Goal: Task Accomplishment & Management: Complete application form

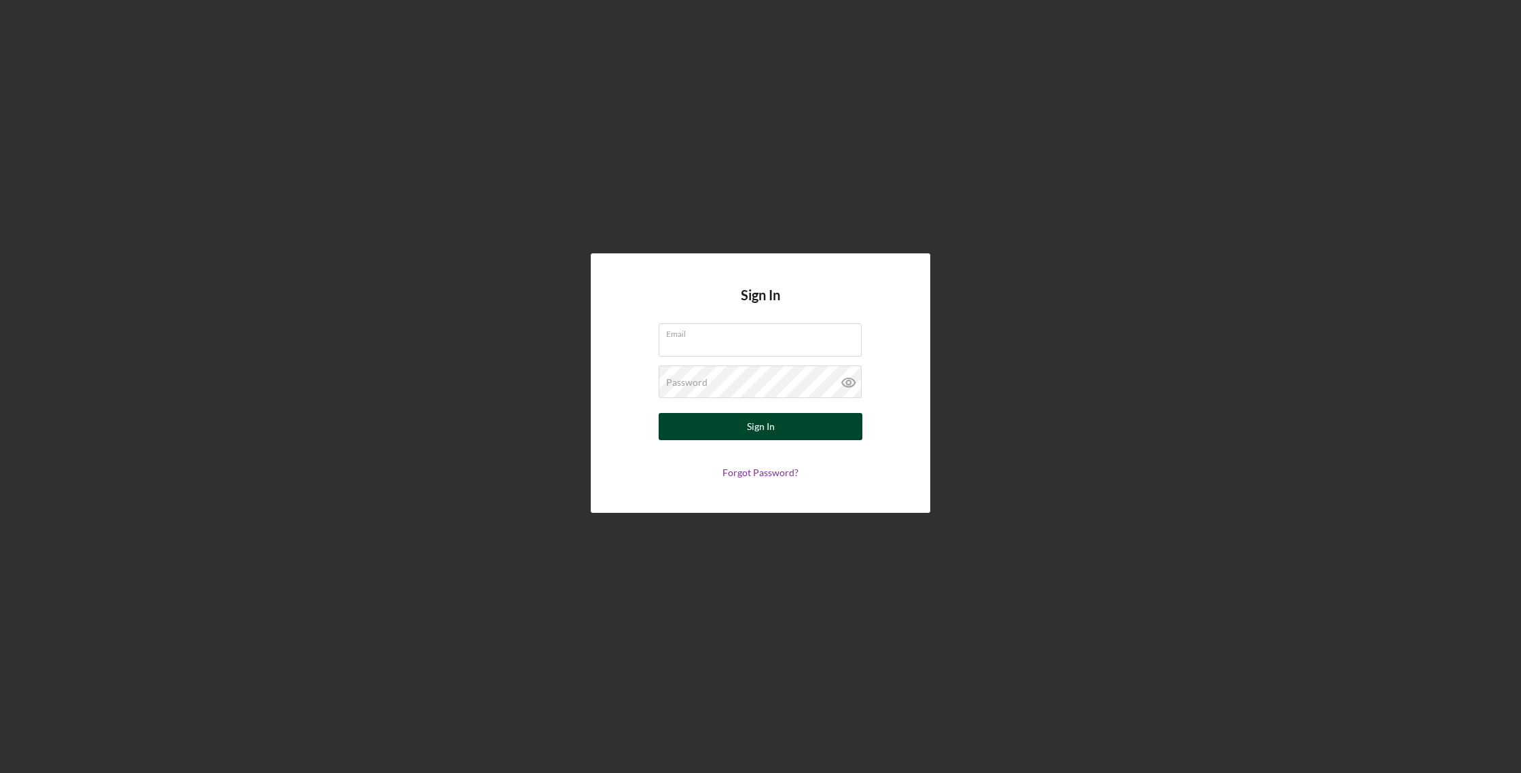
type input "[EMAIL_ADDRESS][DOMAIN_NAME]"
click at [786, 433] on button "Sign In" at bounding box center [761, 426] width 204 height 27
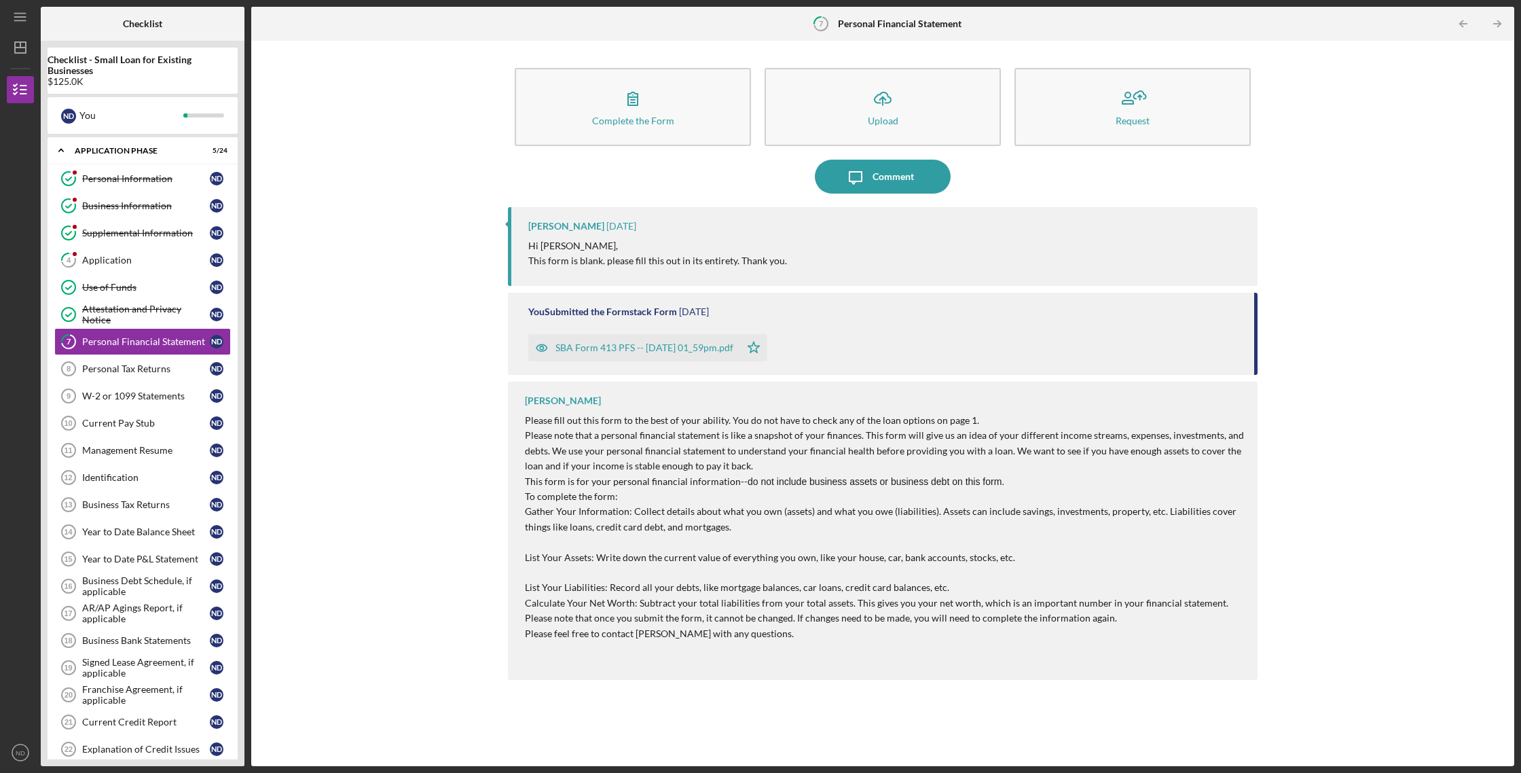
click at [618, 346] on div "SBA Form 413 PFS -- 2025-07-13 01_59pm.pdf" at bounding box center [645, 347] width 178 height 11
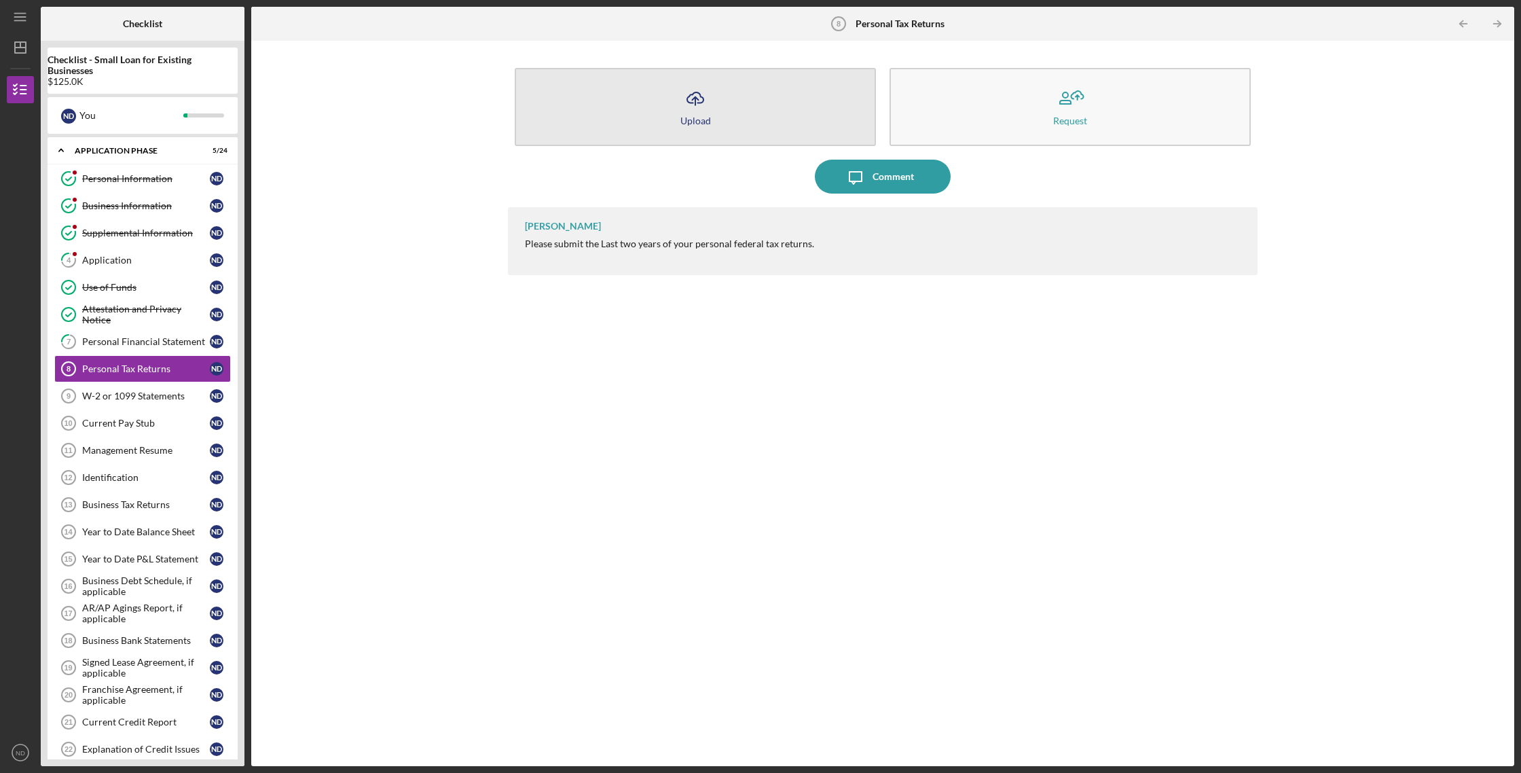
click at [693, 111] on icon "Icon/Upload" at bounding box center [695, 98] width 34 height 34
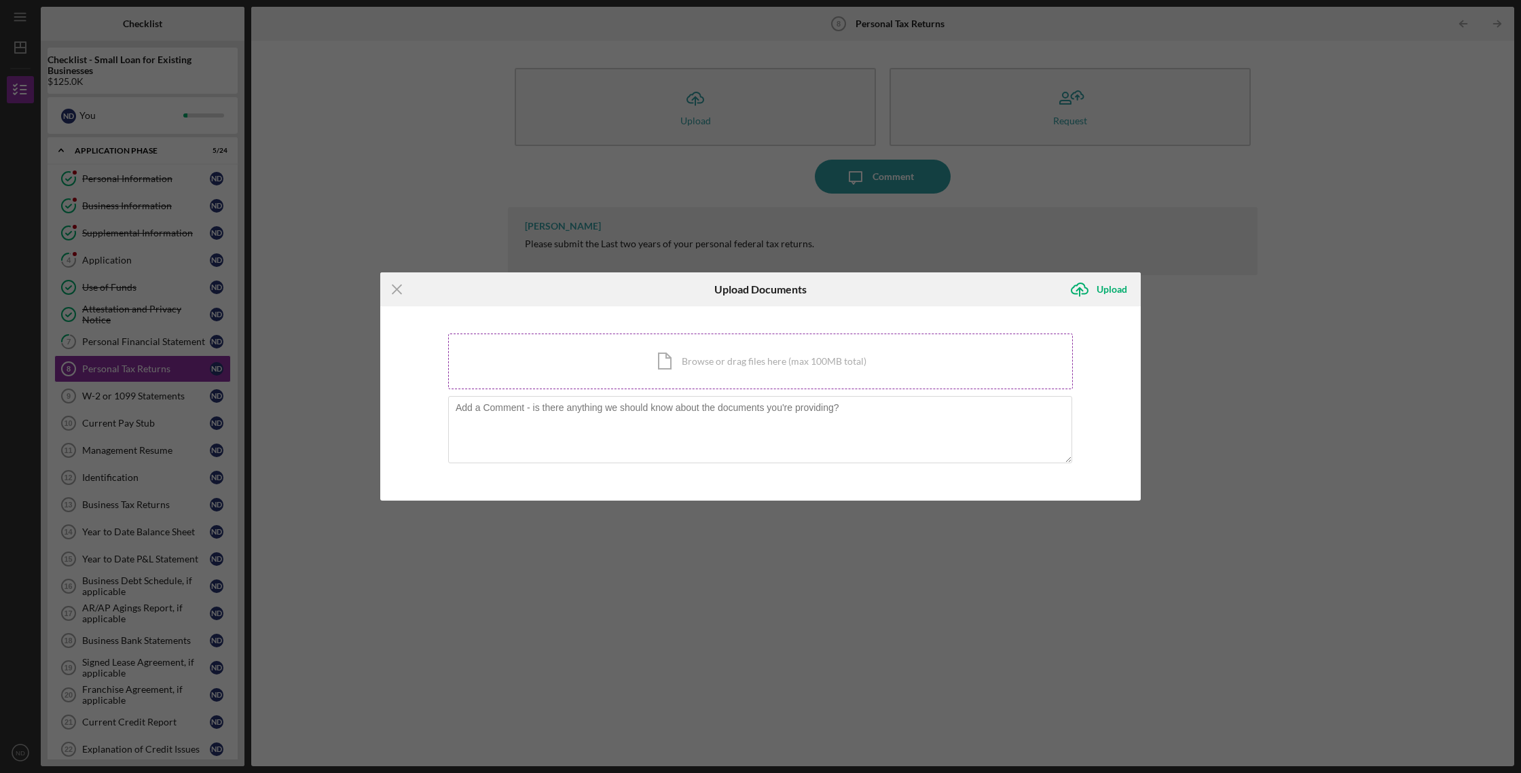
click at [680, 361] on div "Icon/Document Browse or drag files here (max 100MB total) Tap to choose files o…" at bounding box center [760, 361] width 625 height 56
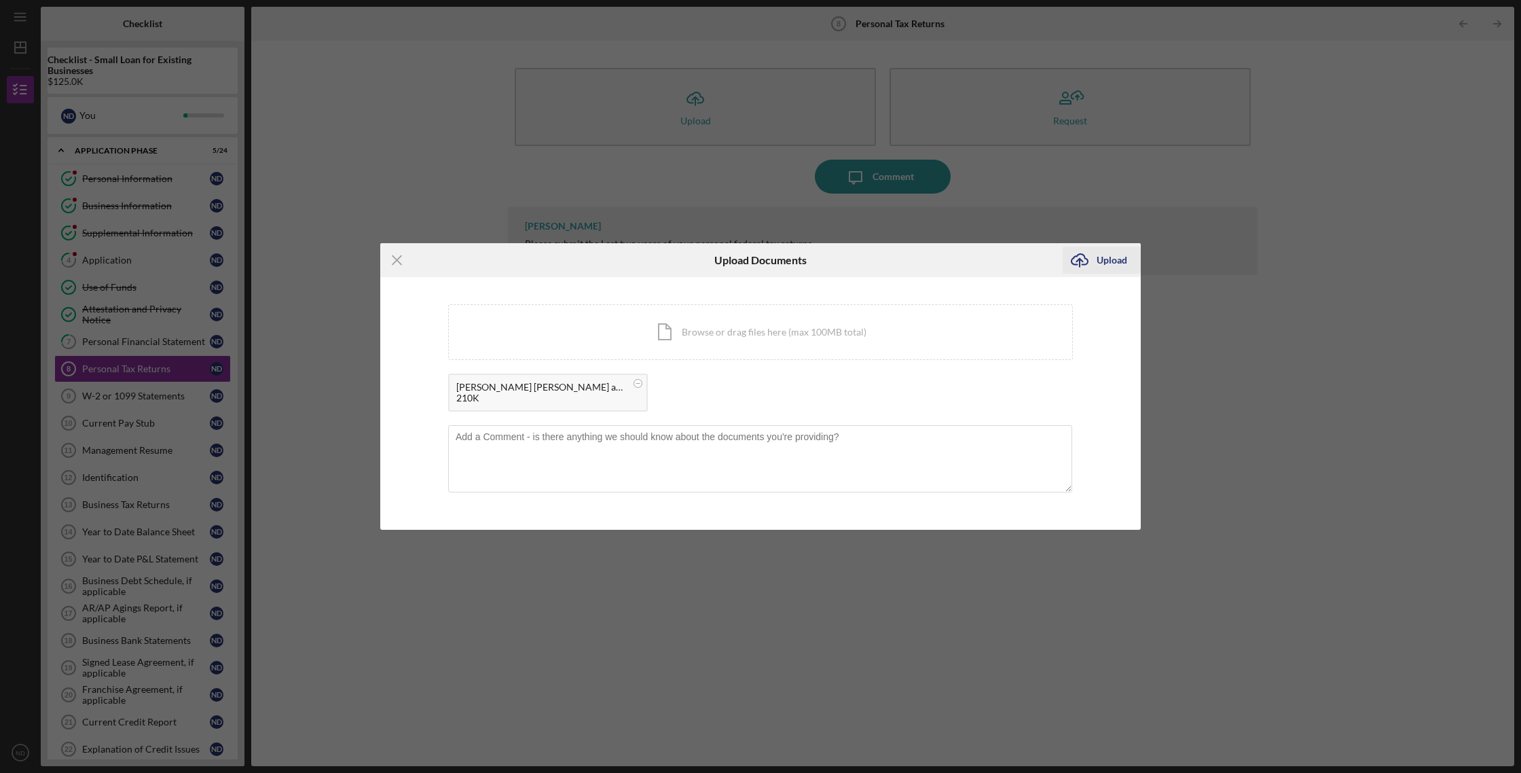
click at [1120, 261] on div "Upload" at bounding box center [1112, 260] width 31 height 27
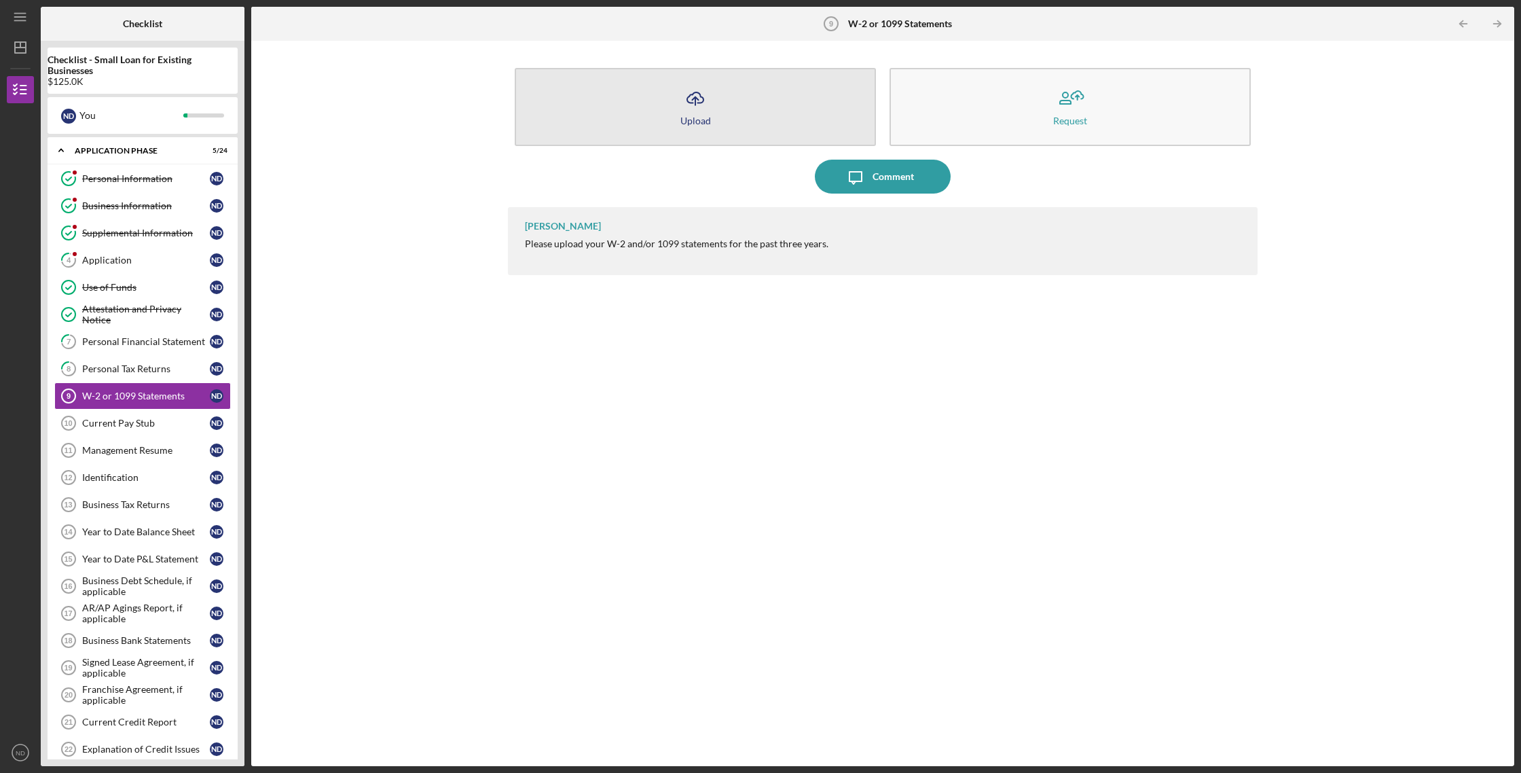
click at [690, 105] on icon "Icon/Upload" at bounding box center [695, 98] width 34 height 34
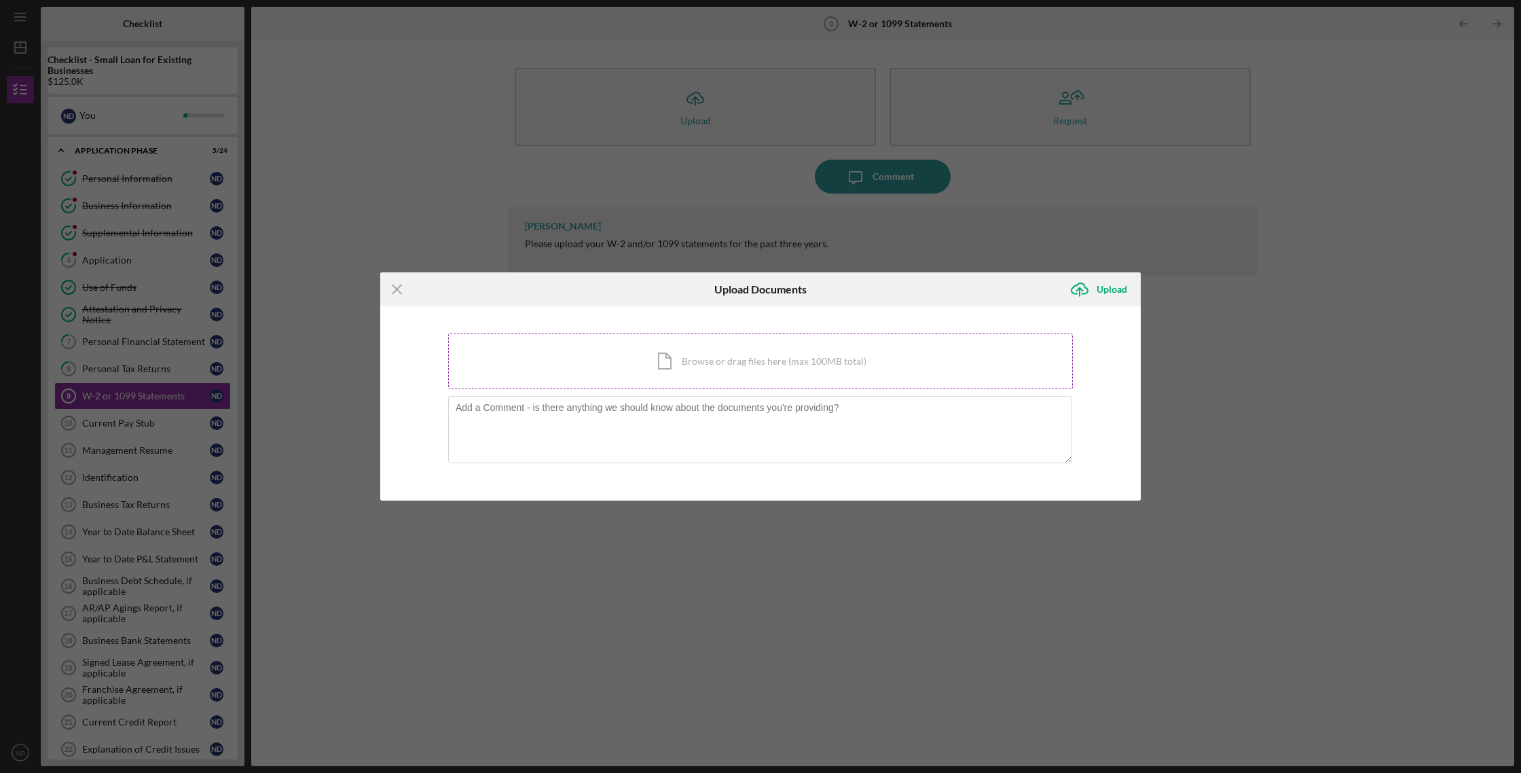
click at [704, 350] on div "Icon/Document Browse or drag files here (max 100MB total) Tap to choose files o…" at bounding box center [760, 361] width 625 height 56
click at [739, 365] on div "Icon/Document Browse or drag files here (max 100MB total) Tap to choose files o…" at bounding box center [760, 361] width 625 height 56
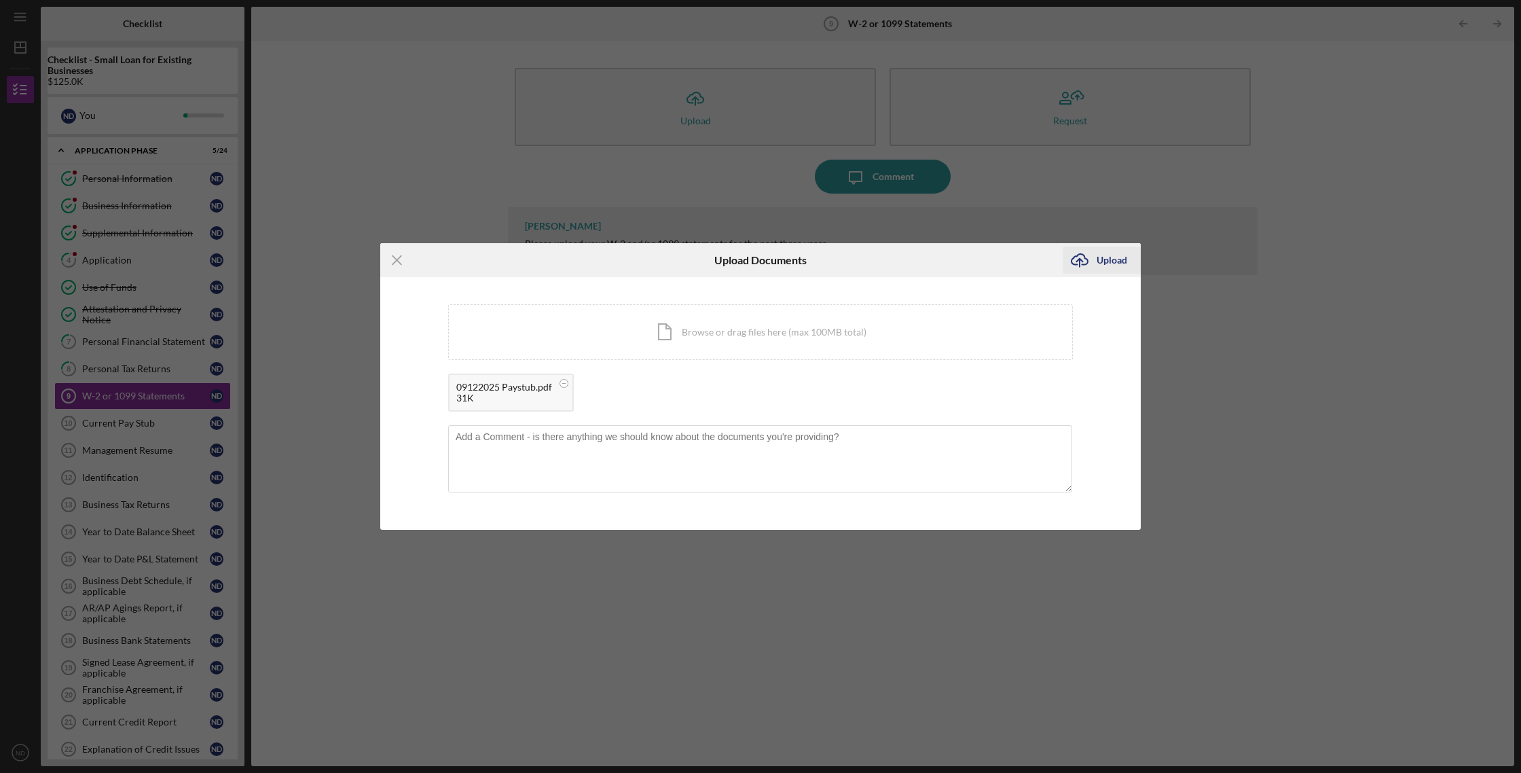
click at [1115, 261] on div "Upload" at bounding box center [1112, 260] width 31 height 27
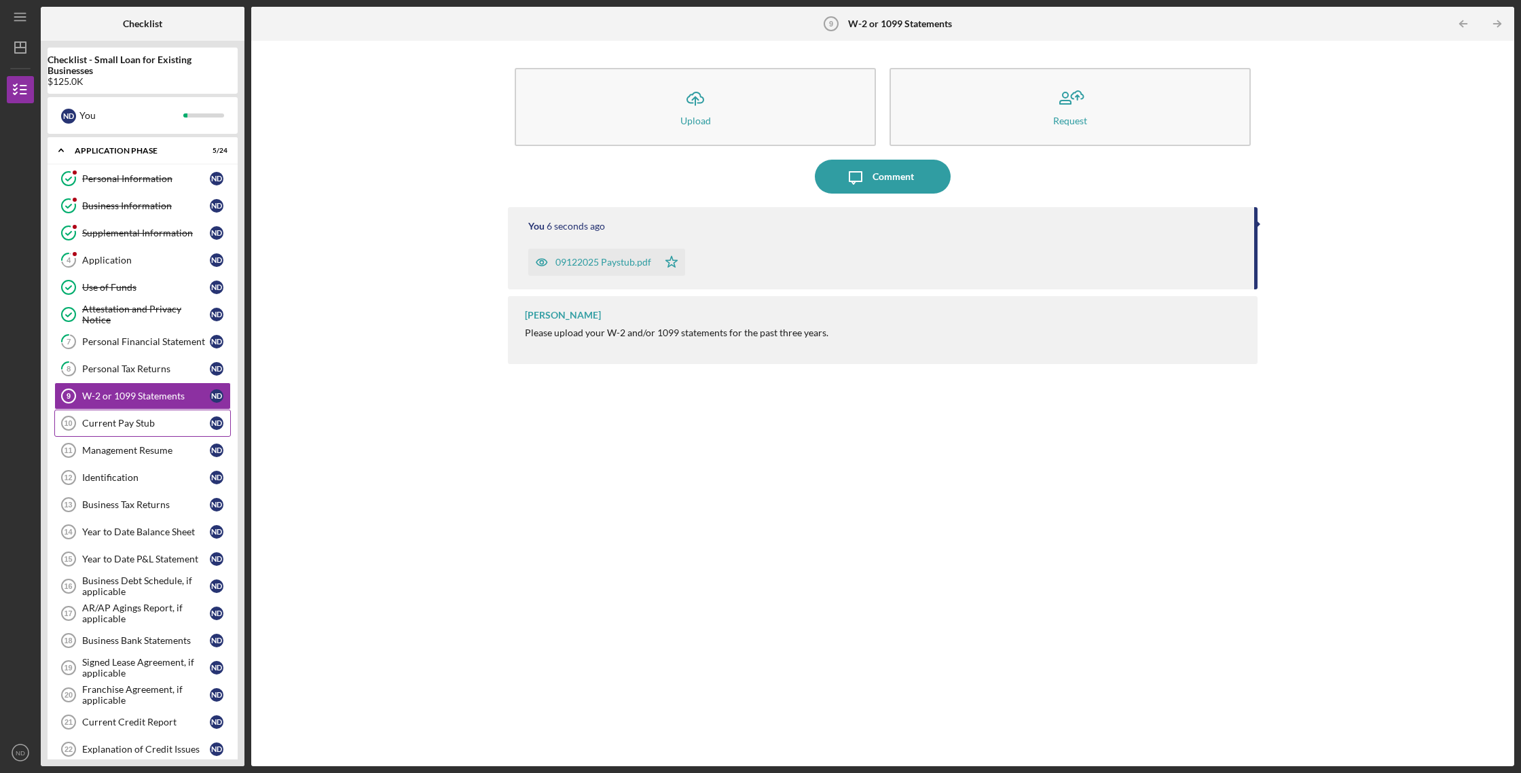
click at [158, 427] on div "Current Pay Stub" at bounding box center [146, 423] width 128 height 11
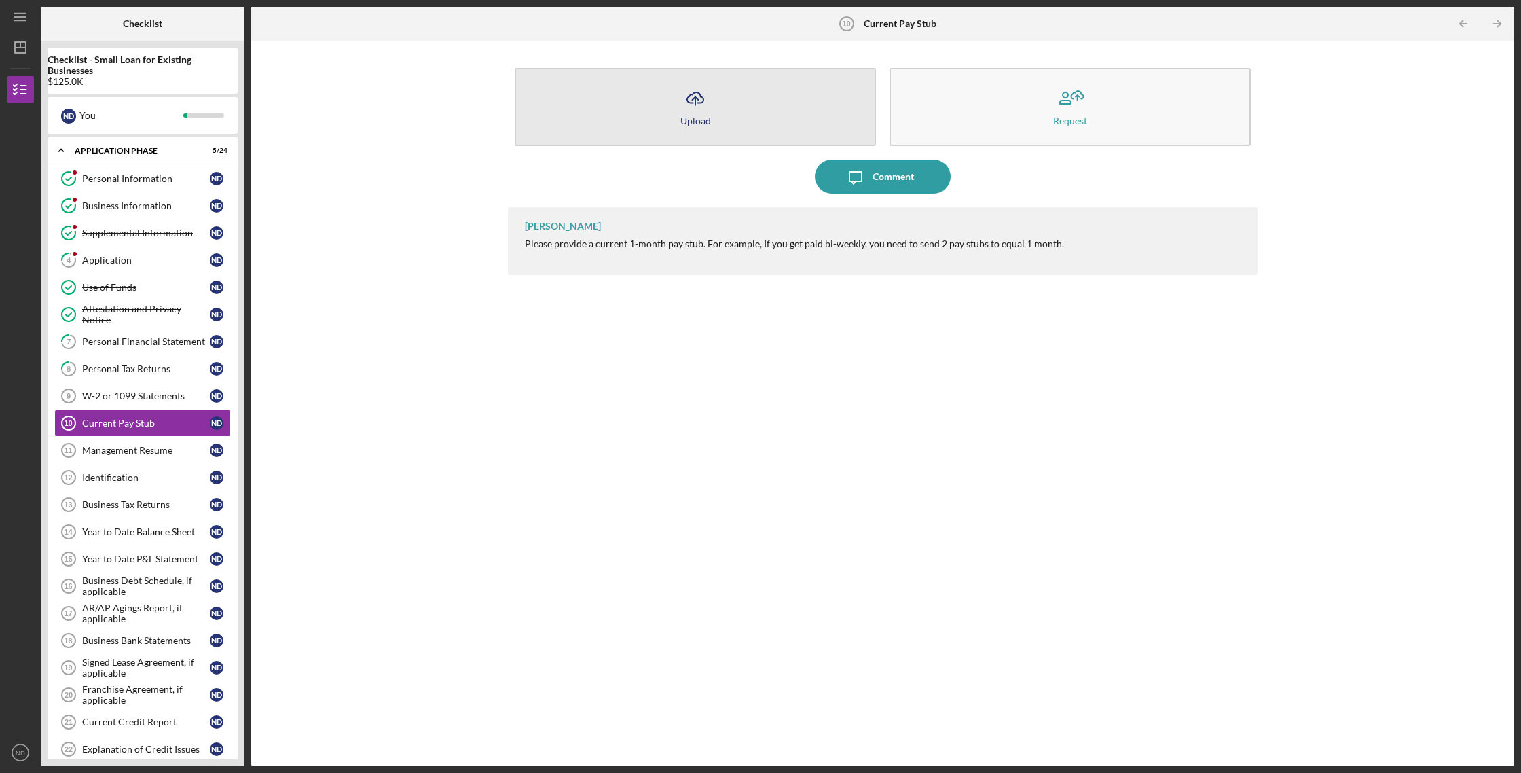
click at [695, 105] on line "button" at bounding box center [695, 101] width 0 height 8
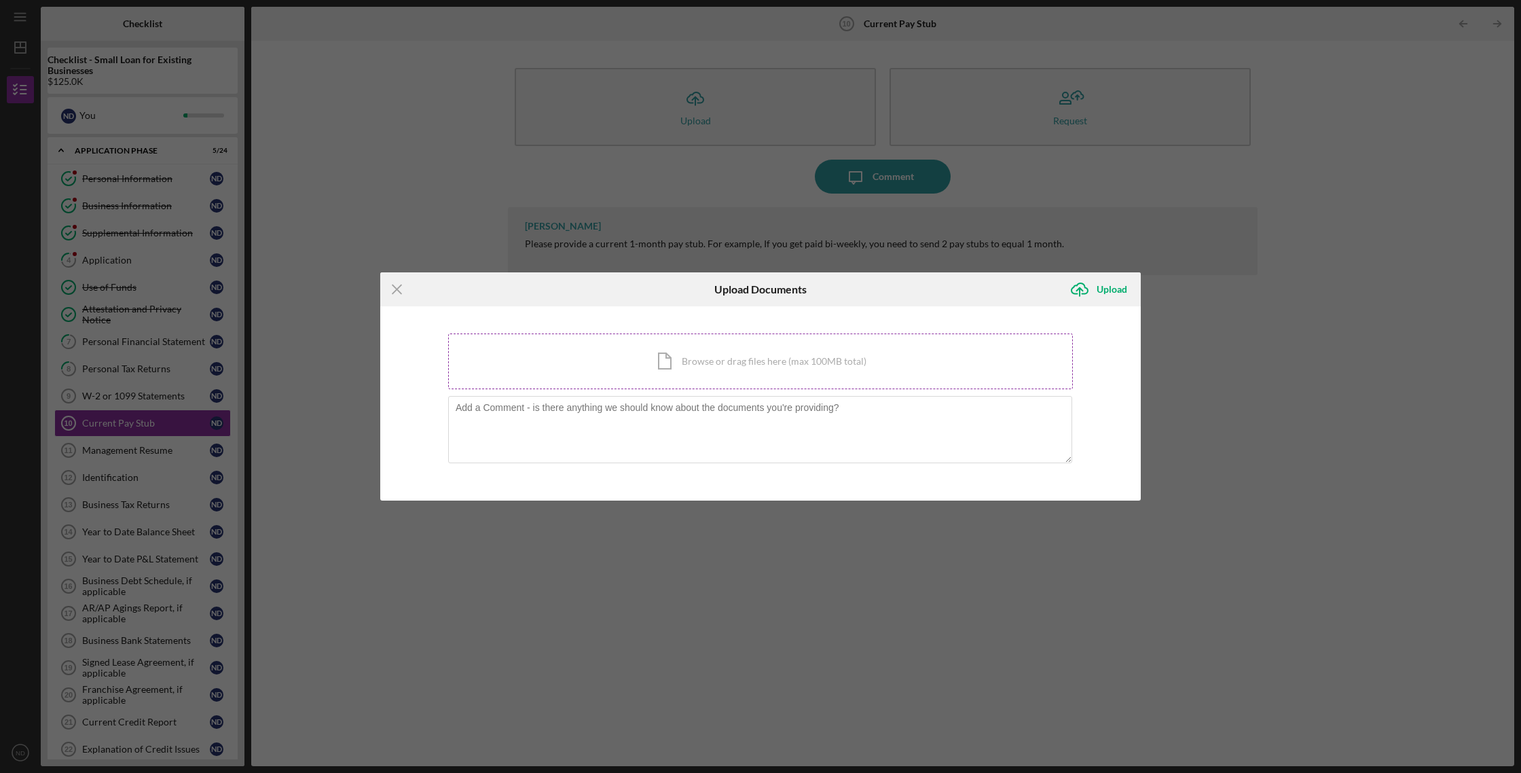
click at [693, 370] on div "Icon/Document Browse or drag files here (max 100MB total) Tap to choose files o…" at bounding box center [760, 361] width 625 height 56
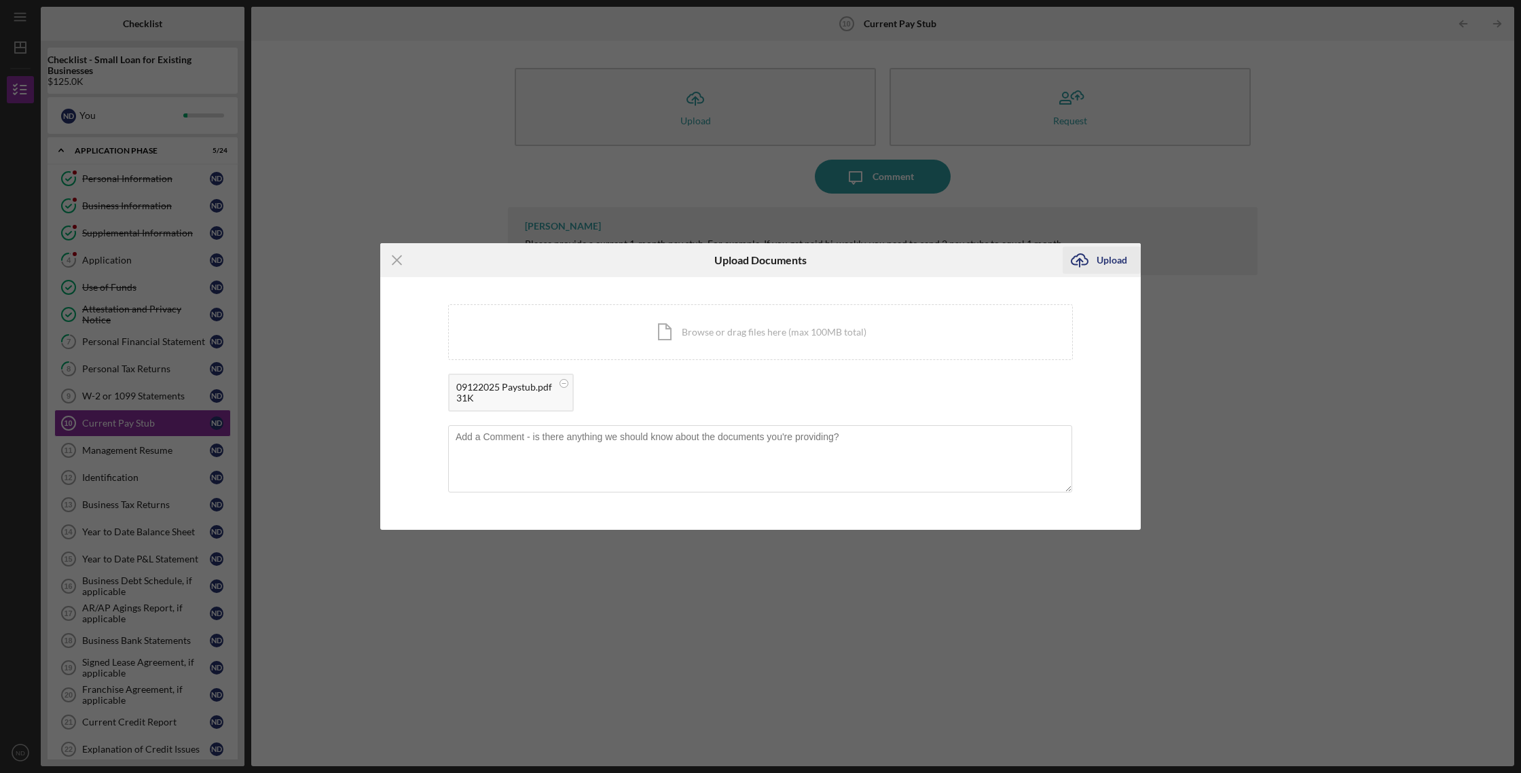
click at [1114, 263] on div "Upload" at bounding box center [1112, 260] width 31 height 27
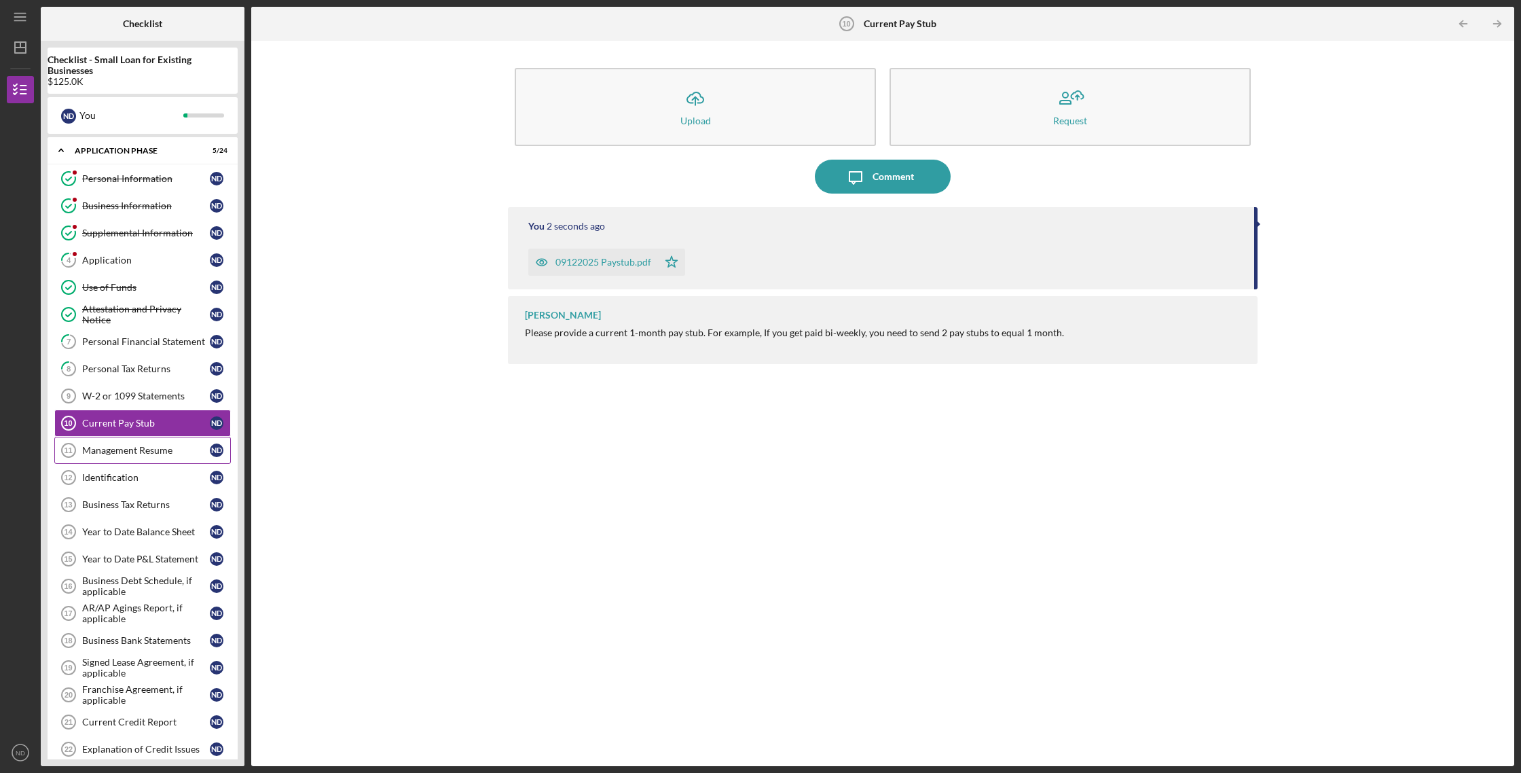
click at [177, 450] on div "Management Resume" at bounding box center [146, 450] width 128 height 11
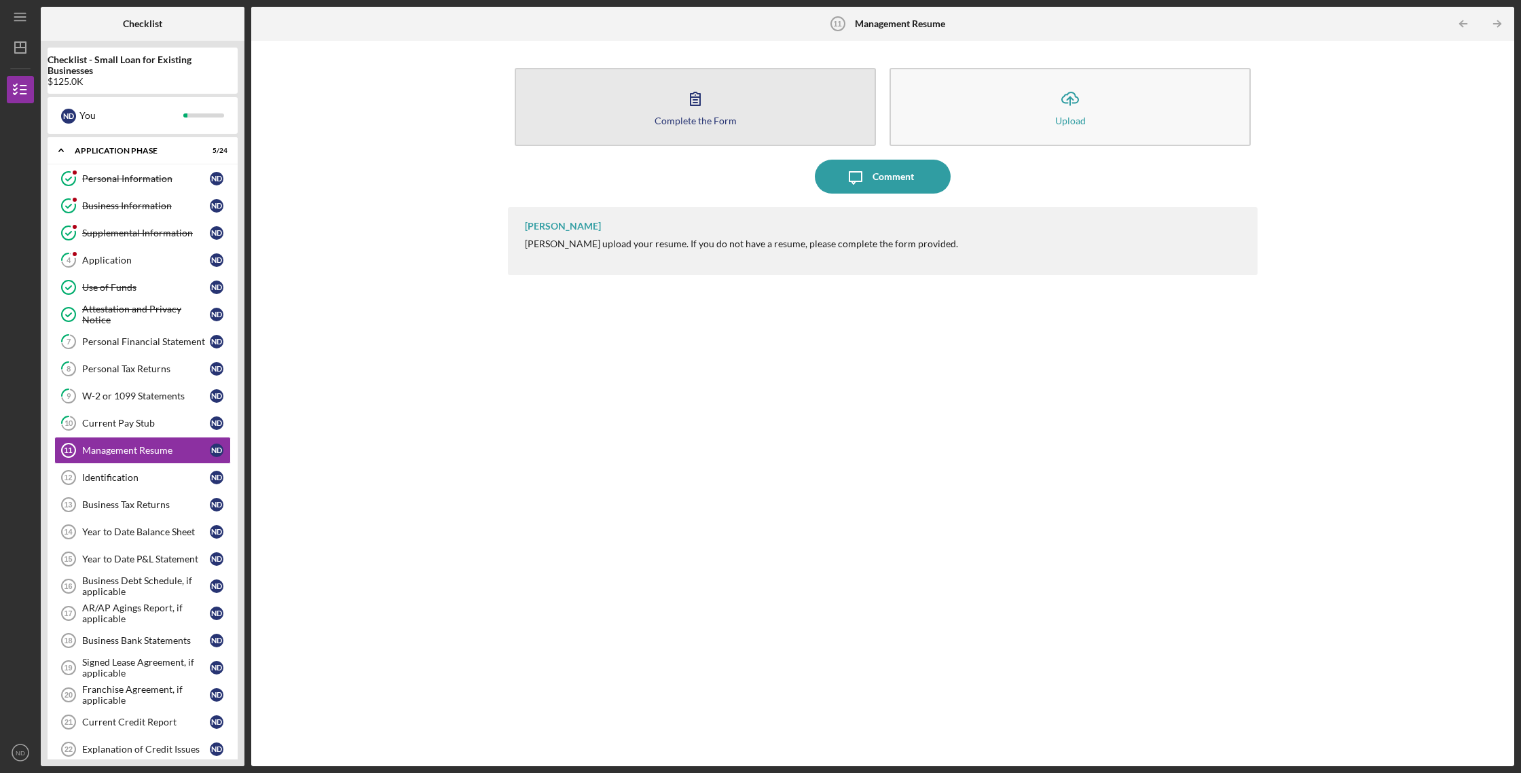
click at [695, 120] on div "Complete the Form" at bounding box center [696, 120] width 82 height 10
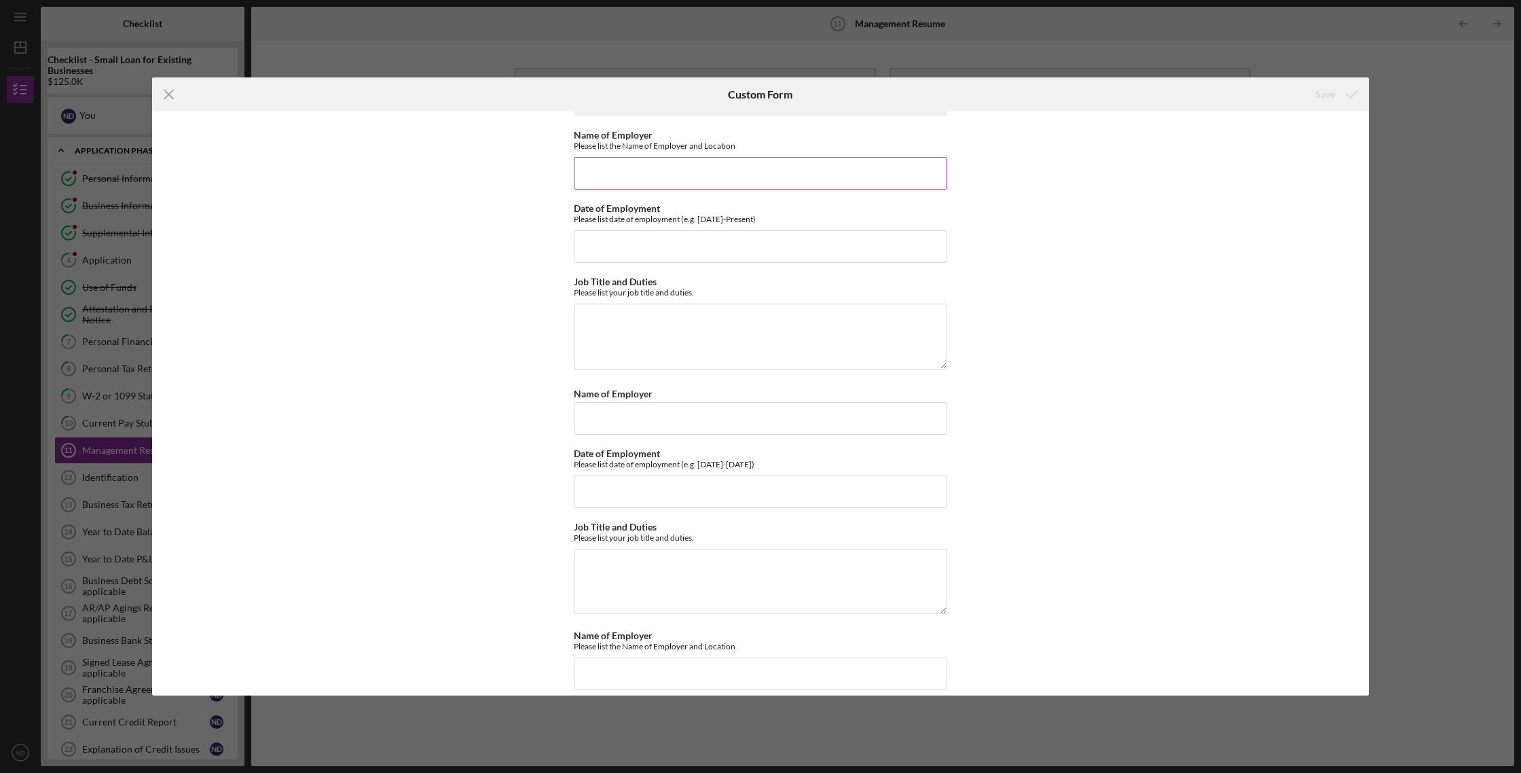
click at [622, 166] on input "Name of Employer" at bounding box center [761, 173] width 374 height 33
type input "1 on 1 Truck Academy"
click at [607, 257] on input "Date of Employment" at bounding box center [761, 248] width 374 height 33
type input "11/01/2020"
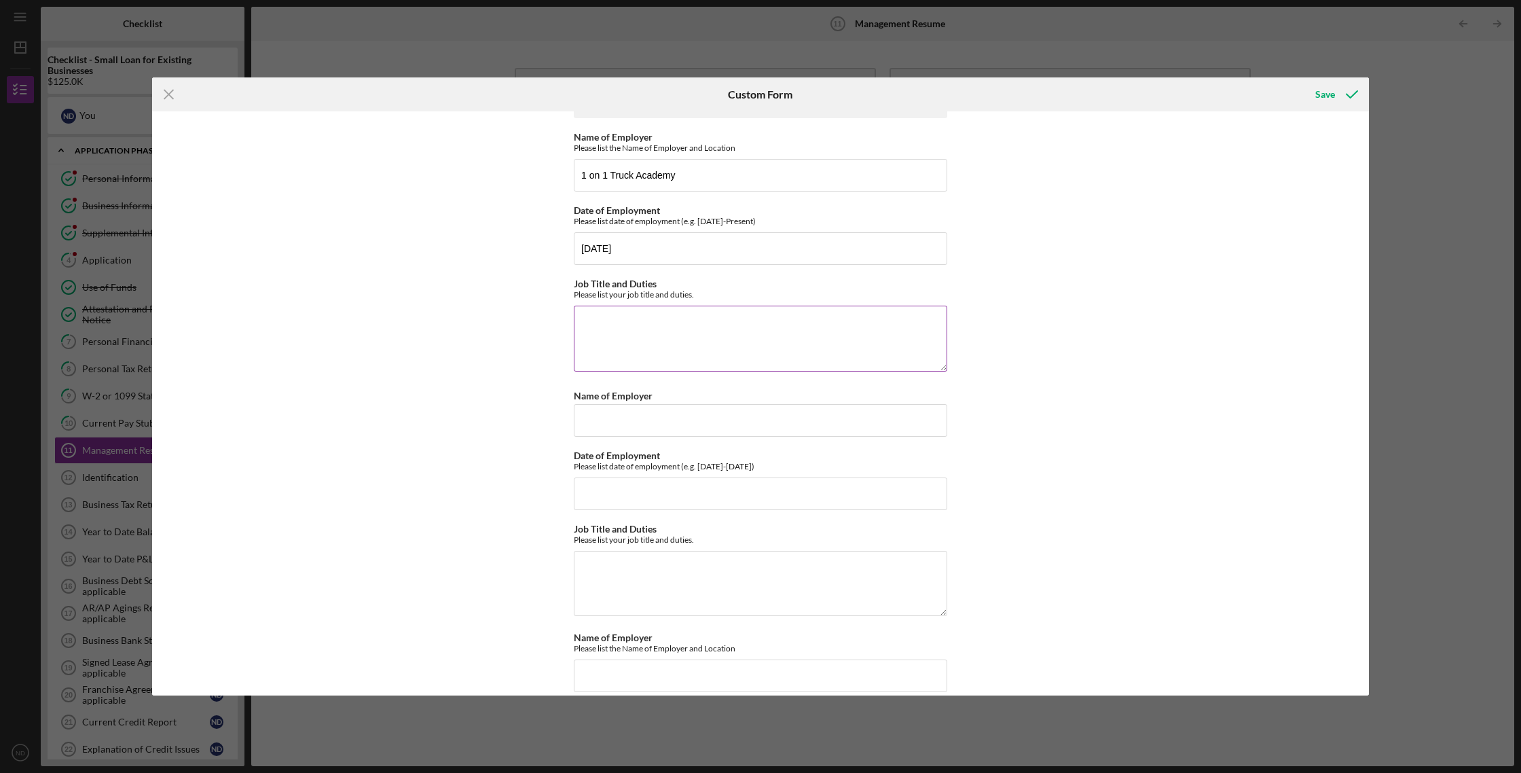
click at [606, 329] on textarea "Job Title and Duties" at bounding box center [761, 338] width 374 height 65
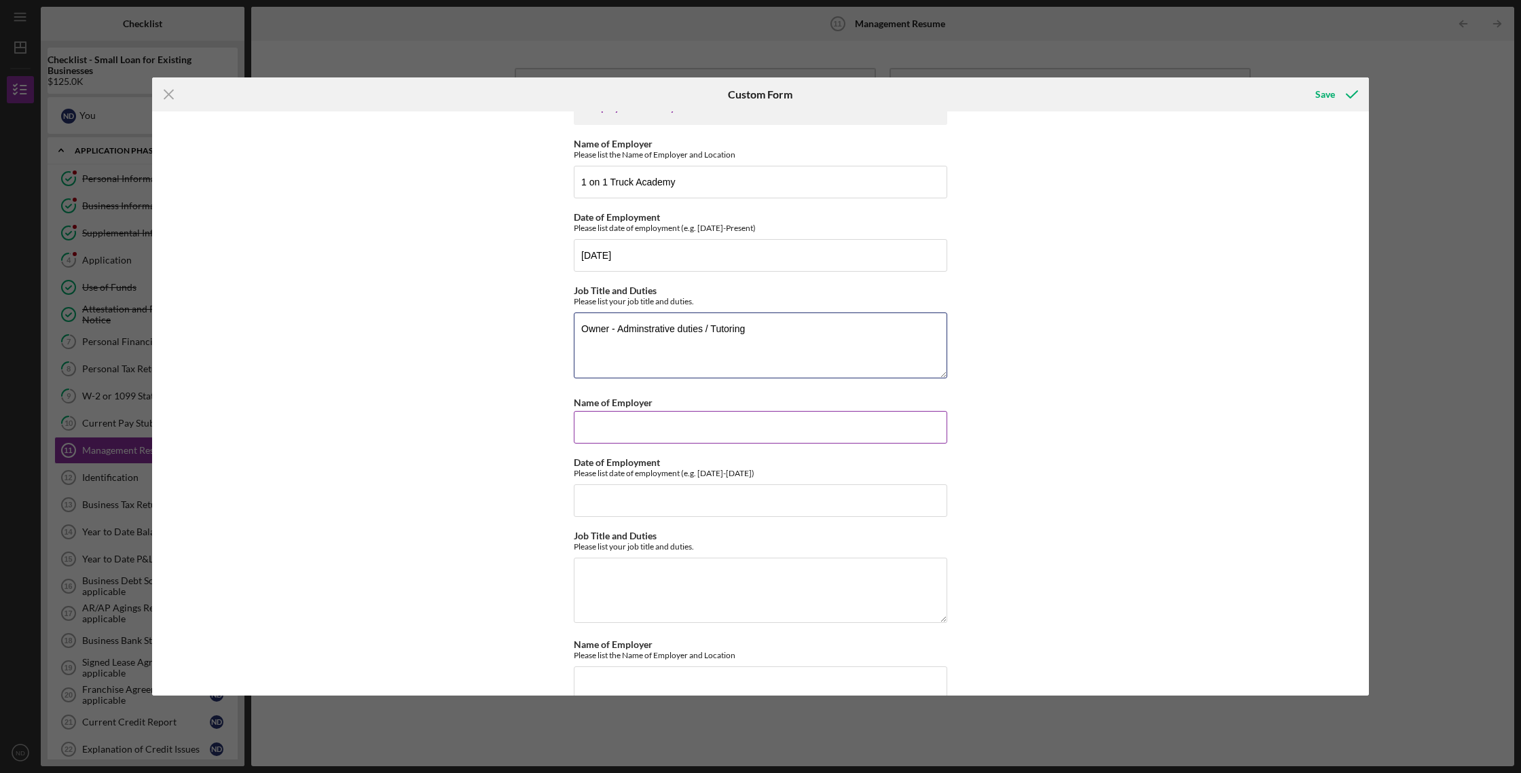
type textarea "Owner - Adminstrative duties / Tutoring"
click at [595, 430] on input "Name of Employer" at bounding box center [761, 427] width 374 height 33
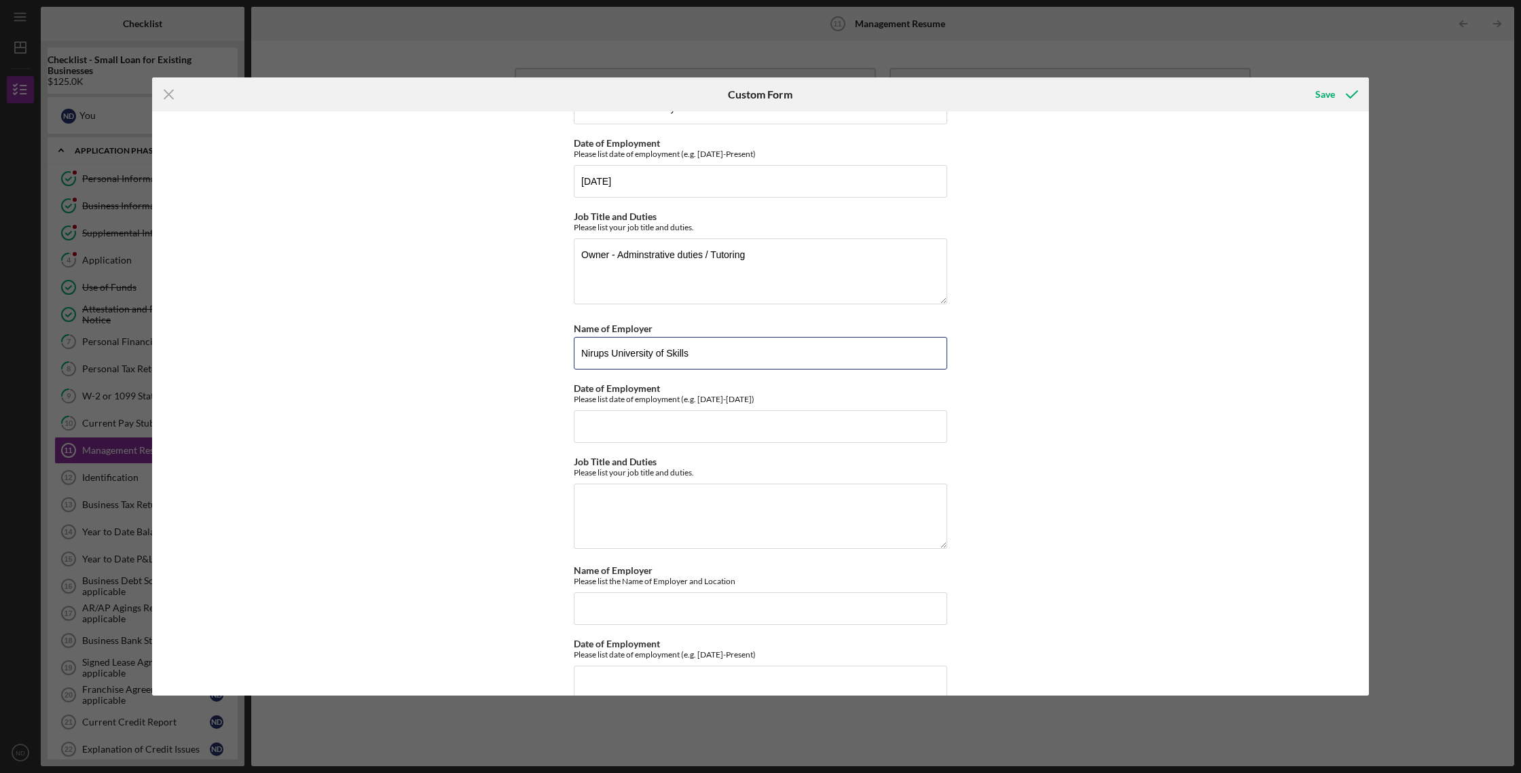
scroll to position [157, 0]
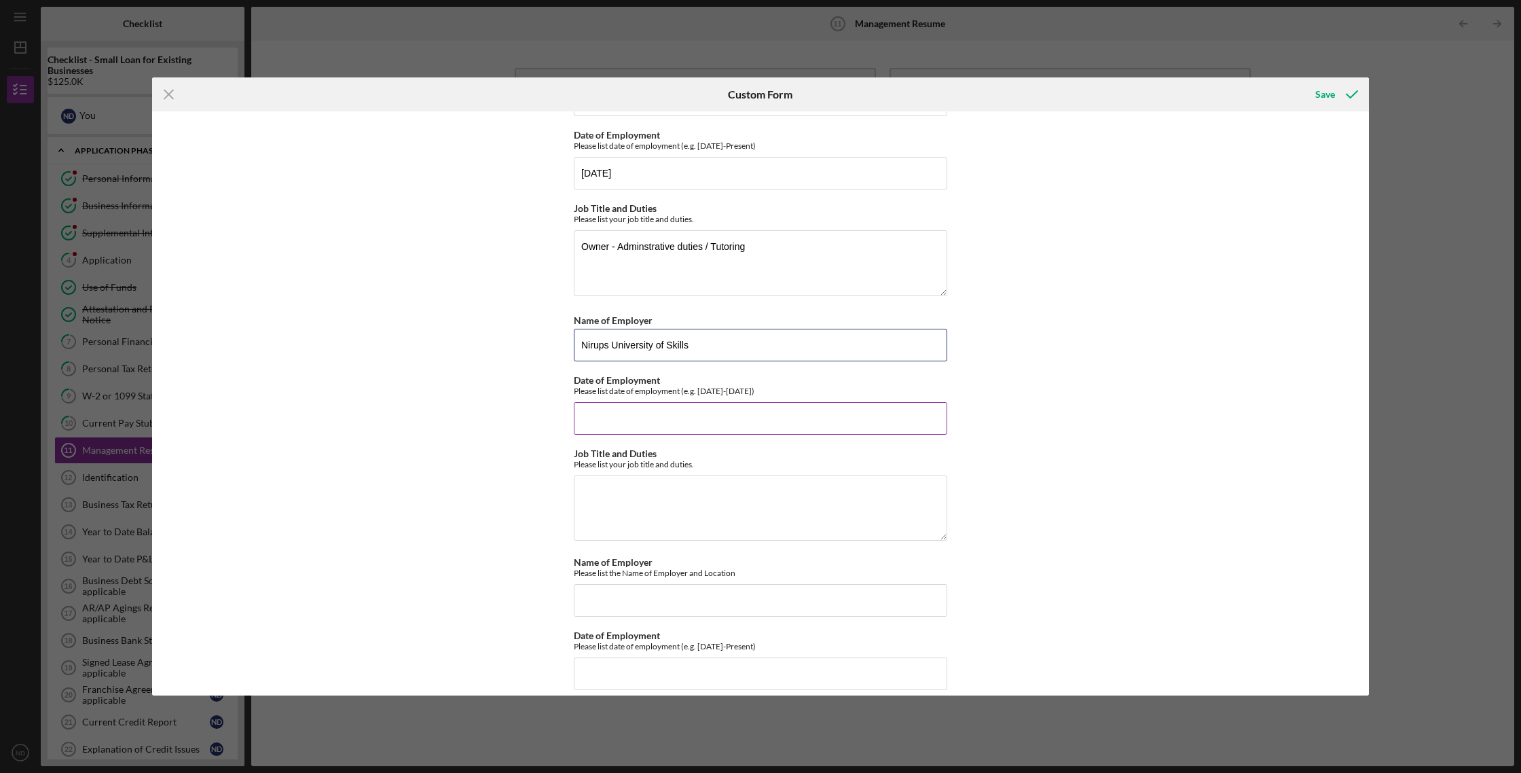
type input "Nirups University of Skills"
click at [602, 414] on input "Date of Employment" at bounding box center [761, 418] width 374 height 33
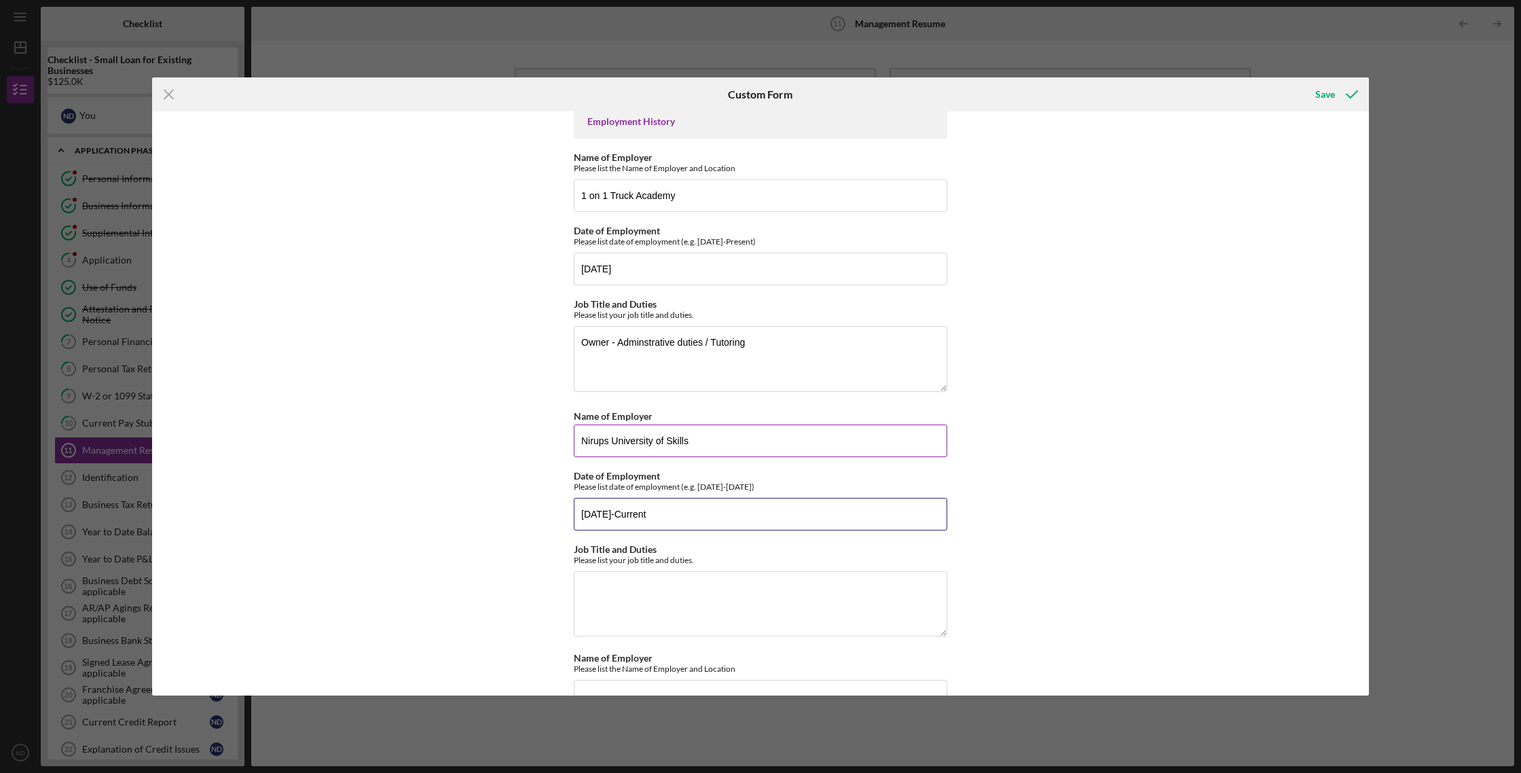
scroll to position [65, 0]
type input "11/01/2020-Current"
drag, startPoint x: 709, startPoint y: 438, endPoint x: 536, endPoint y: 431, distance: 173.3
click at [536, 431] on div "Management Resume Employment History Name of Employer Please list the Name of E…" at bounding box center [760, 403] width 1217 height 584
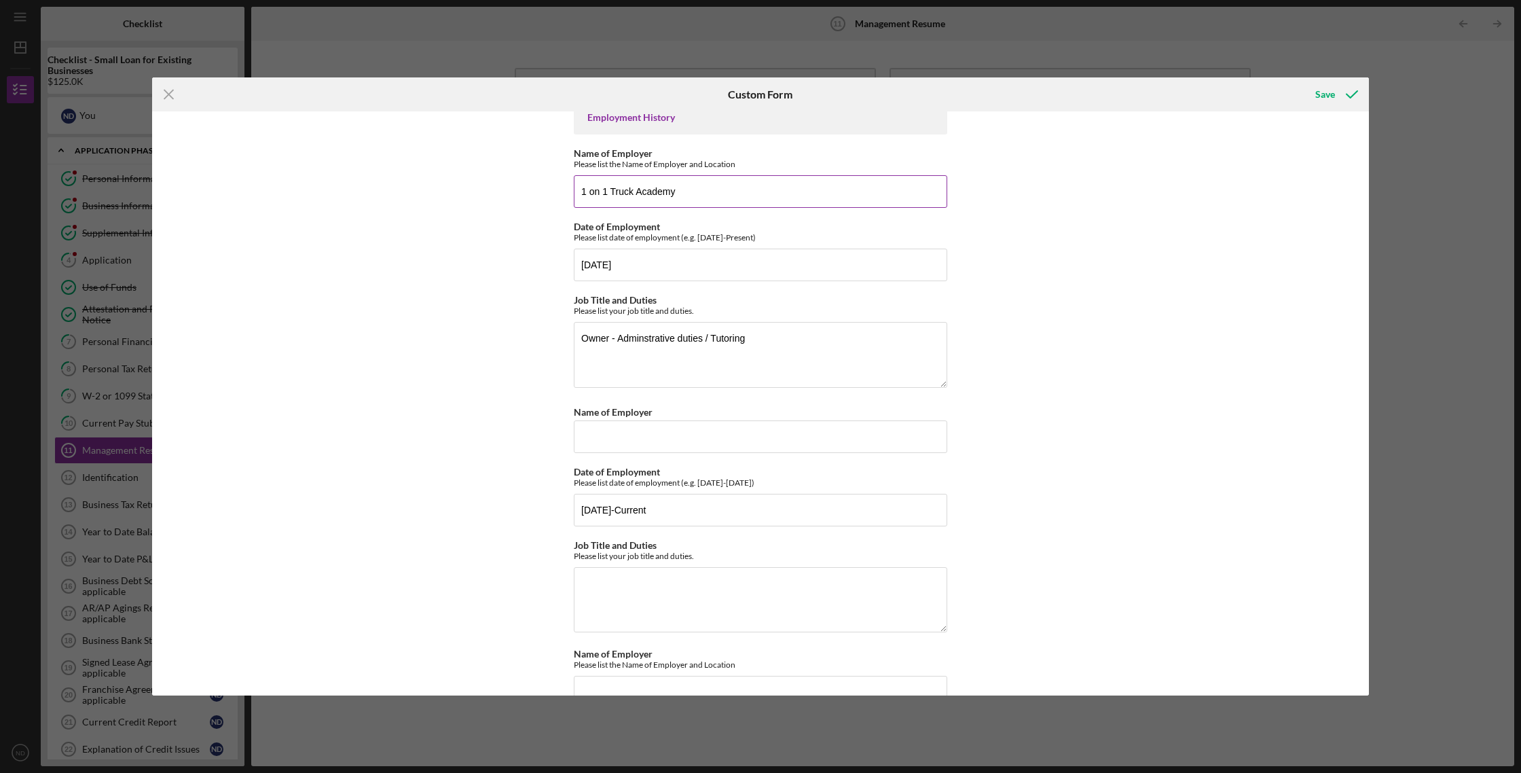
click at [579, 190] on input "1 on 1 Truck Academy" at bounding box center [761, 191] width 374 height 33
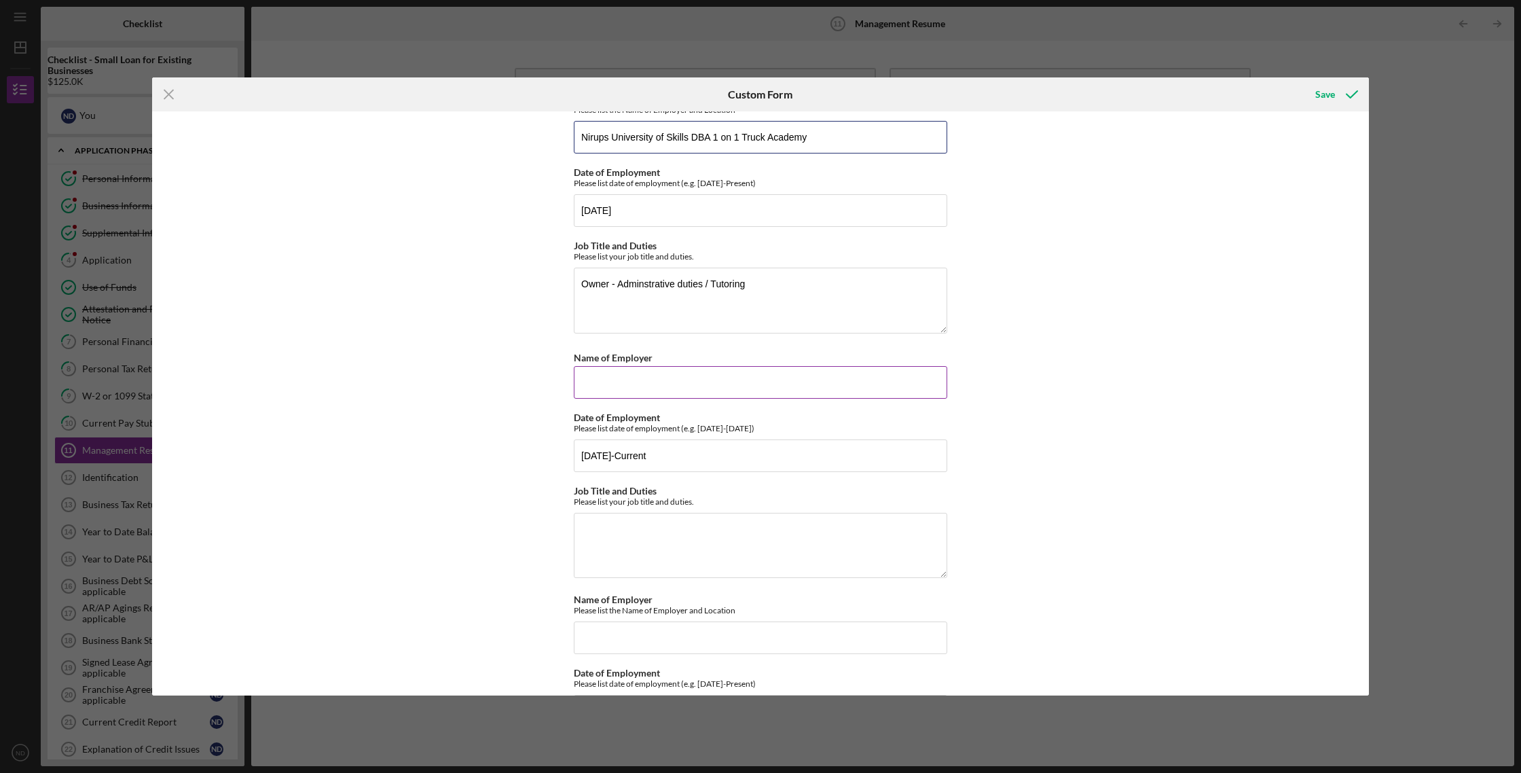
scroll to position [145, 0]
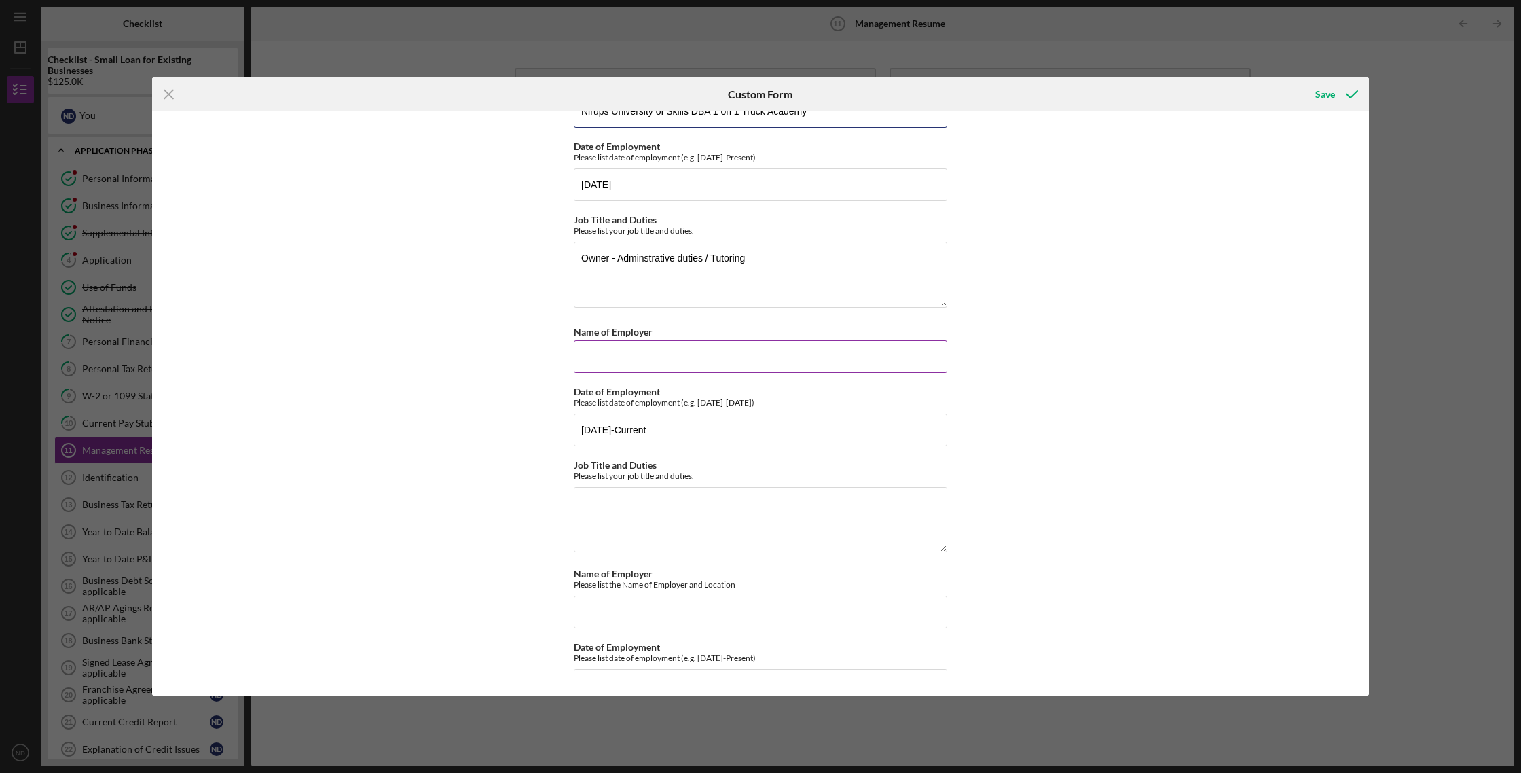
type input "Nirups University of Skills DBA 1 on 1 Truck Academy"
click at [594, 354] on input "Name of Employer" at bounding box center [761, 356] width 374 height 33
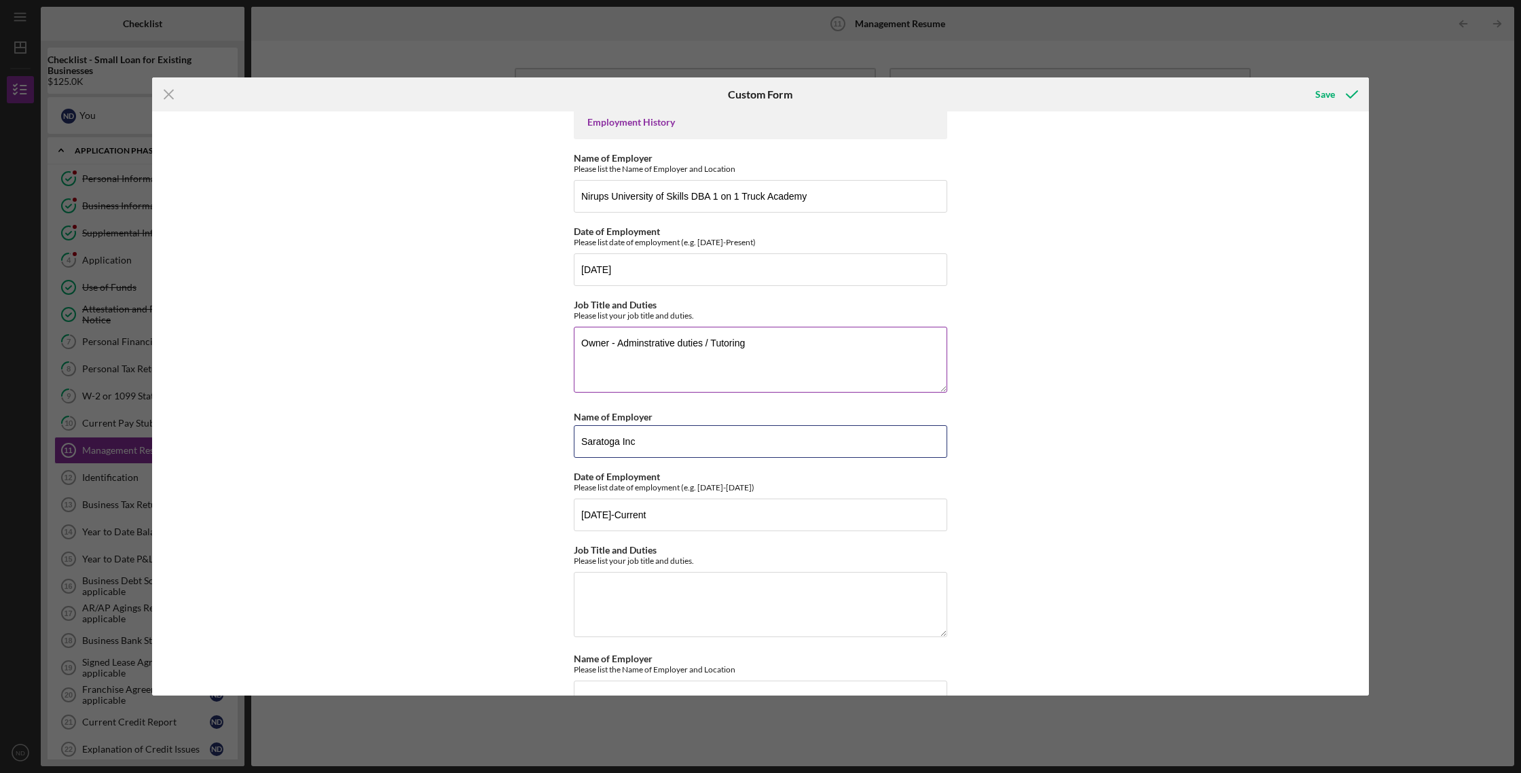
scroll to position [37, 0]
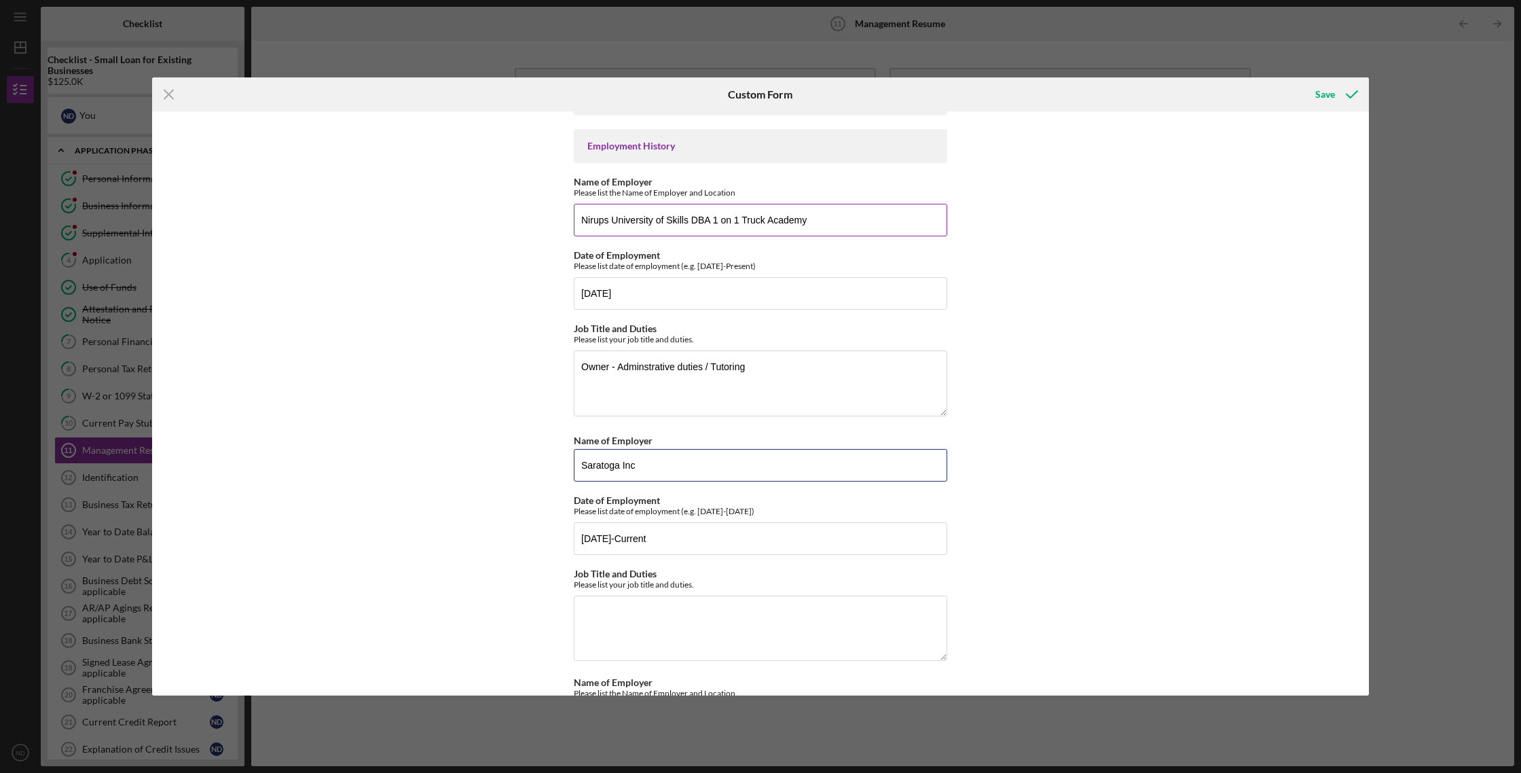
type input "Saratoga Inc"
click at [687, 219] on input "Nirups University of Skills DBA 1 on 1 Truck Academy" at bounding box center [761, 220] width 374 height 33
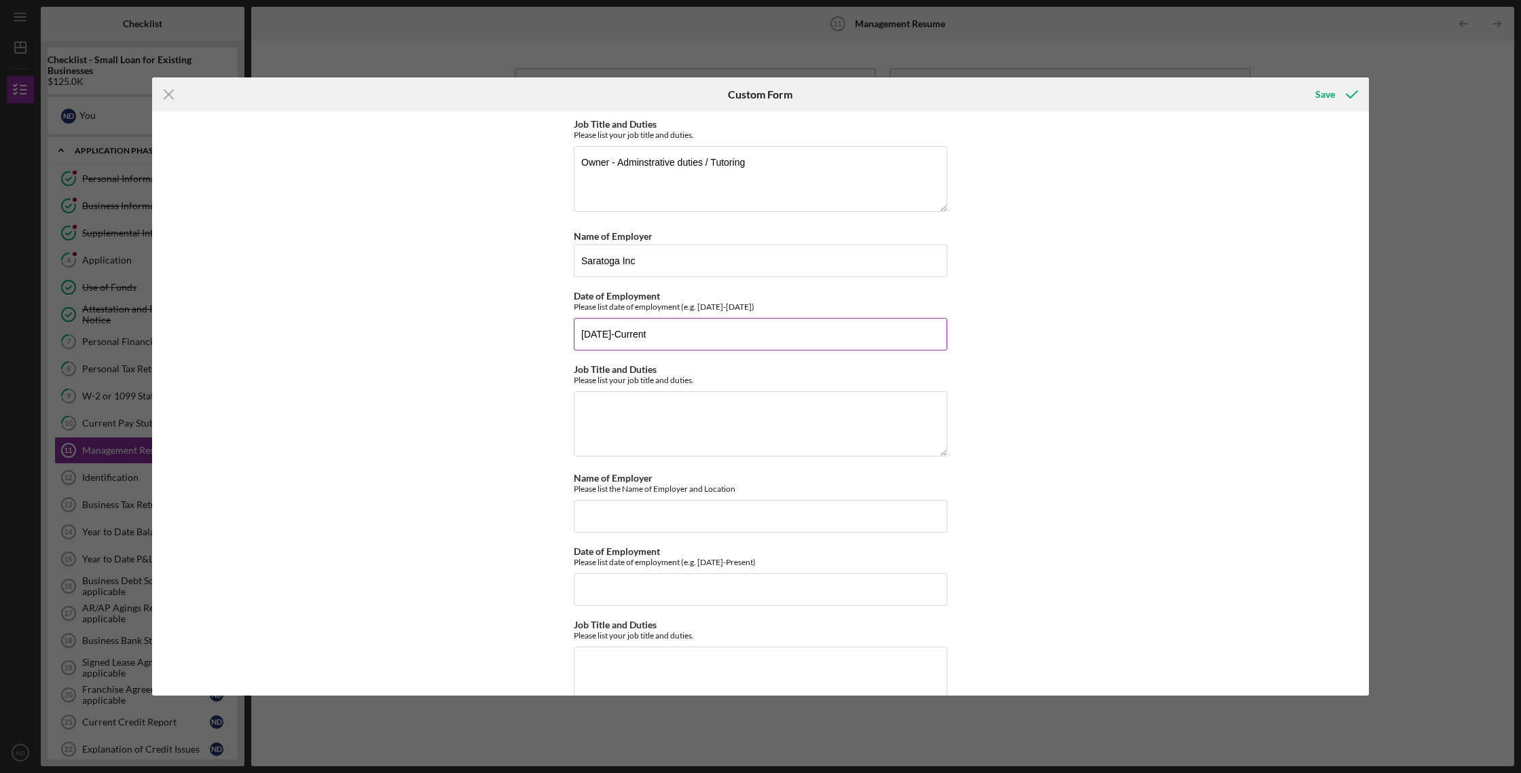
scroll to position [272, 0]
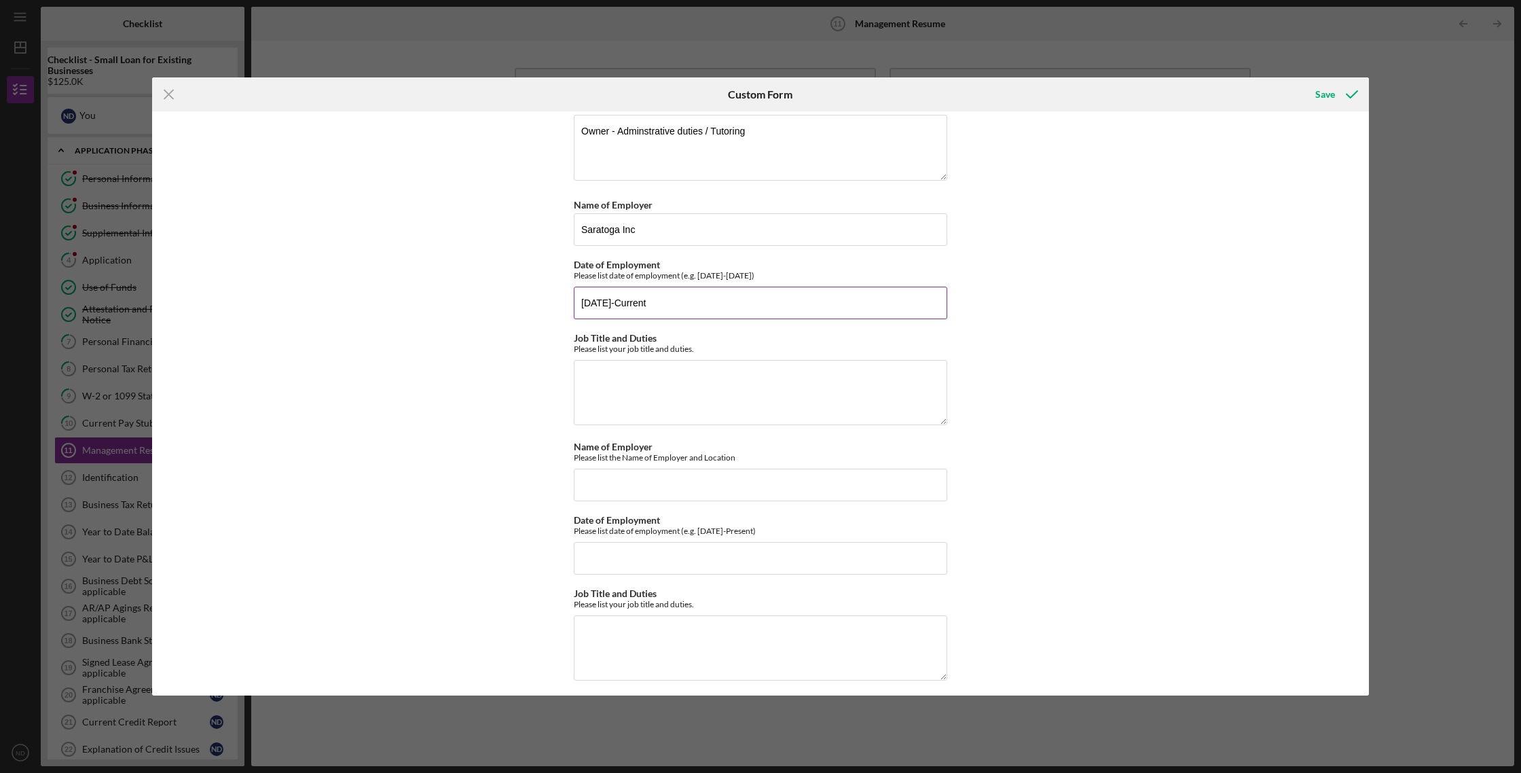
type input "Nirups University of Skills Inc, DBA 1 on 1 Truck Academy"
click at [671, 301] on input "11/01/2020-Current" at bounding box center [761, 303] width 374 height 33
type input "1"
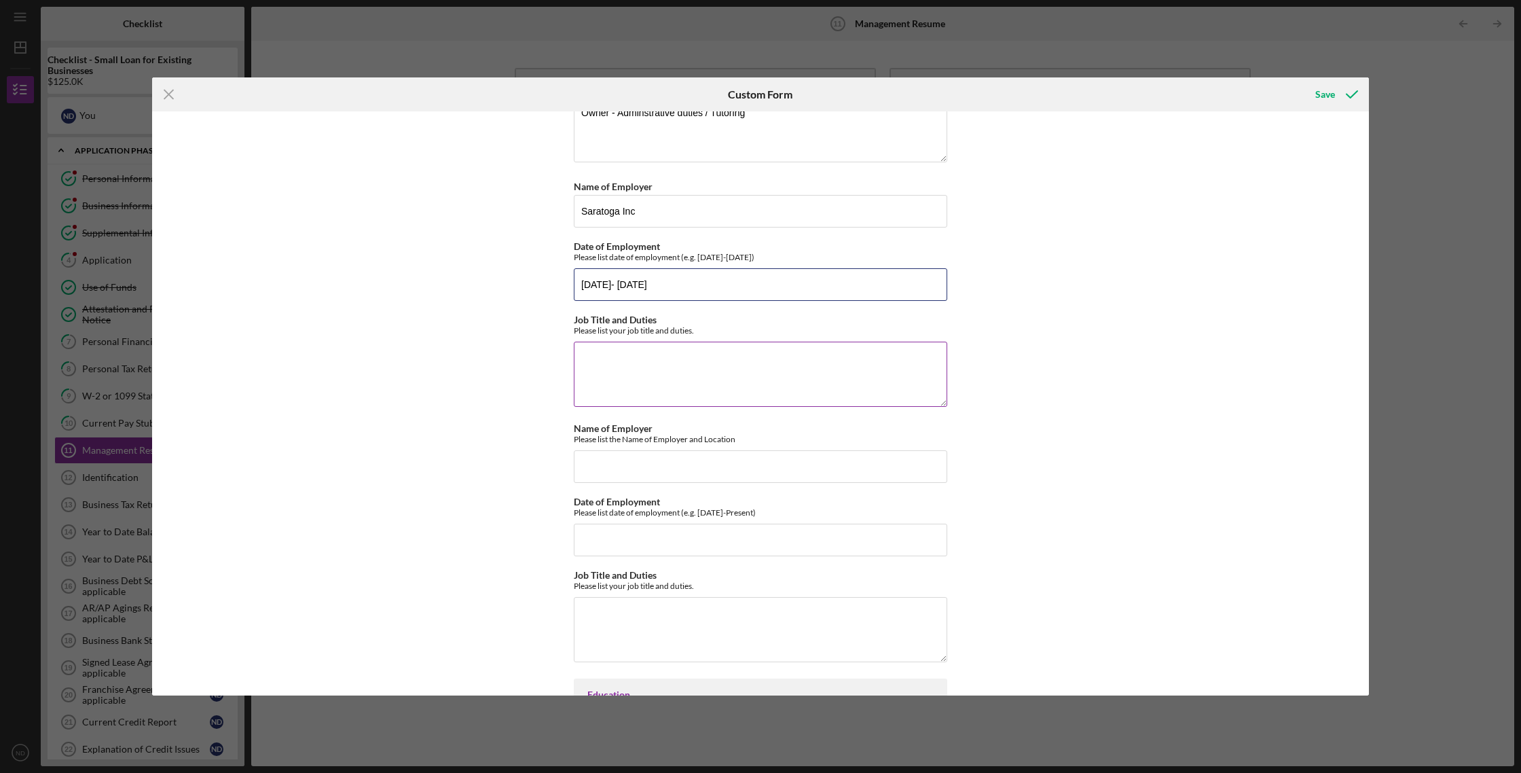
scroll to position [305, 0]
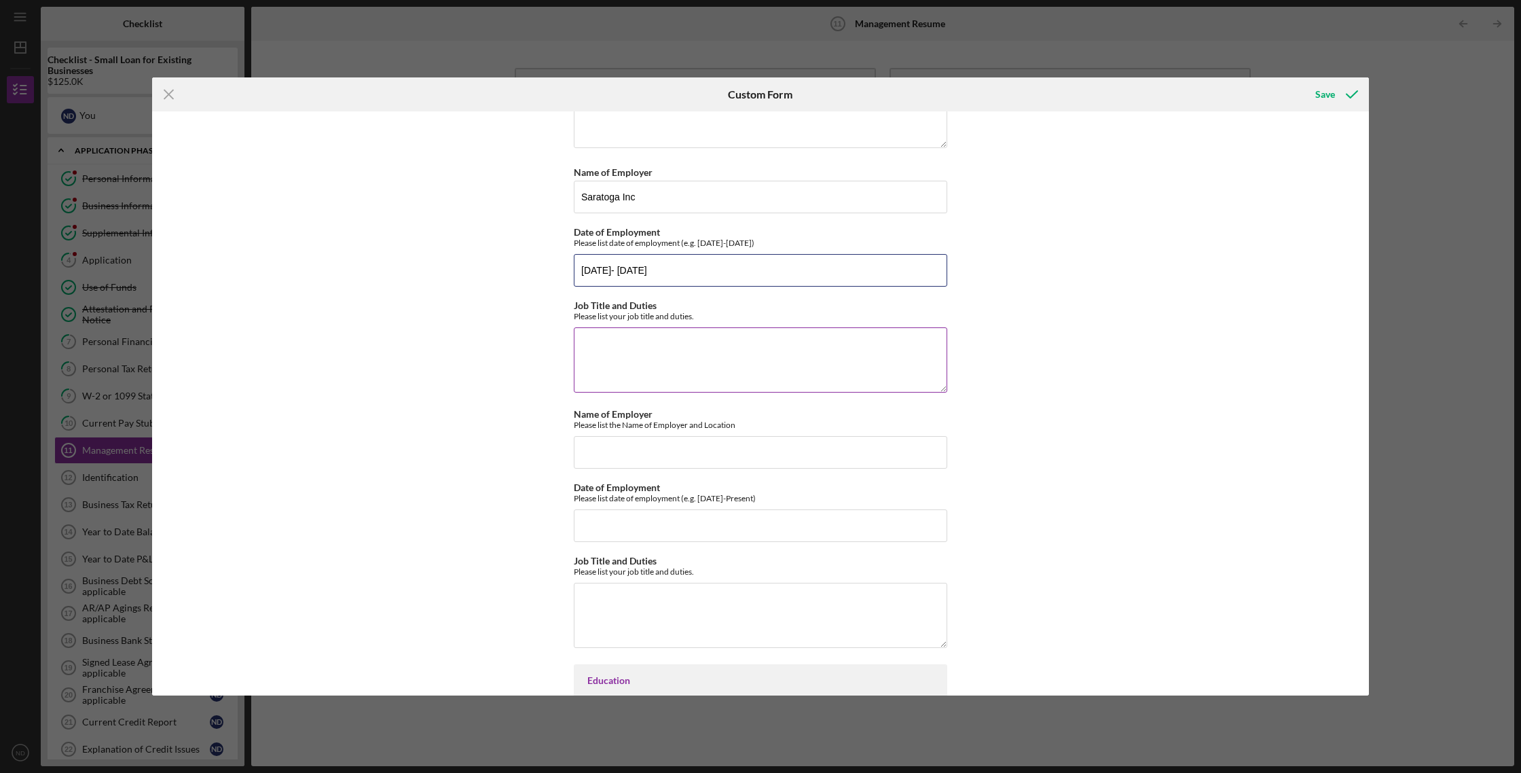
type input "06/15/2018- 11/01/2020"
click at [594, 346] on textarea "Job Title and Duties" at bounding box center [761, 359] width 374 height 65
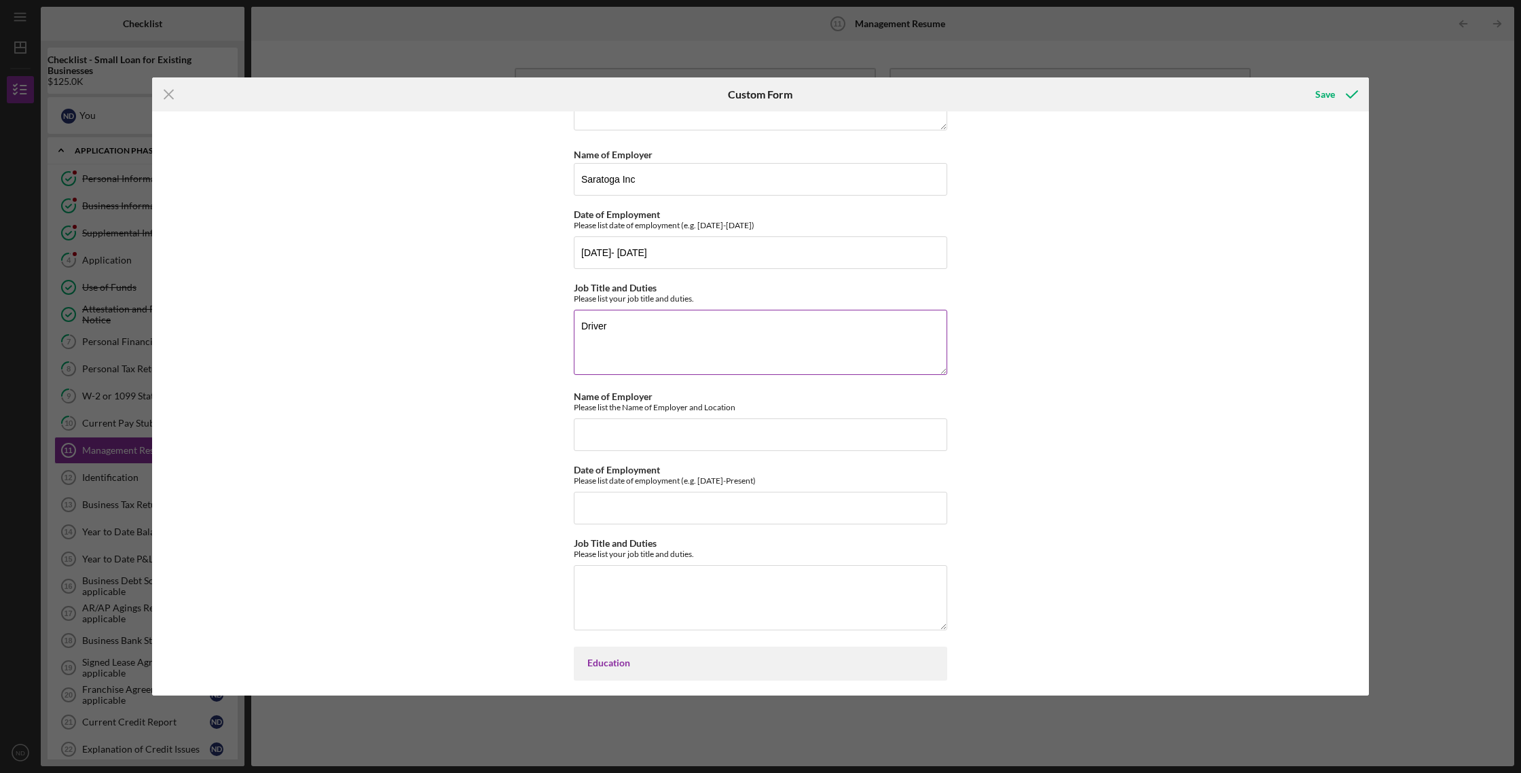
scroll to position [342, 0]
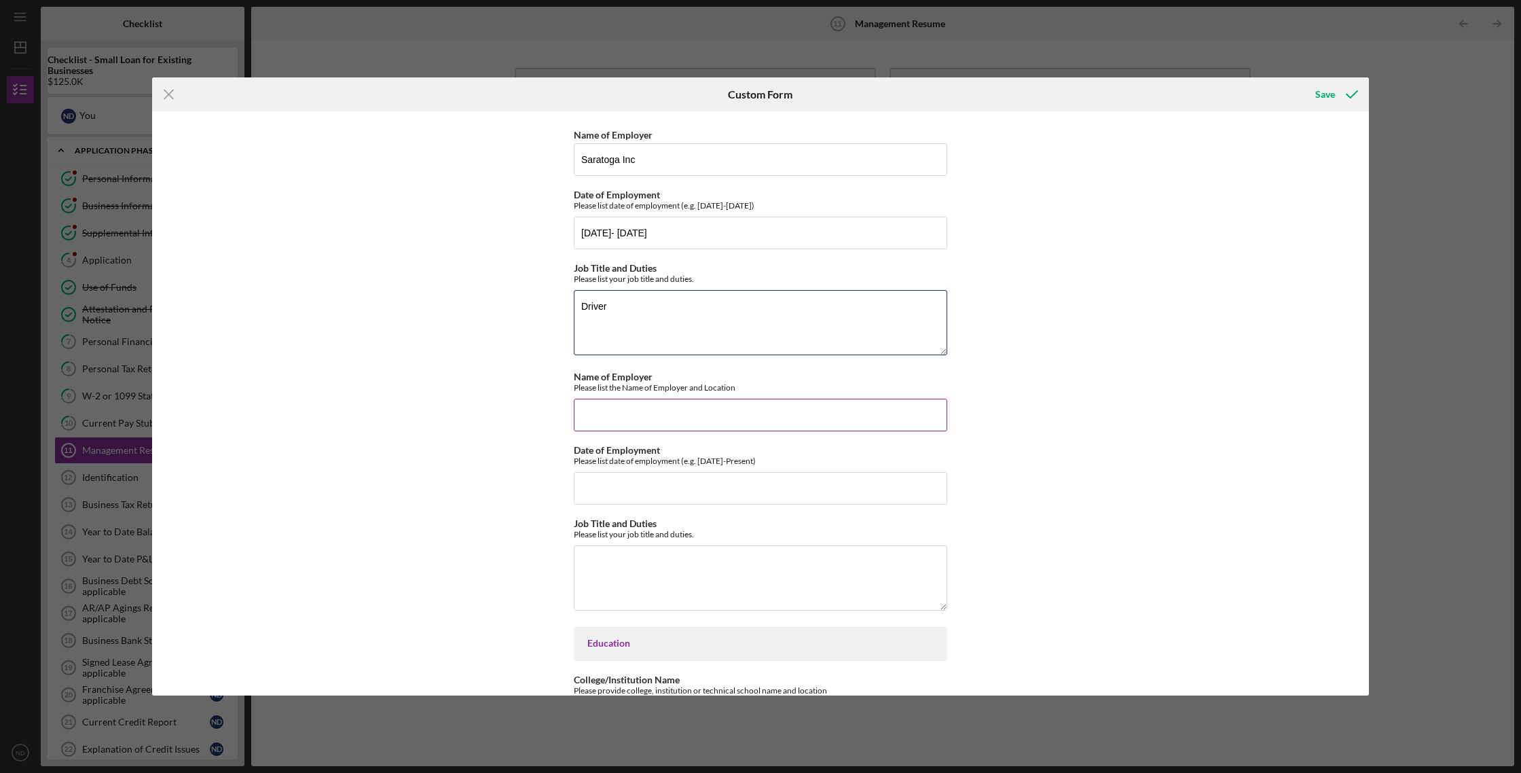
type textarea "Driver"
click at [599, 415] on input "Name of Employer" at bounding box center [761, 415] width 374 height 33
type input "C"
type input "Legend Inc"
click at [589, 489] on input "Date of Employment" at bounding box center [761, 488] width 374 height 33
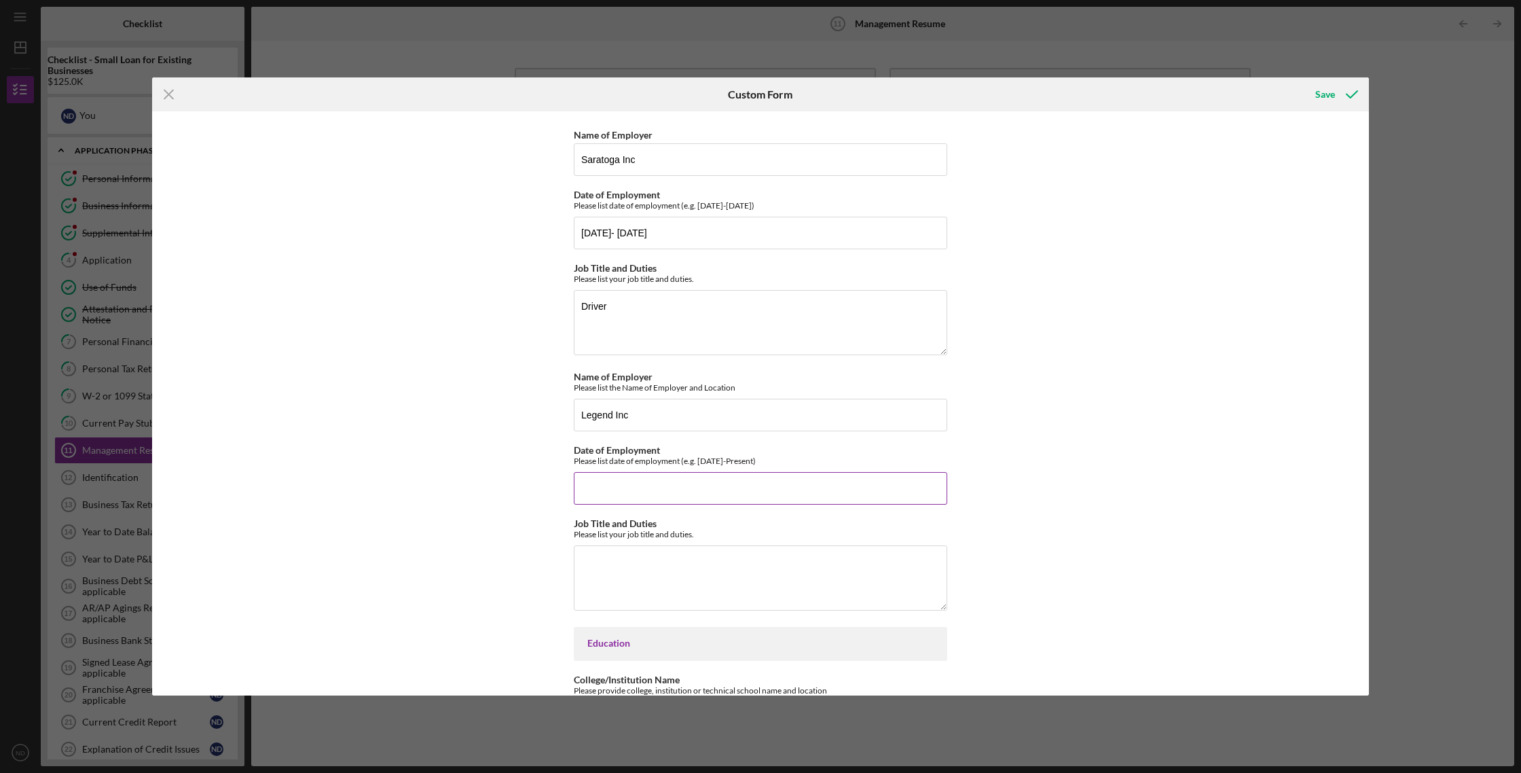
type input "0"
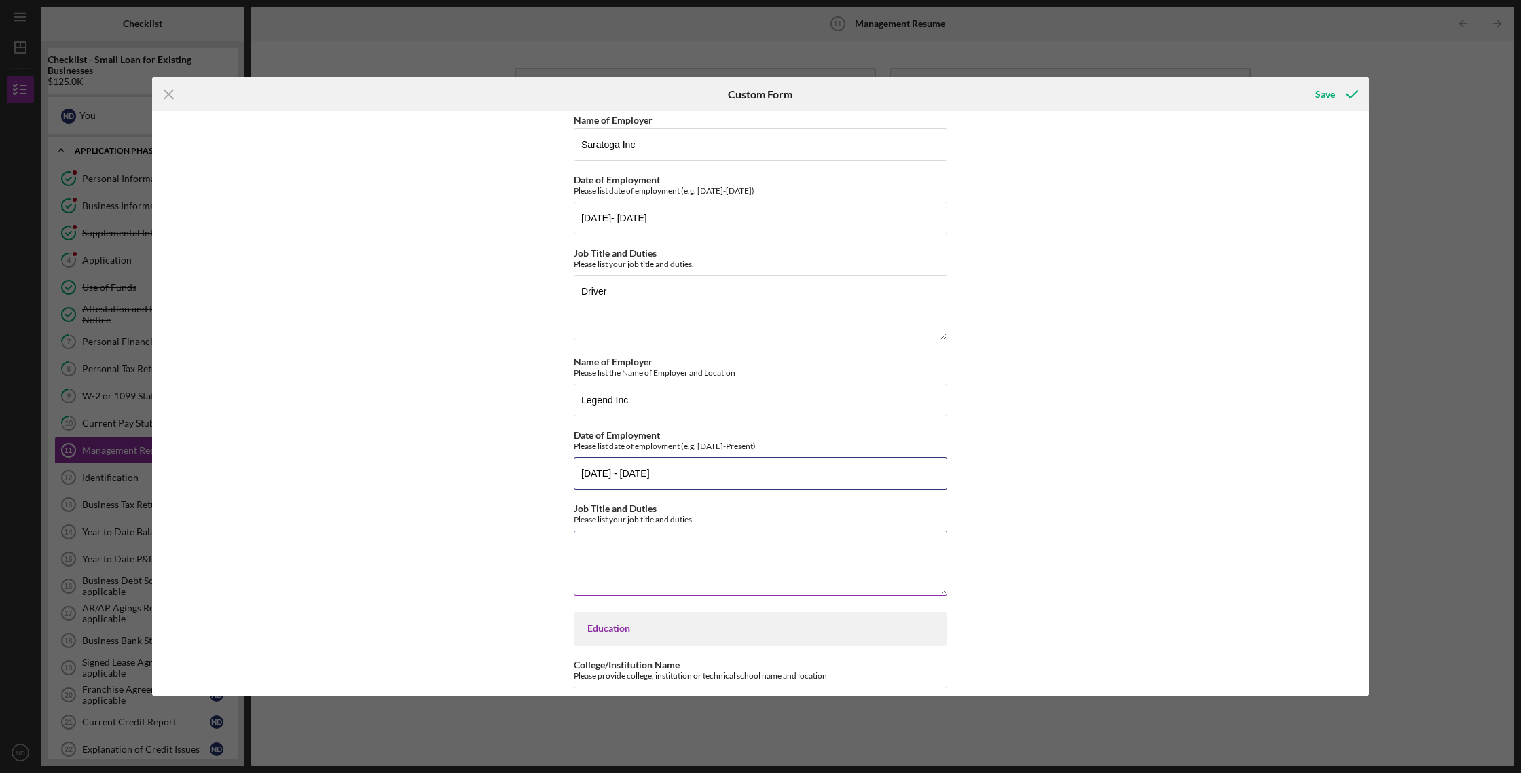
scroll to position [358, 0]
type input "01/15/2017 - 06/15/2018"
click at [601, 546] on textarea "Job Title and Duties" at bounding box center [761, 562] width 374 height 65
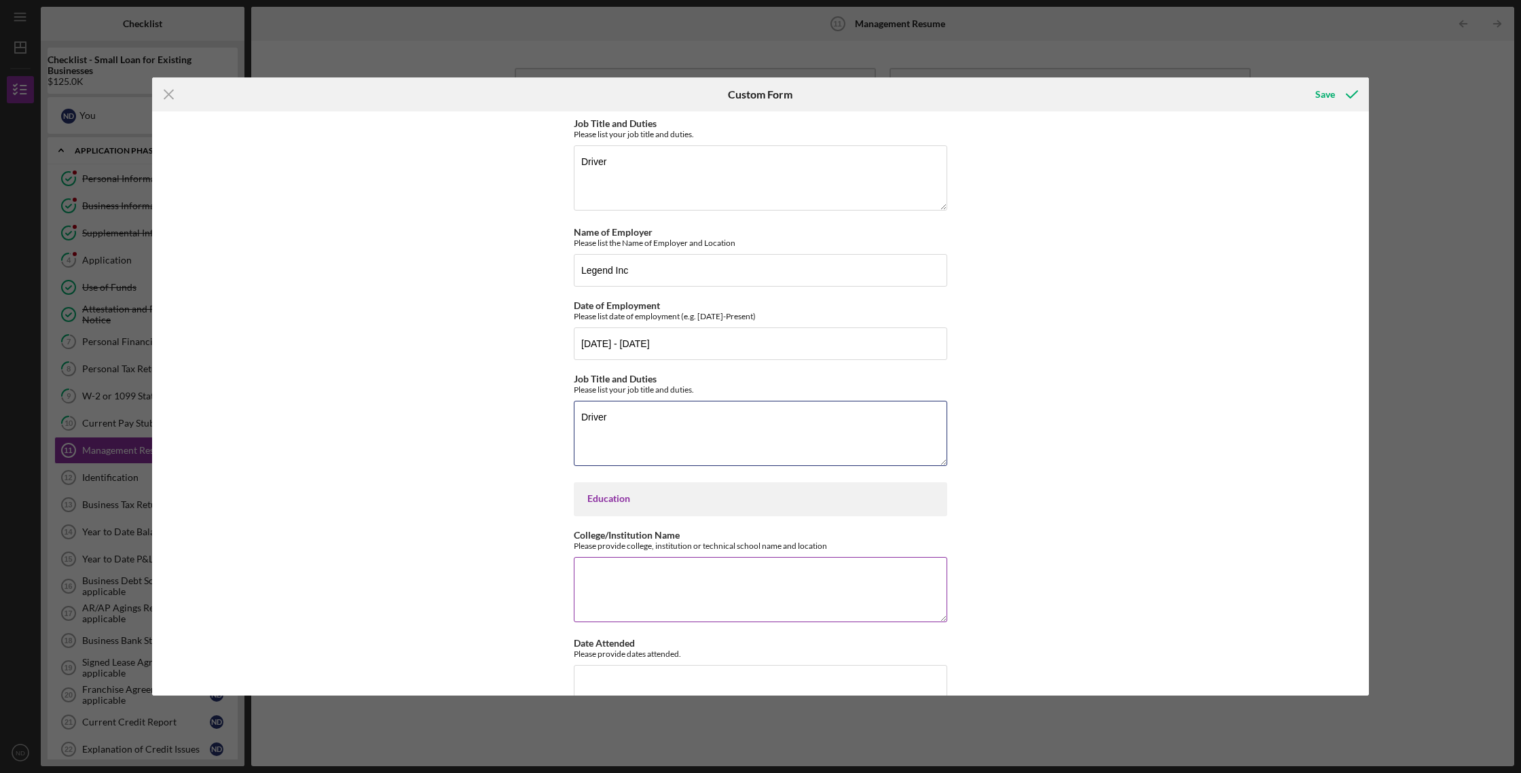
scroll to position [516, 0]
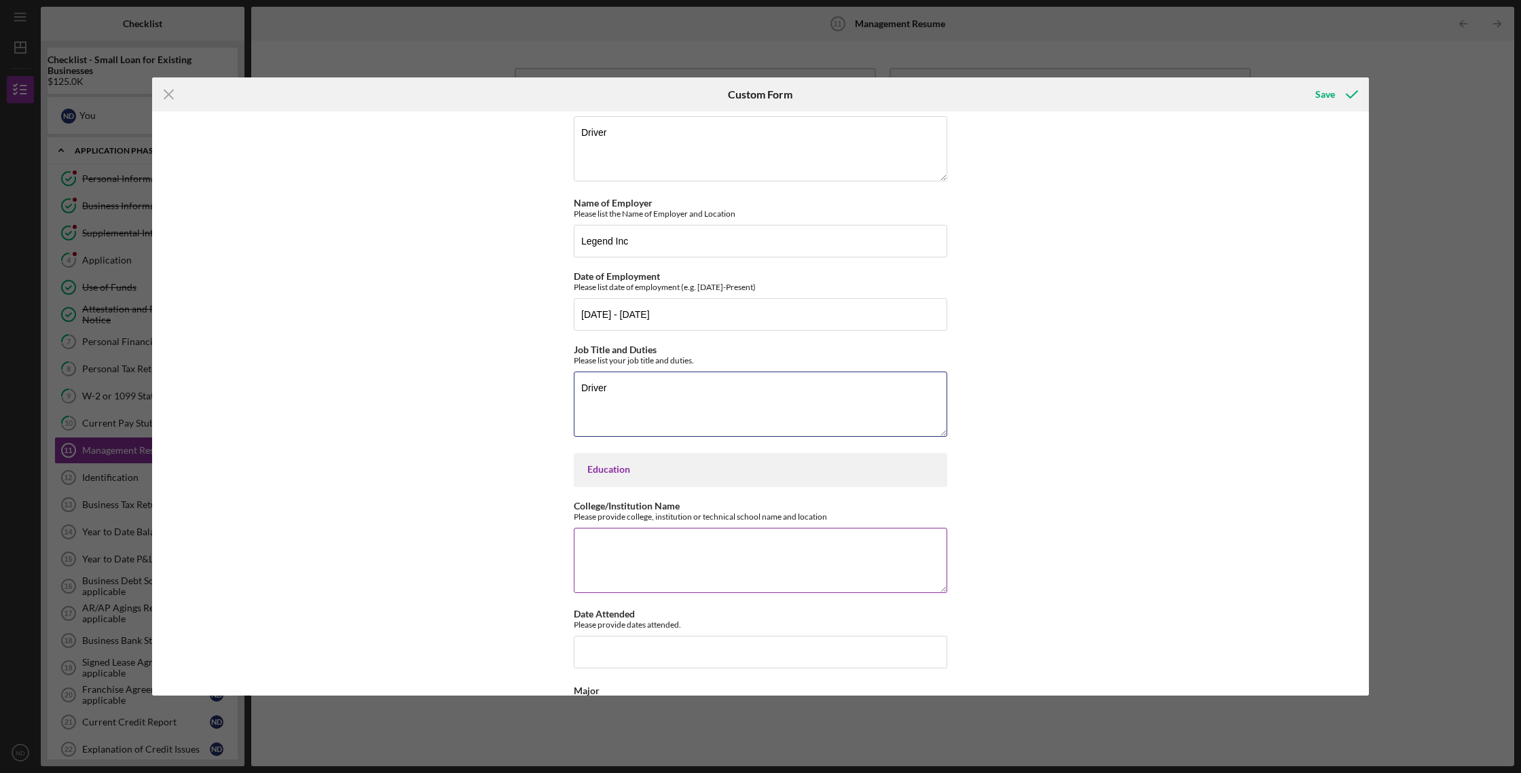
type textarea "Driver"
click at [599, 548] on textarea "College/Institution Name" at bounding box center [761, 560] width 374 height 65
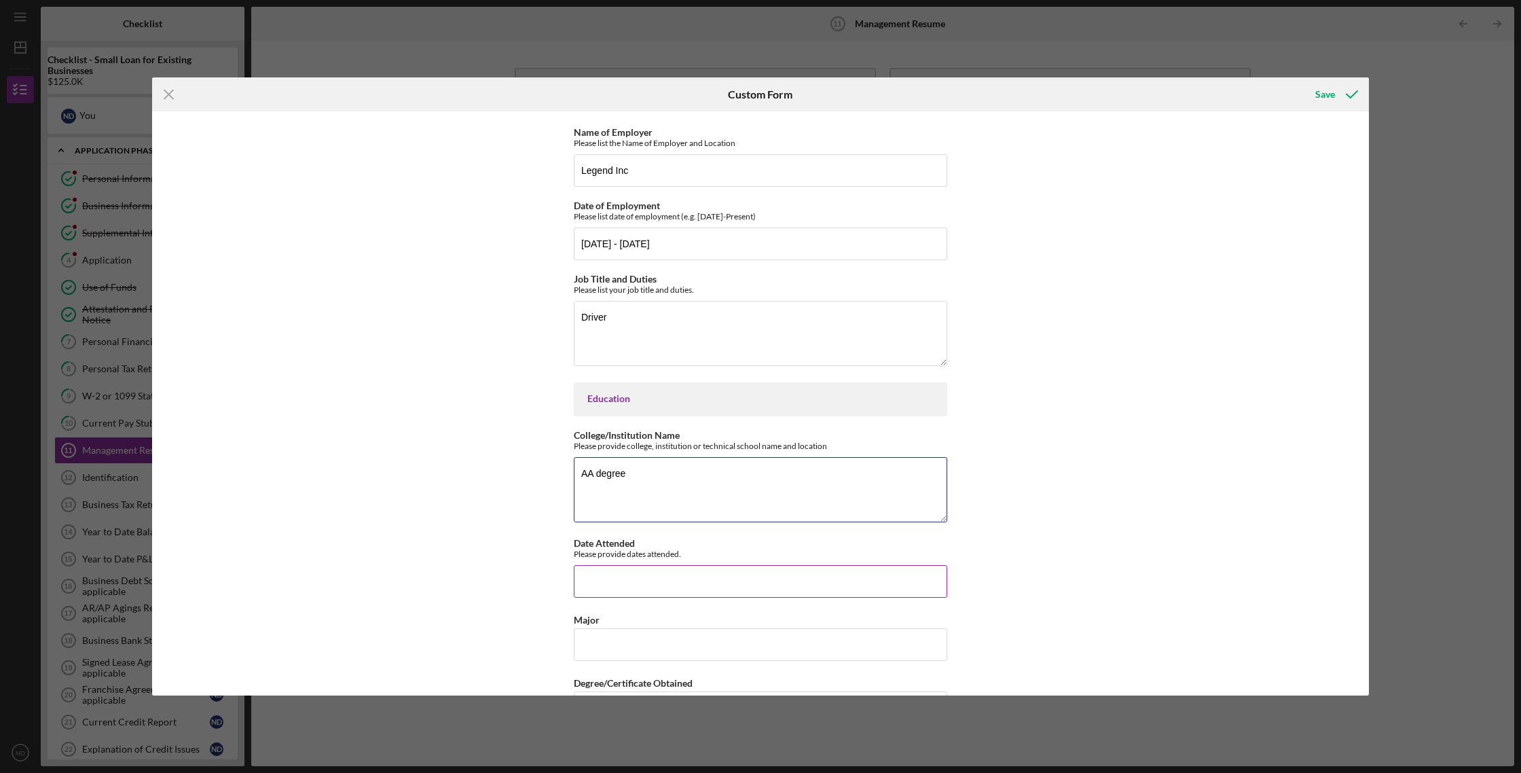
scroll to position [588, 0]
type textarea "AA degree MTI College"
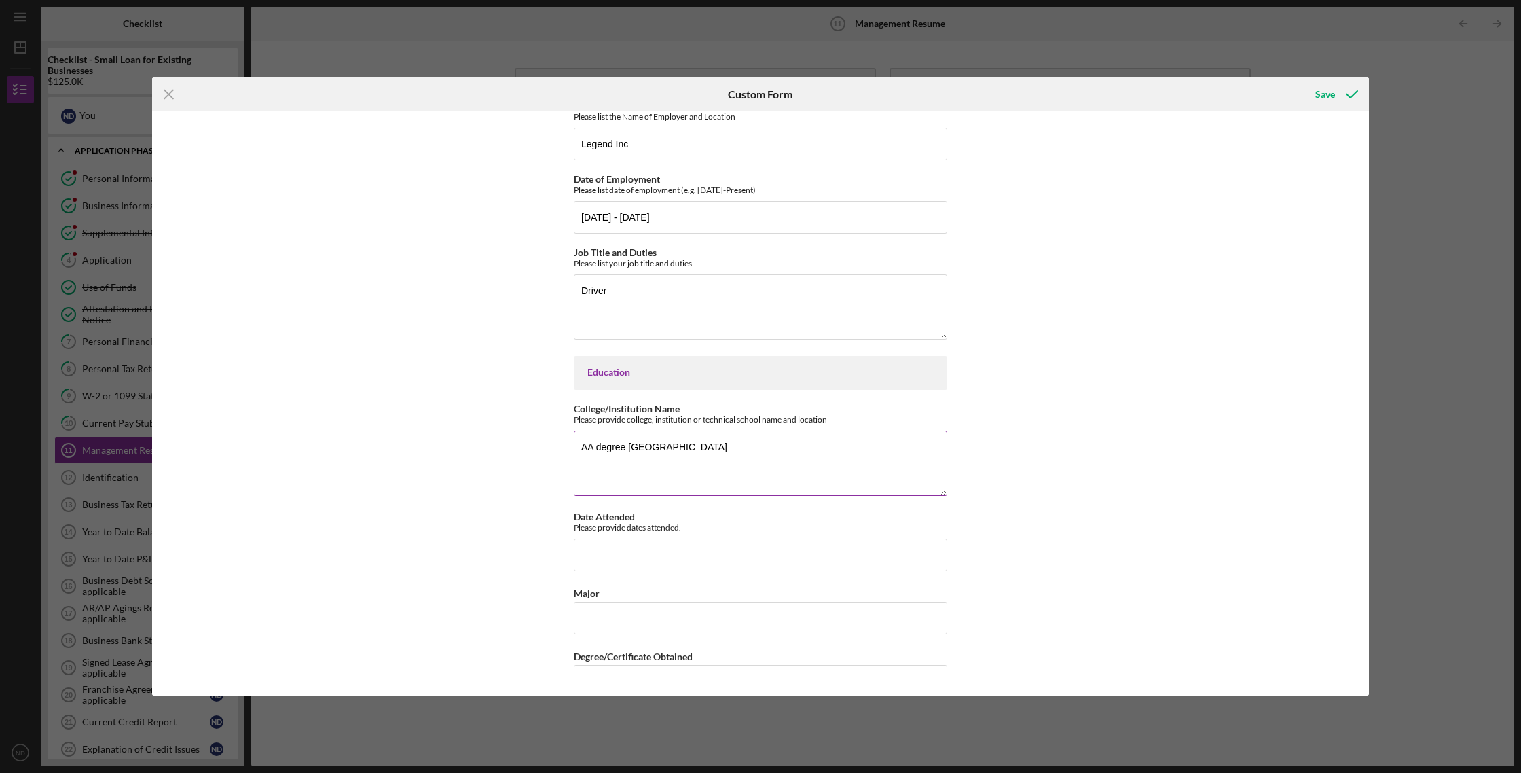
scroll to position [634, 0]
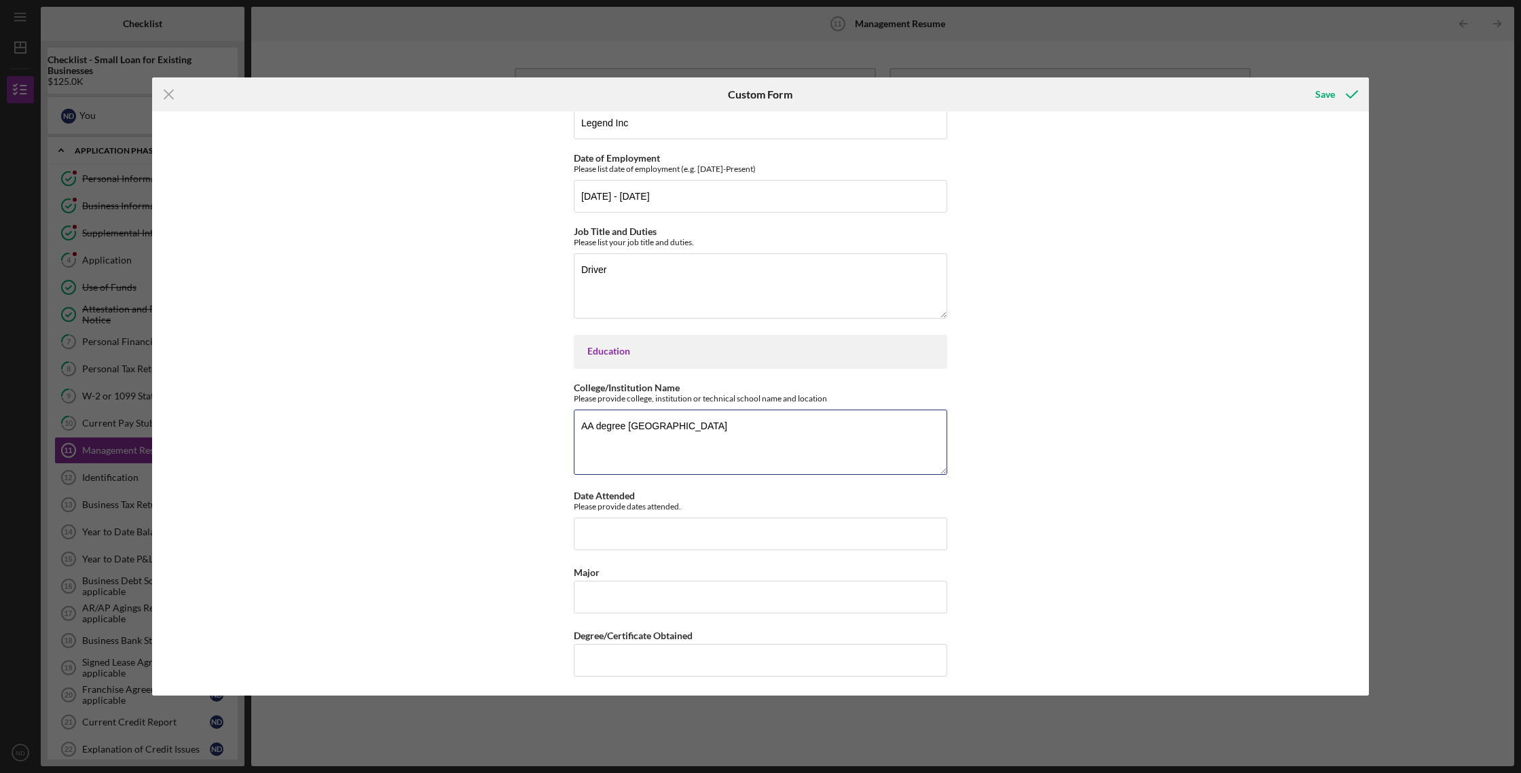
drag, startPoint x: 694, startPoint y: 428, endPoint x: 564, endPoint y: 420, distance: 130.6
click at [564, 420] on div "Management Resume Employment History Name of Employer Please list the Name of E…" at bounding box center [760, 403] width 1217 height 584
type textarea "H"
click at [594, 428] on textarea "College/Institution Name" at bounding box center [761, 442] width 374 height 65
type textarea "High School -Kenya"
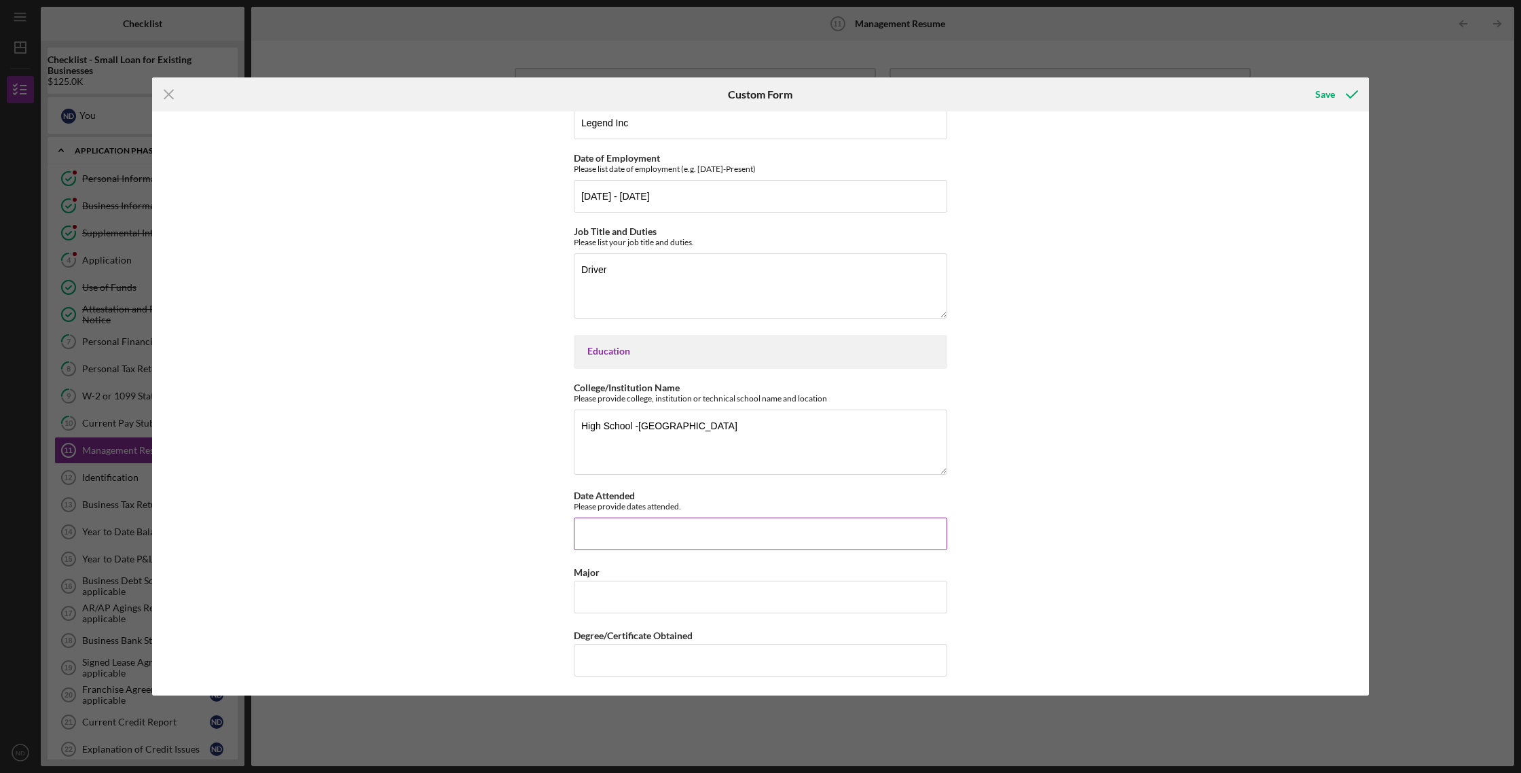
drag, startPoint x: 606, startPoint y: 538, endPoint x: 611, endPoint y: 530, distance: 9.2
click at [611, 530] on input "Date Attended" at bounding box center [761, 533] width 374 height 33
type input "1995"
click at [1328, 98] on div "Save" at bounding box center [1325, 94] width 20 height 27
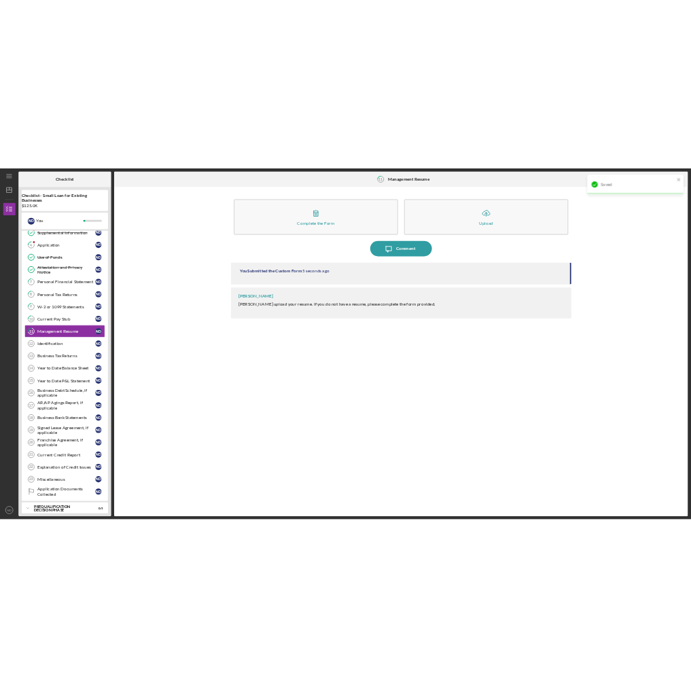
scroll to position [93, 0]
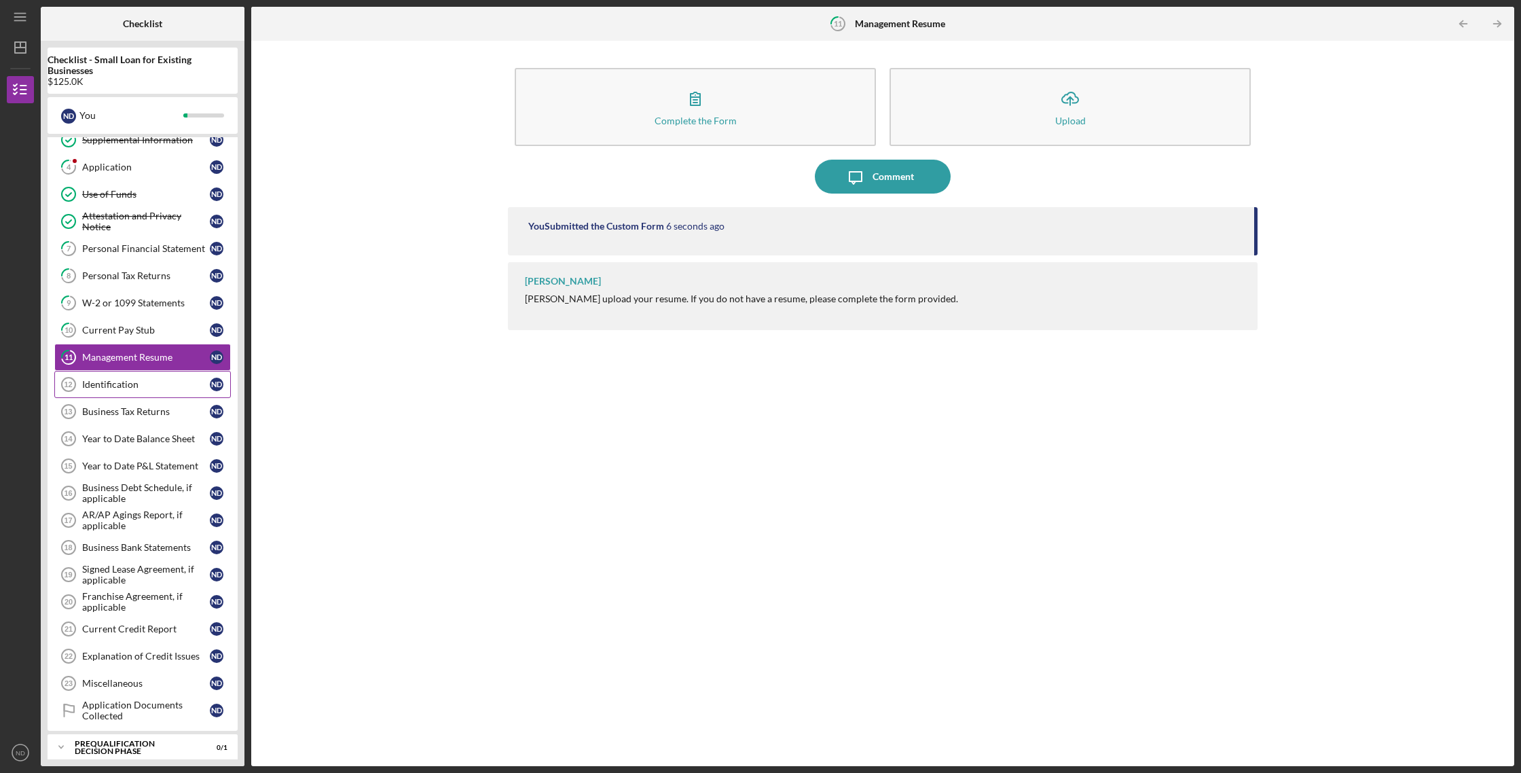
click at [121, 384] on div "Identification" at bounding box center [146, 384] width 128 height 11
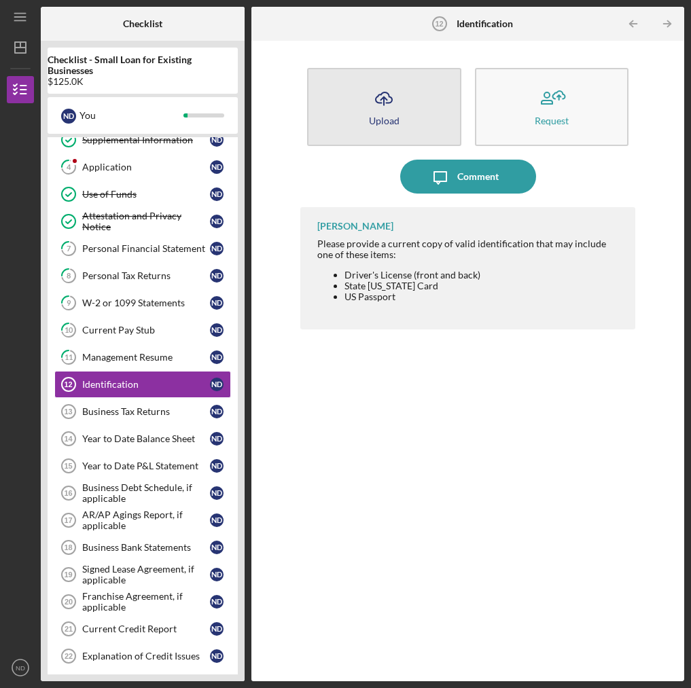
click at [392, 110] on icon "Icon/Upload" at bounding box center [384, 98] width 34 height 34
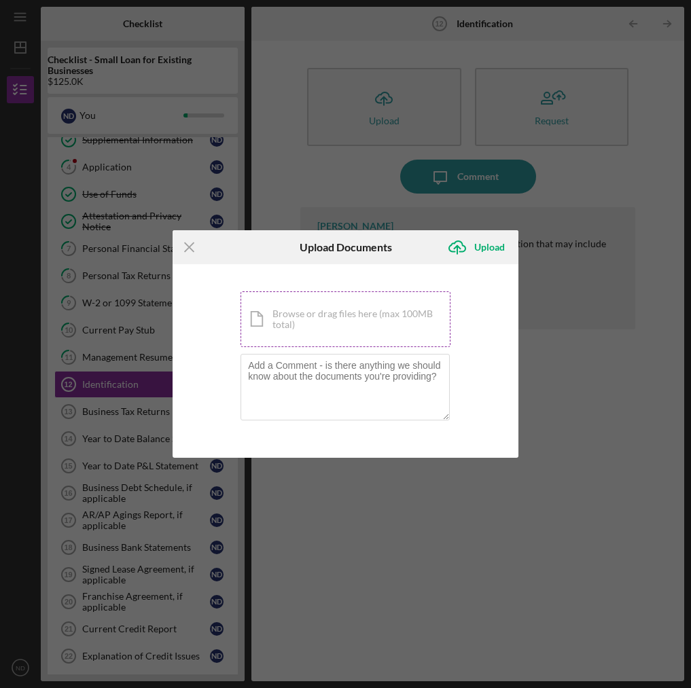
click at [308, 322] on div "Icon/Document Browse or drag files here (max 100MB total) Tap to choose files o…" at bounding box center [345, 319] width 210 height 56
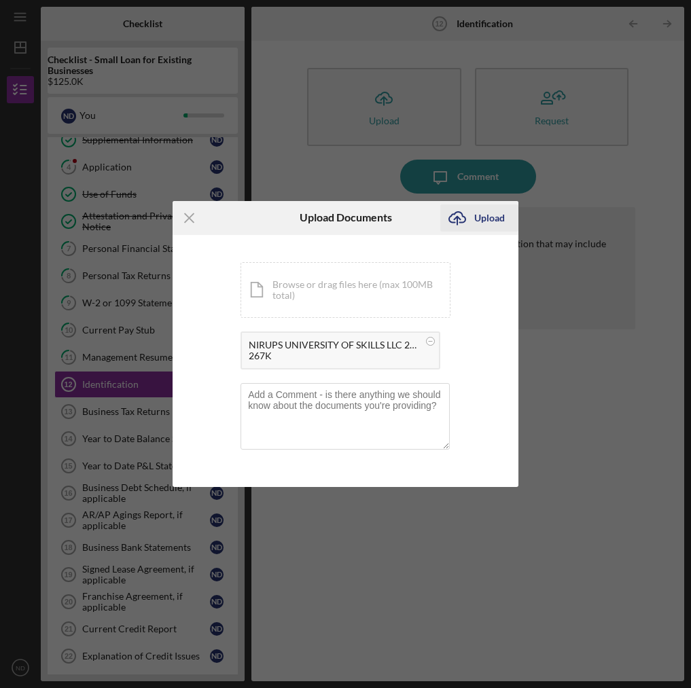
click at [485, 221] on div "Upload" at bounding box center [489, 217] width 31 height 27
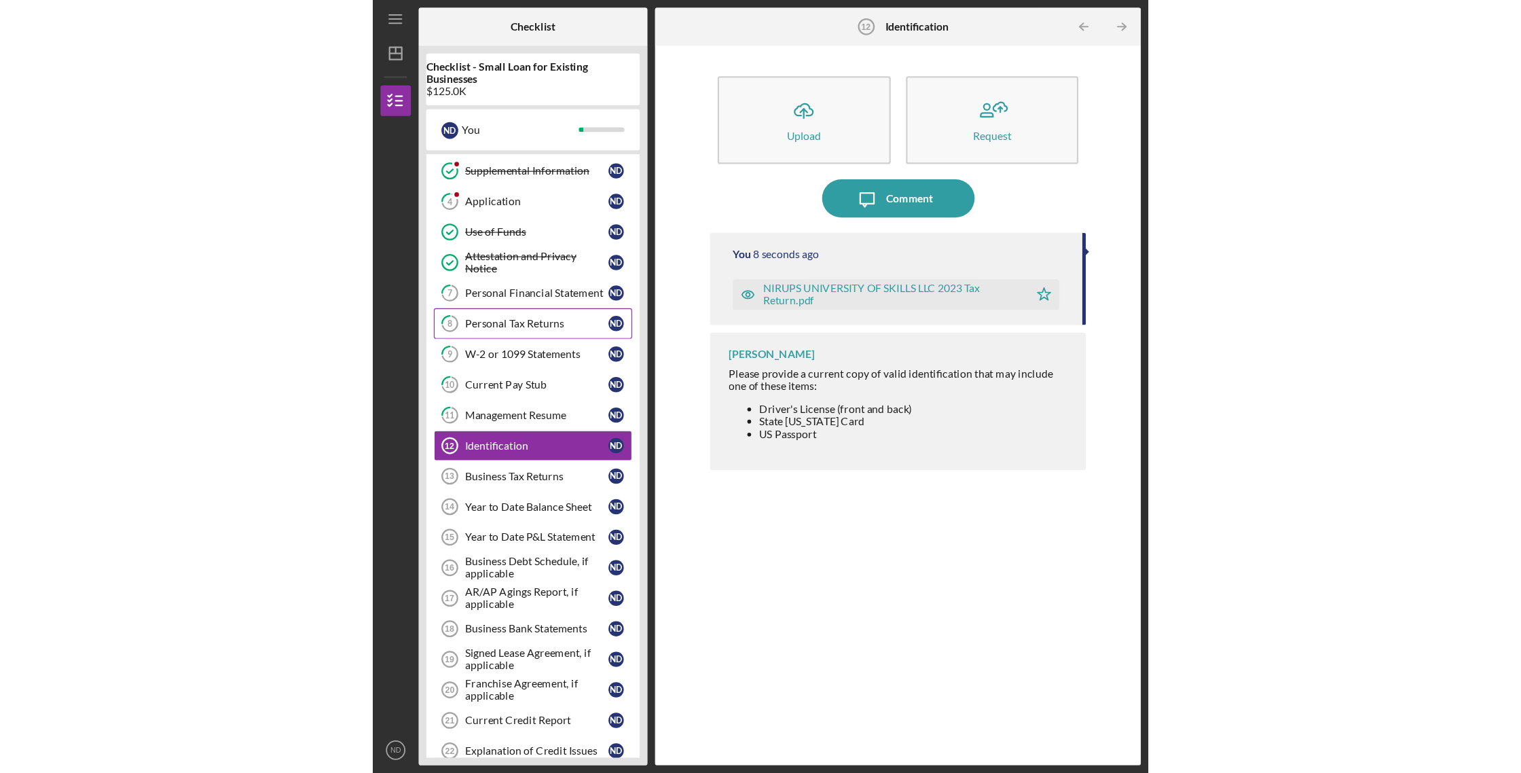
scroll to position [84, 0]
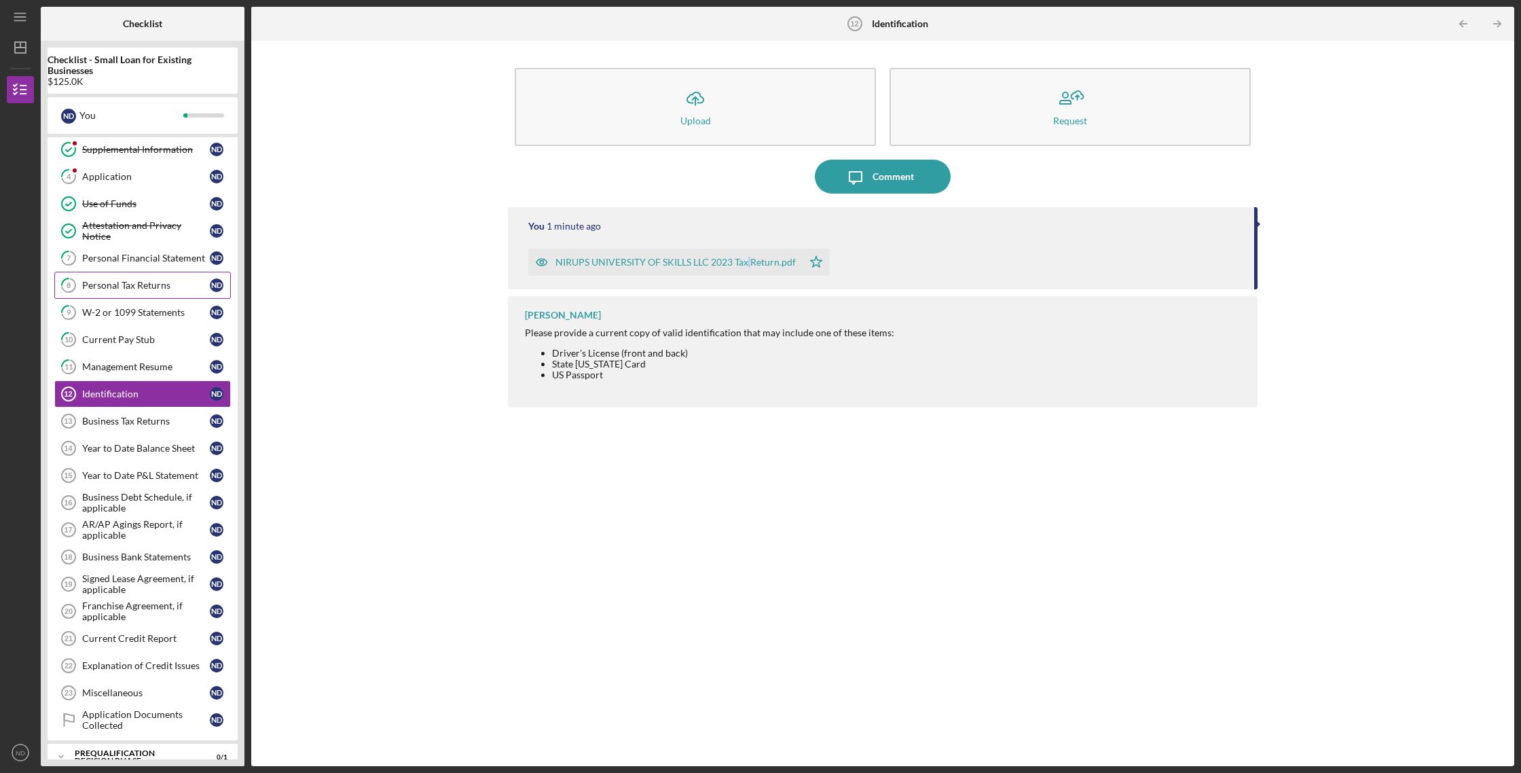
click at [173, 284] on div "Personal Tax Returns" at bounding box center [146, 285] width 128 height 11
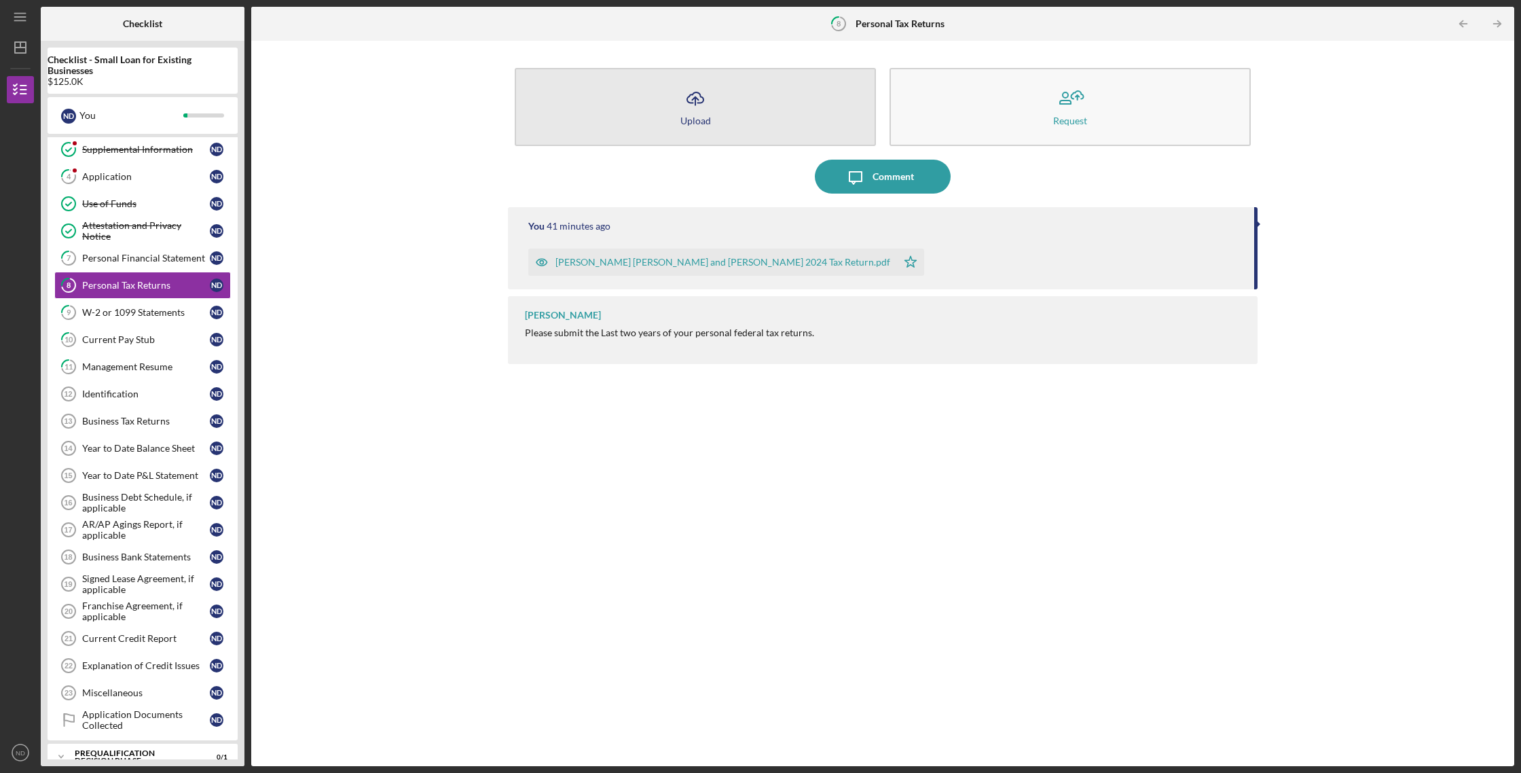
click at [693, 122] on div "Upload" at bounding box center [695, 120] width 31 height 10
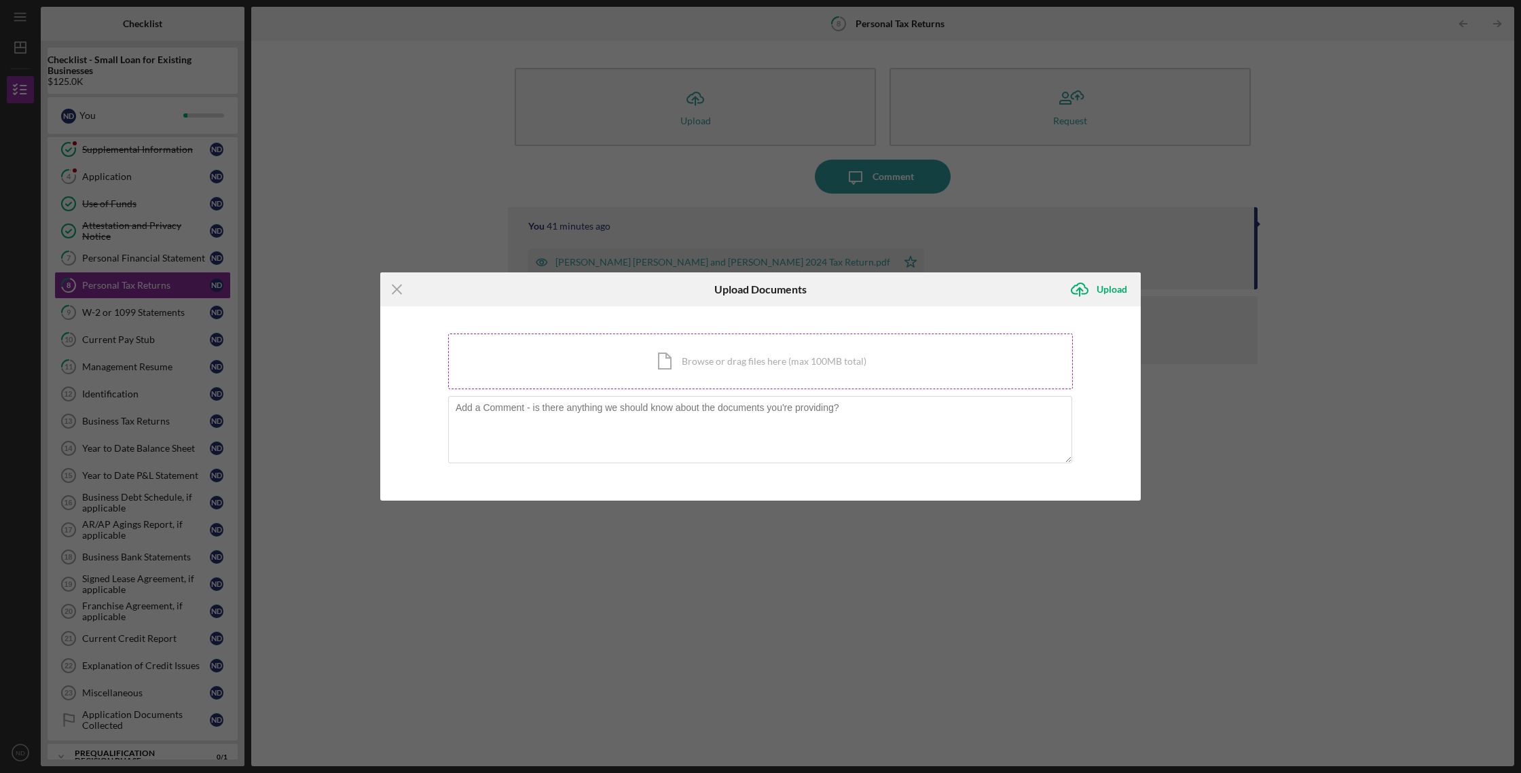
click at [704, 365] on div "Icon/Document Browse or drag files here (max 100MB total) Tap to choose files o…" at bounding box center [760, 361] width 625 height 56
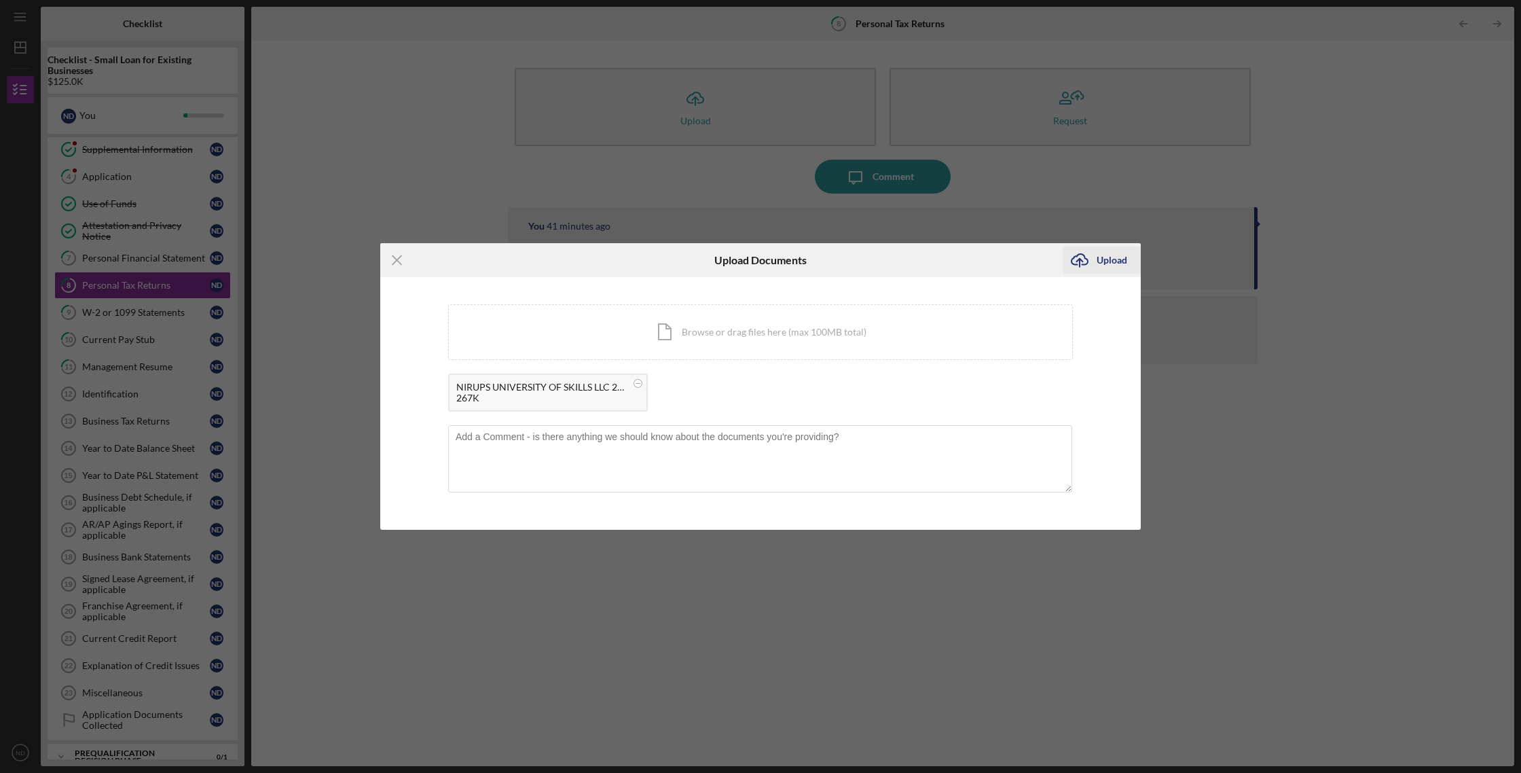
click at [1123, 259] on div "Upload" at bounding box center [1112, 260] width 31 height 27
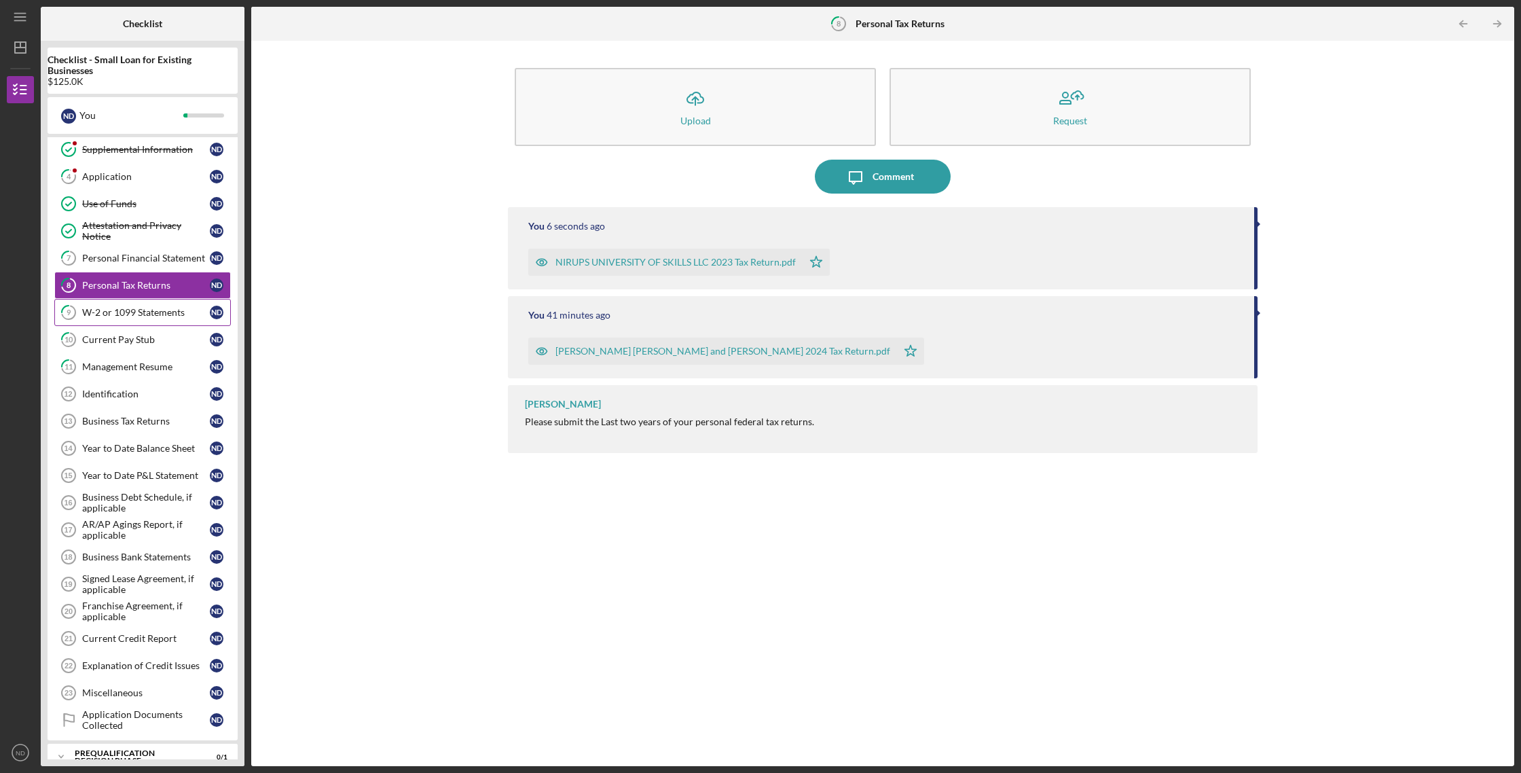
click at [188, 314] on div "W-2 or 1099 Statements" at bounding box center [146, 312] width 128 height 11
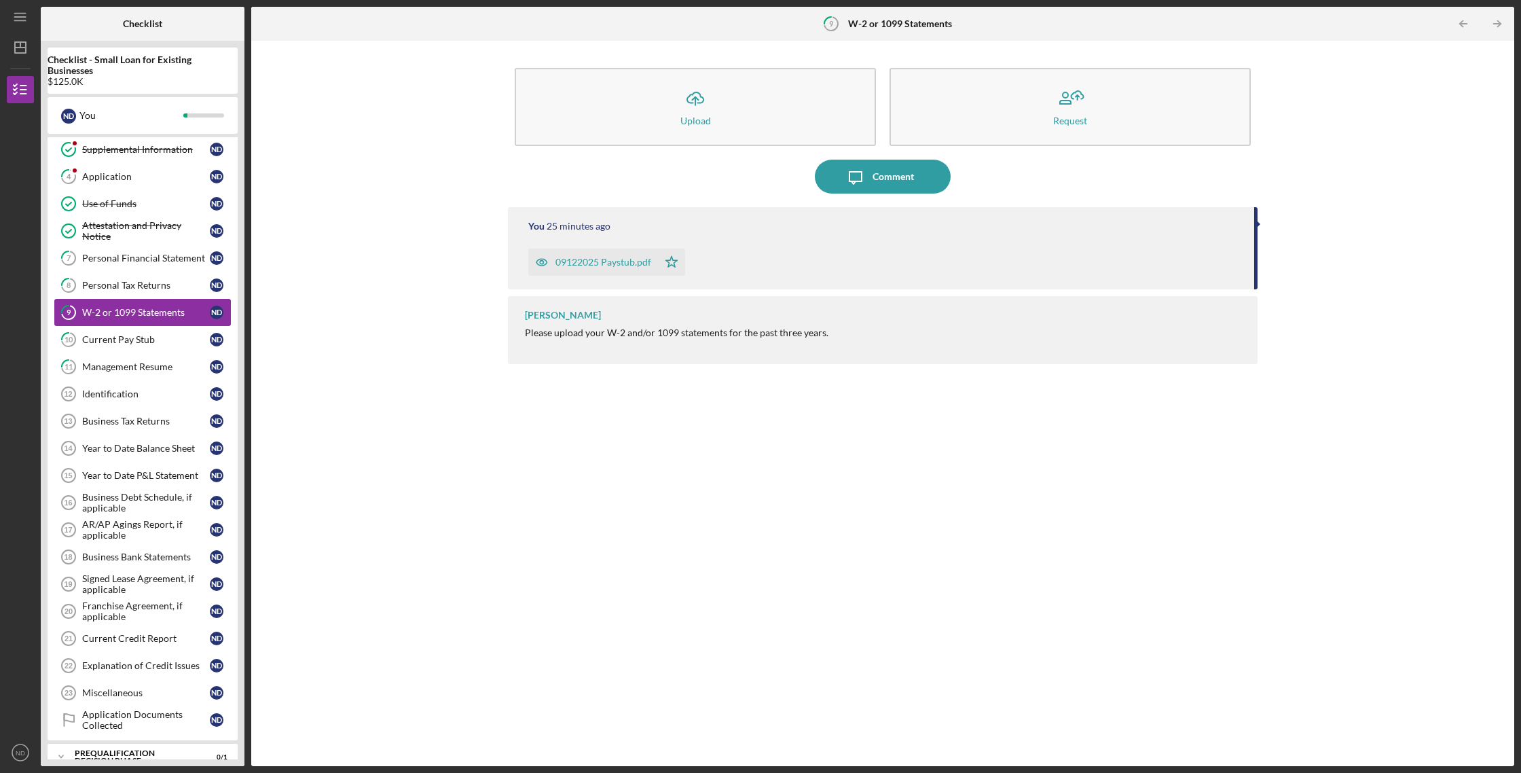
click at [160, 315] on div "W-2 or 1099 Statements" at bounding box center [146, 312] width 128 height 11
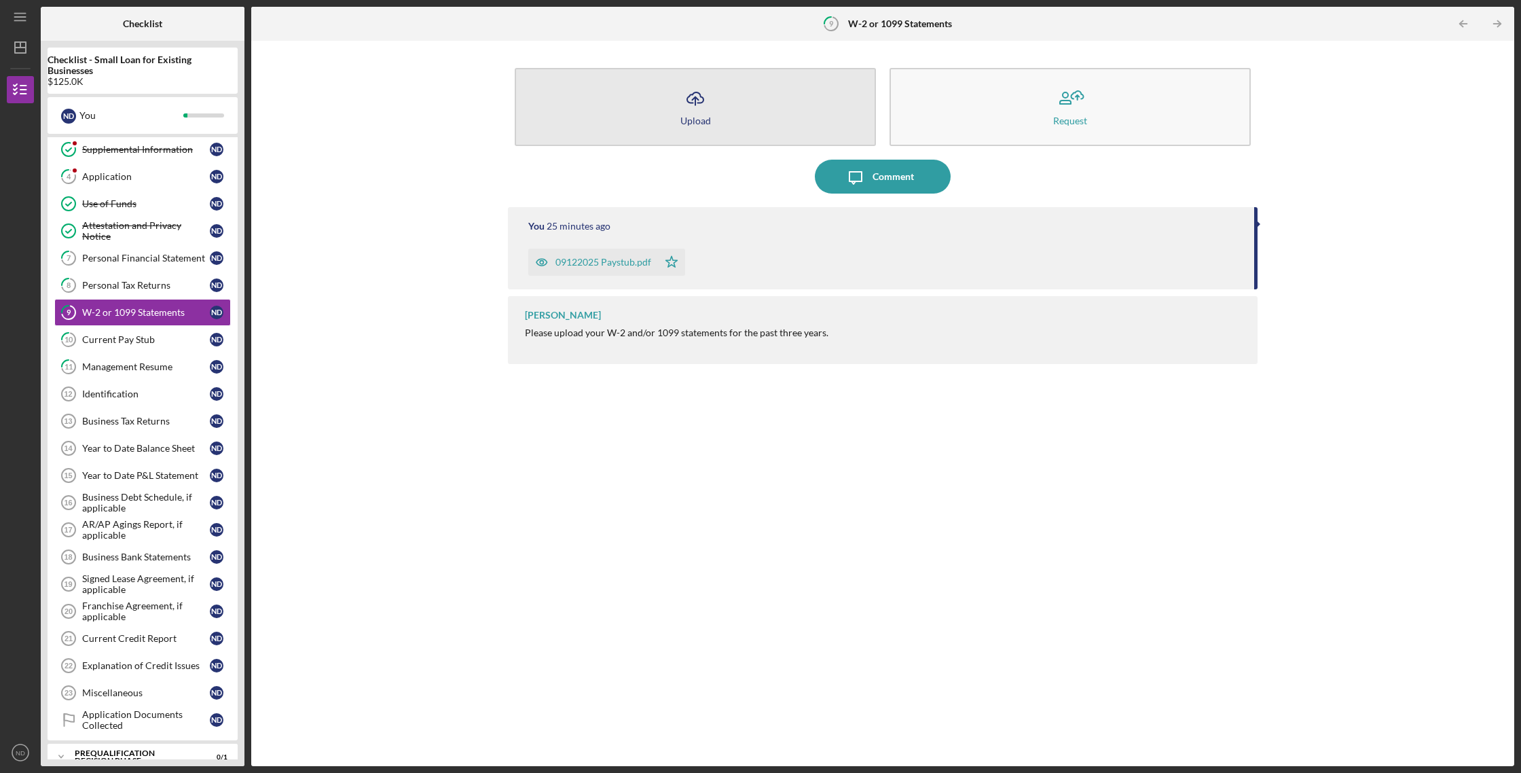
click at [710, 127] on button "Icon/Upload Upload" at bounding box center [695, 107] width 361 height 78
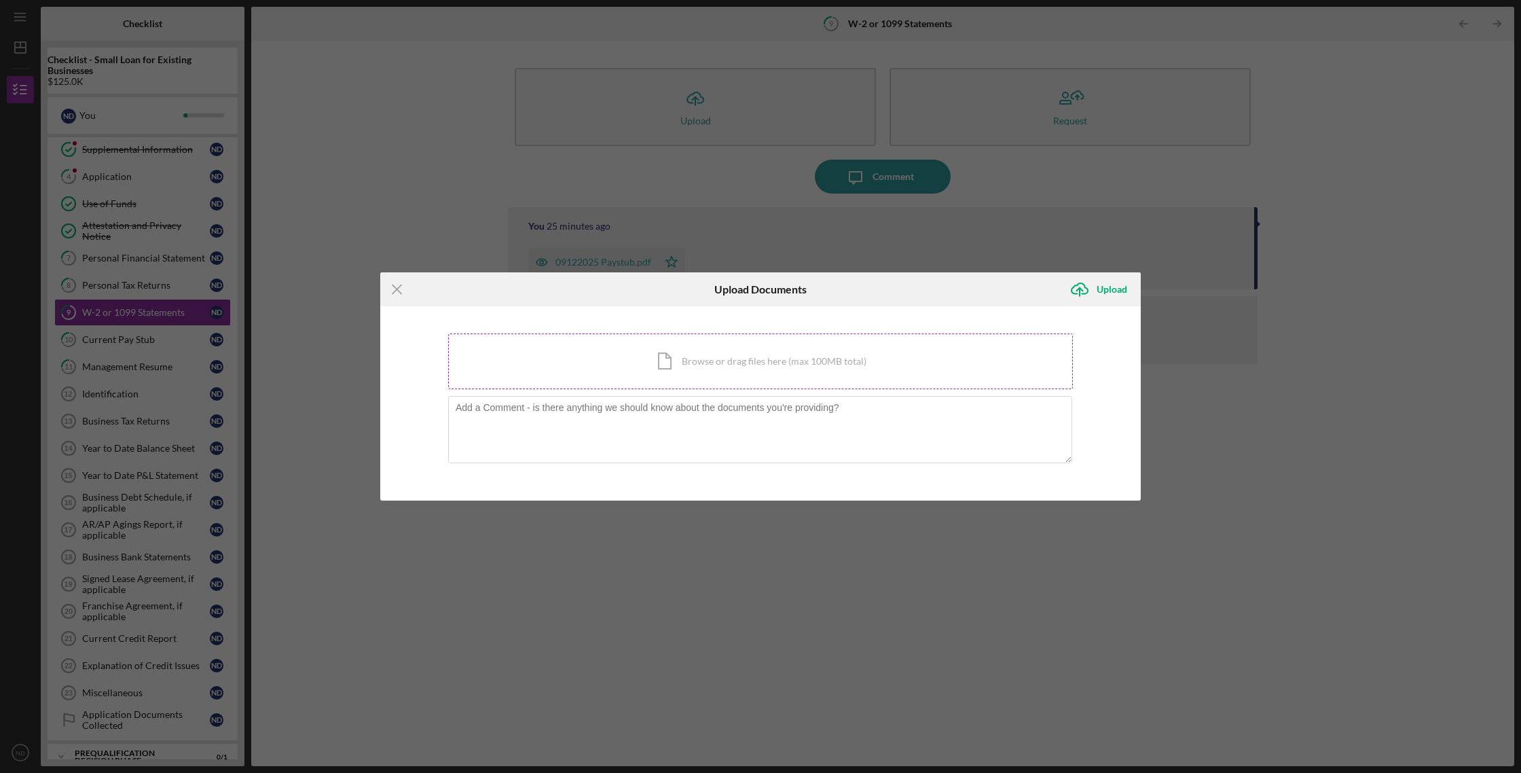
click at [689, 369] on div "Icon/Document Browse or drag files here (max 100MB total) Tap to choose files o…" at bounding box center [760, 361] width 625 height 56
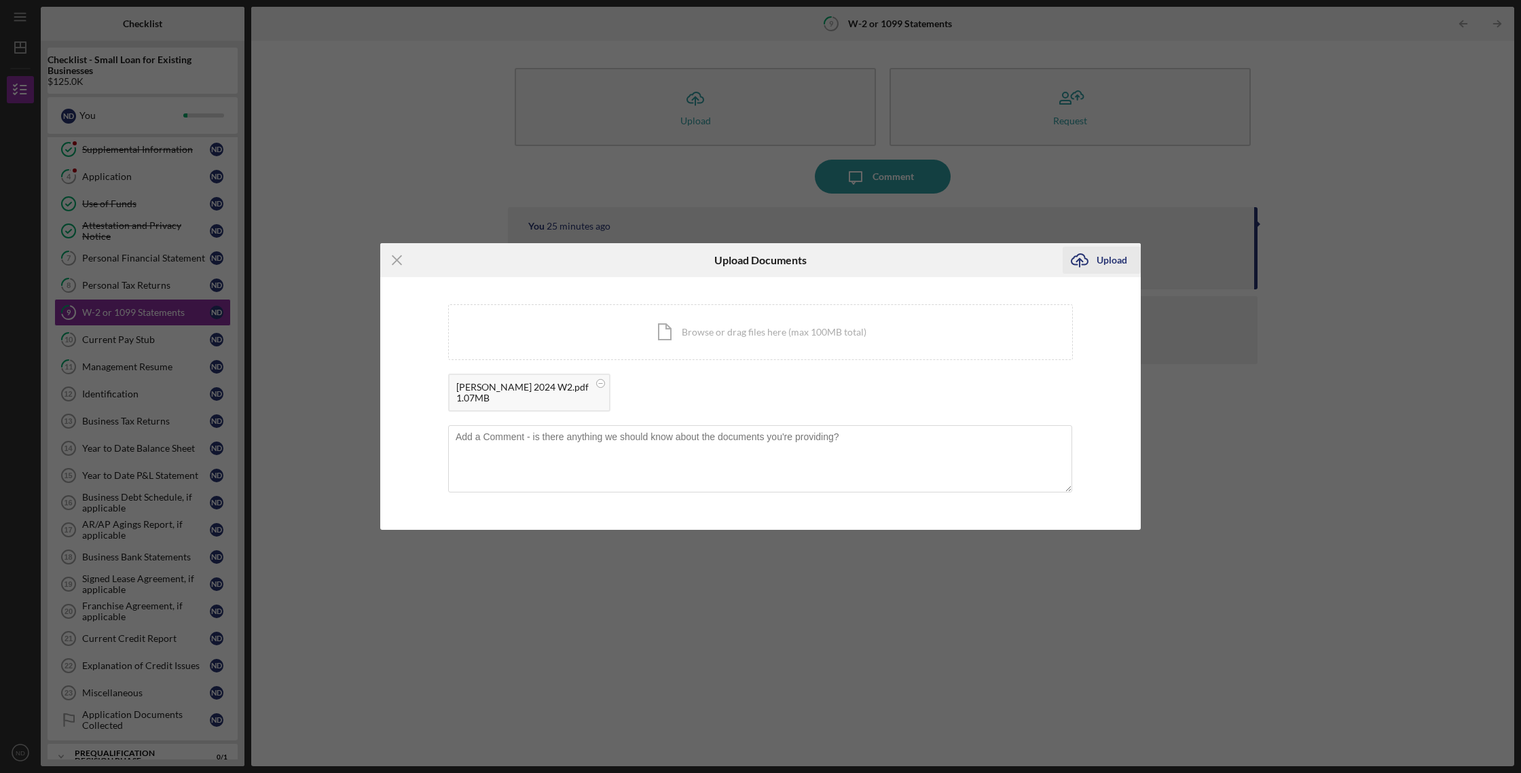
click at [1115, 263] on div "Upload" at bounding box center [1112, 260] width 31 height 27
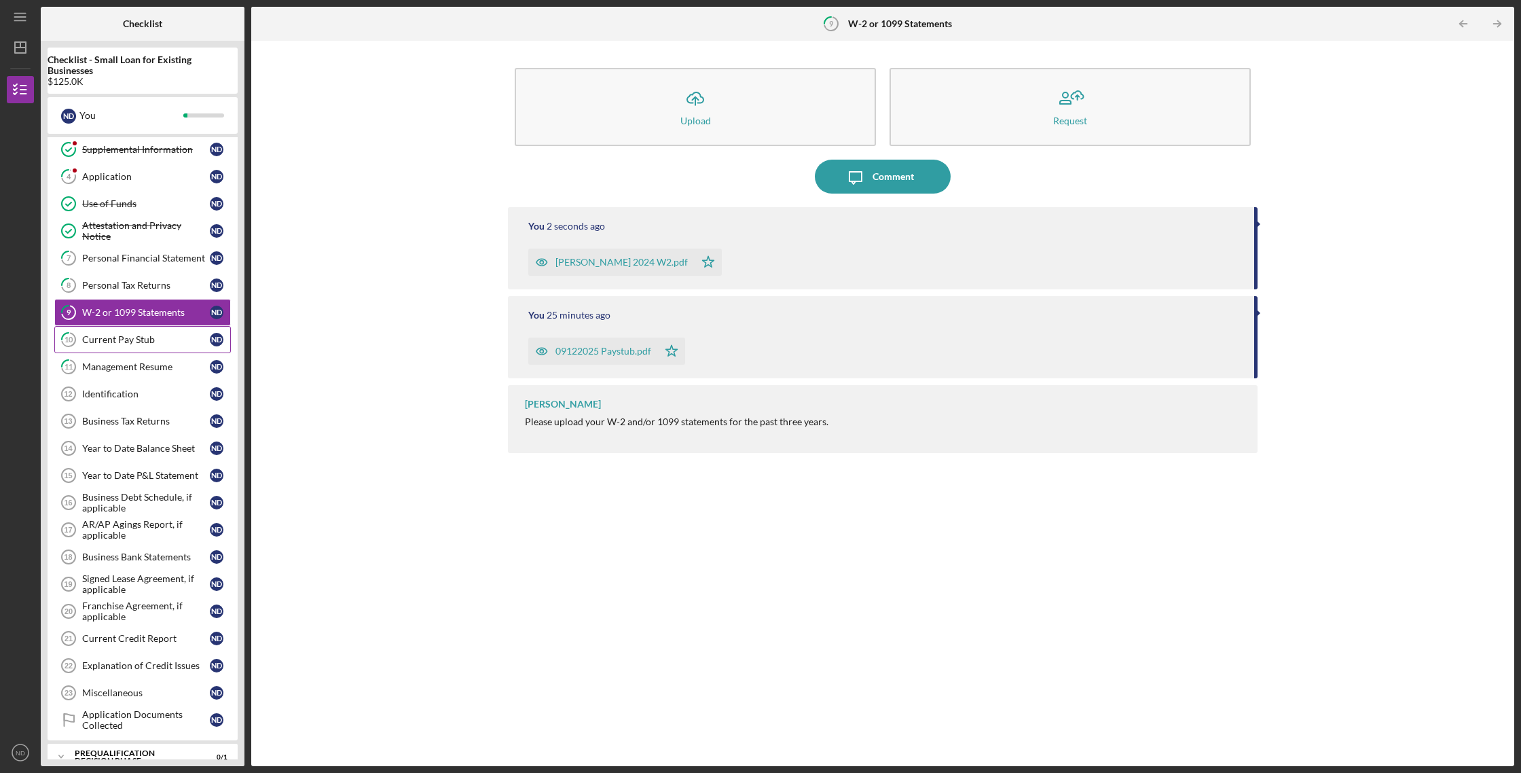
click at [150, 338] on div "Current Pay Stub" at bounding box center [146, 339] width 128 height 11
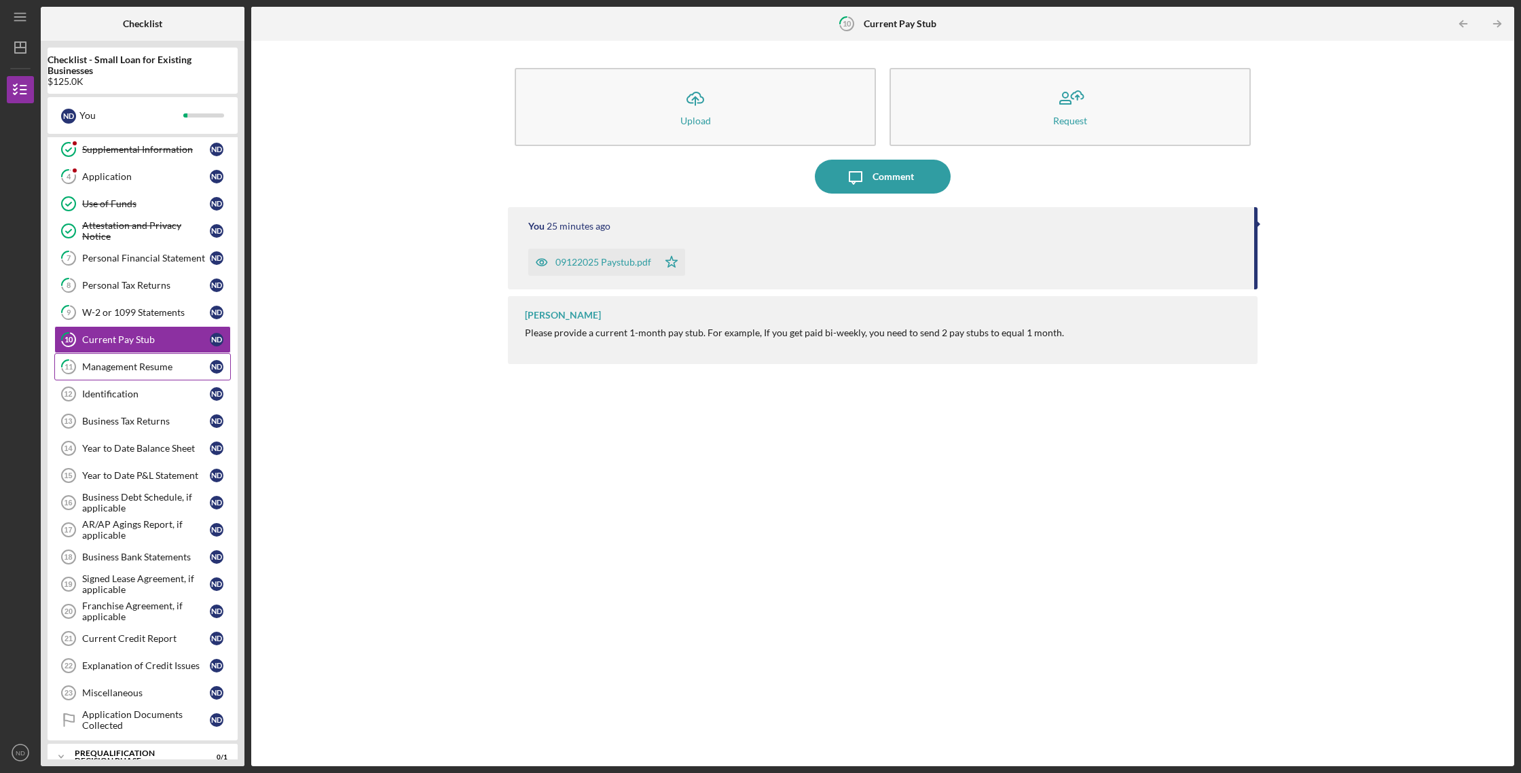
click at [147, 363] on div "Management Resume" at bounding box center [146, 366] width 128 height 11
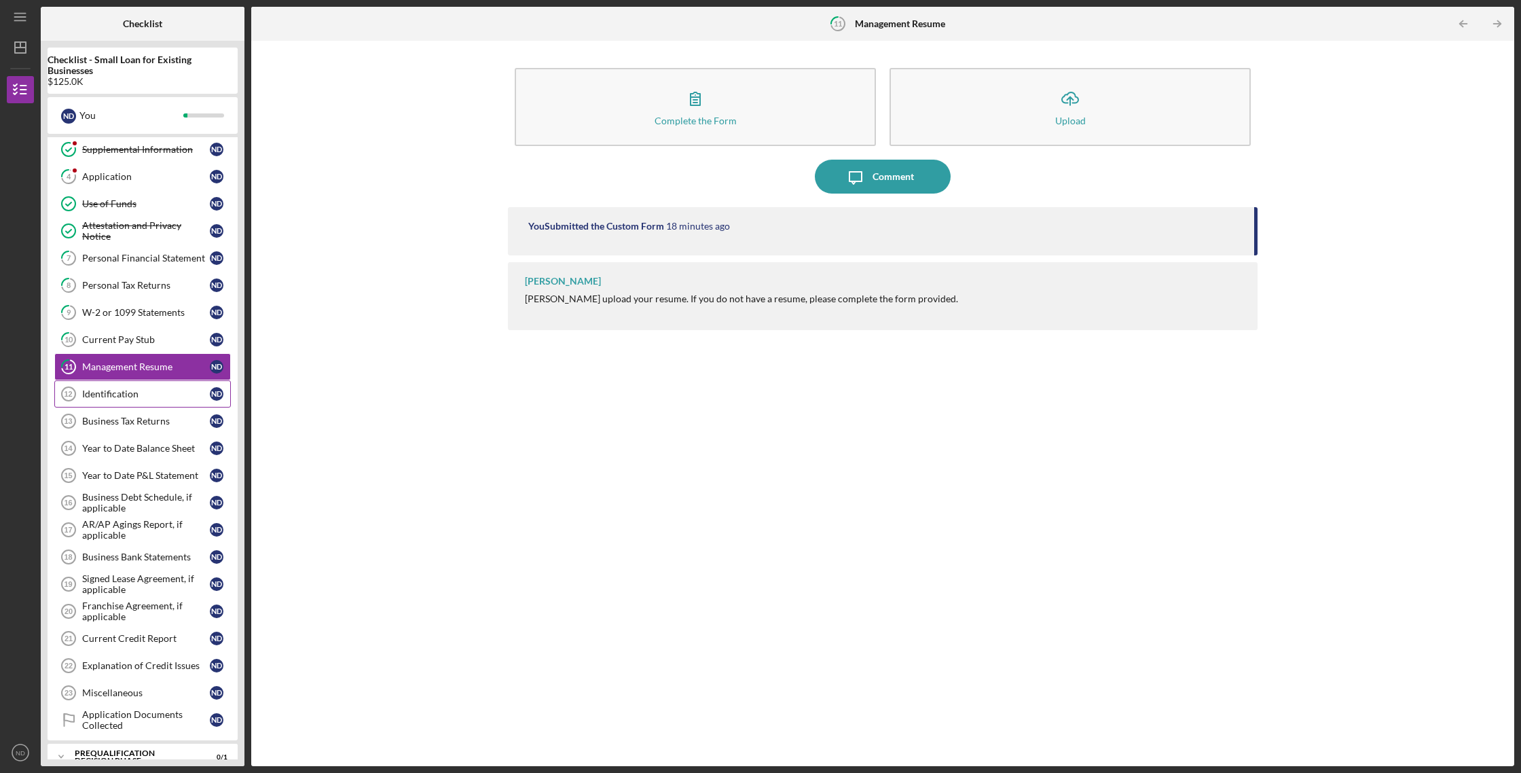
click at [111, 395] on div "Identification" at bounding box center [146, 393] width 128 height 11
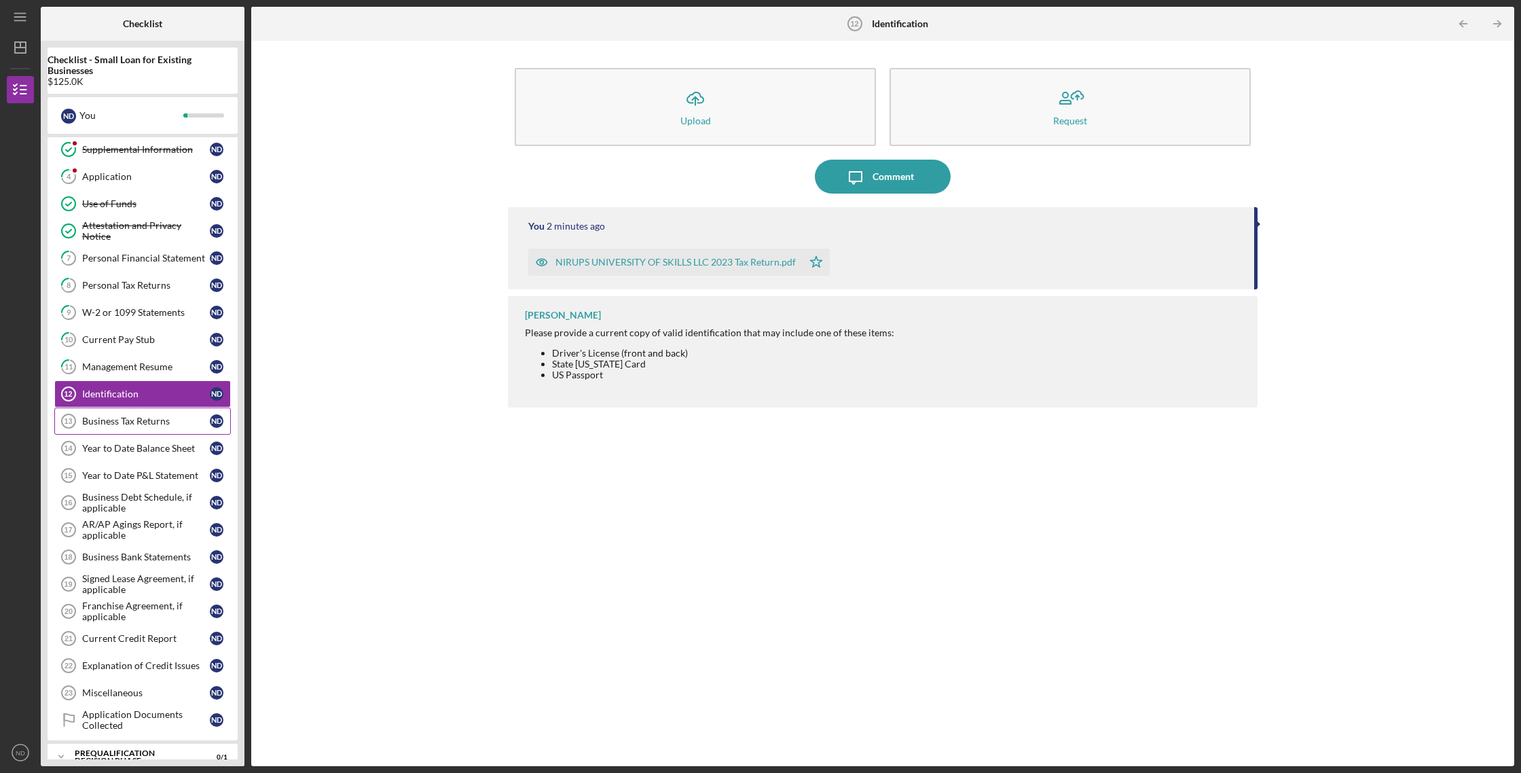
click at [137, 418] on div "Business Tax Returns" at bounding box center [146, 421] width 128 height 11
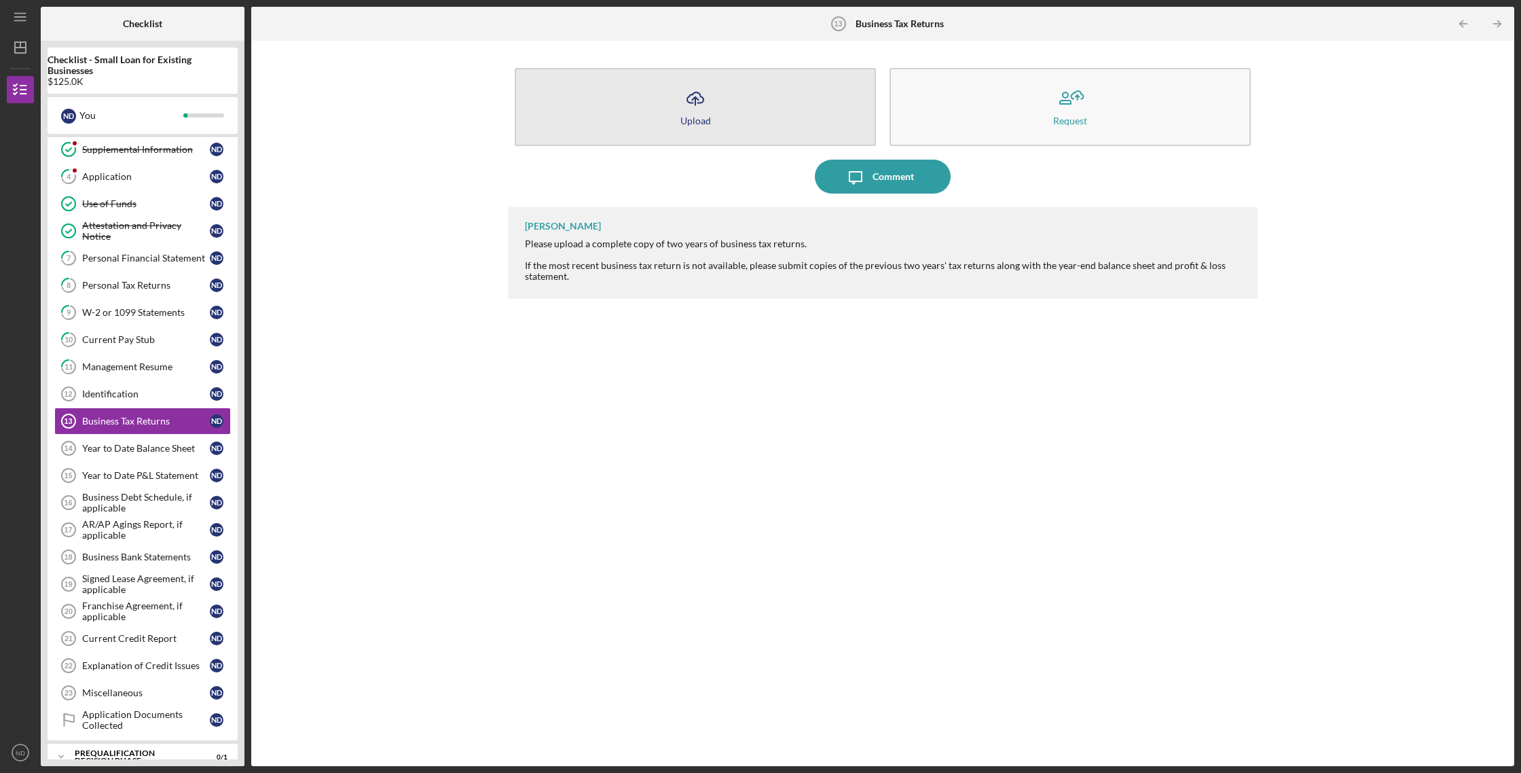
click at [706, 109] on icon "Icon/Upload" at bounding box center [695, 98] width 34 height 34
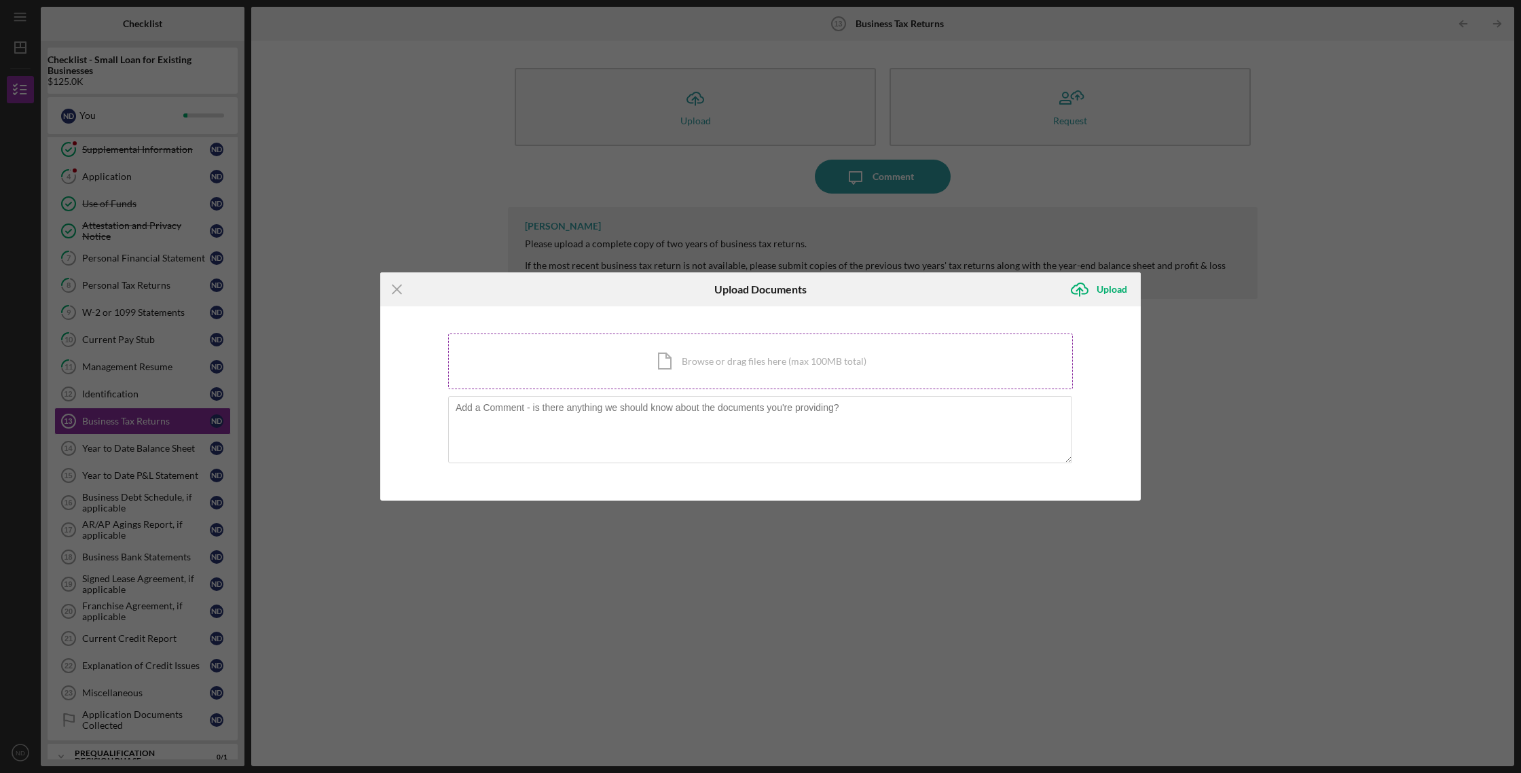
click at [733, 376] on div "Icon/Document Browse or drag files here (max 100MB total) Tap to choose files o…" at bounding box center [760, 361] width 625 height 56
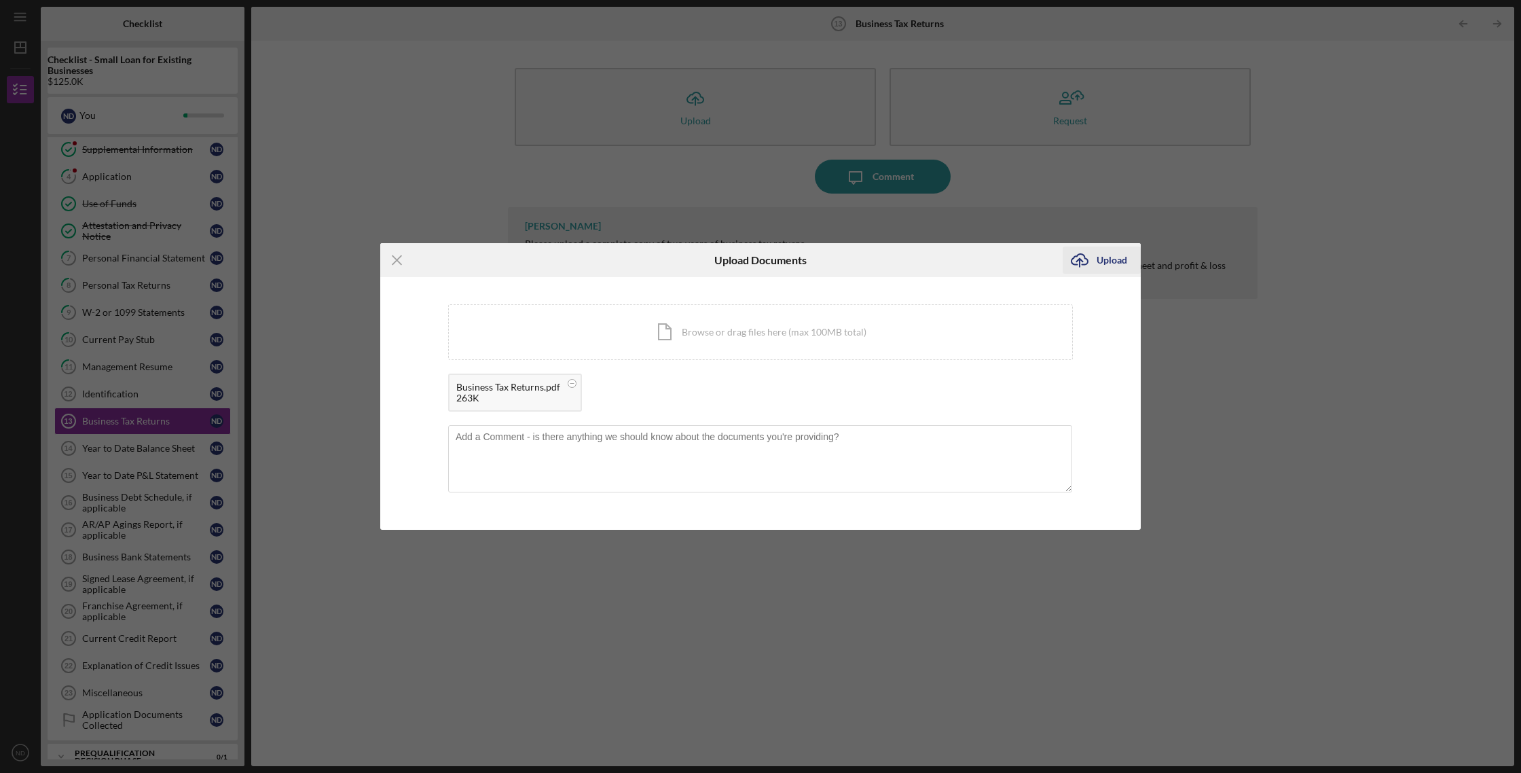
click at [1119, 259] on div "Upload" at bounding box center [1112, 260] width 31 height 27
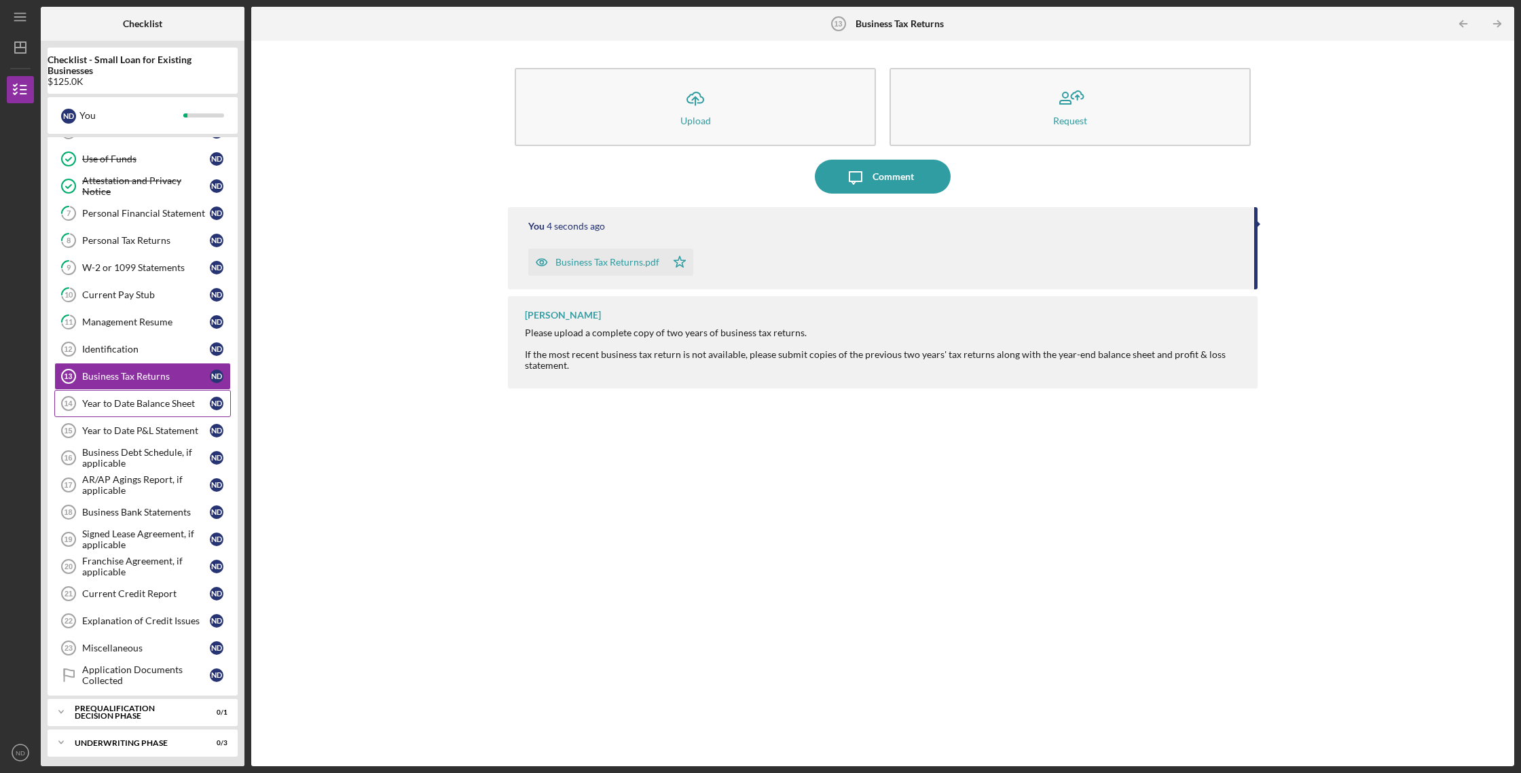
scroll to position [139, 0]
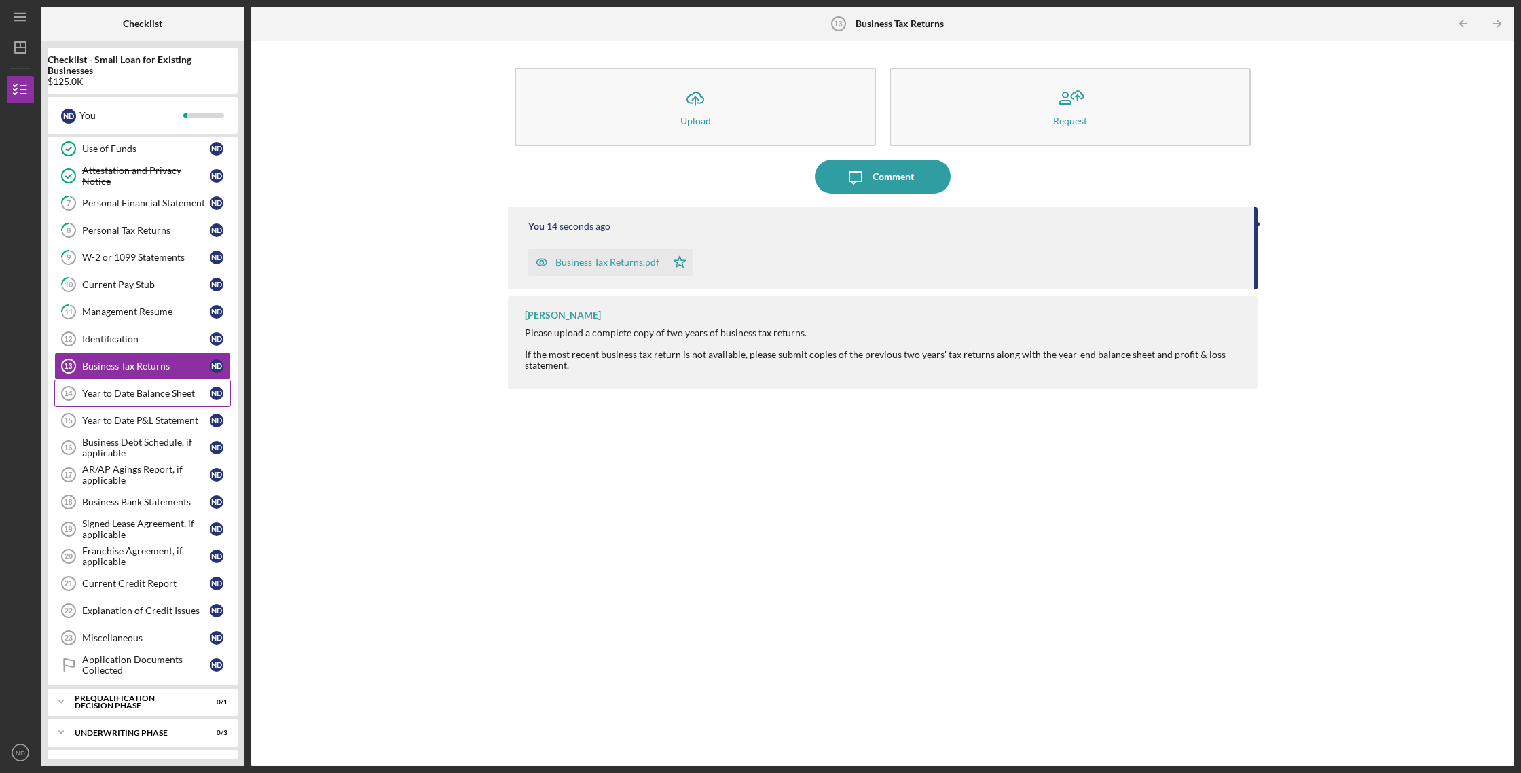
click at [166, 394] on div "Year to Date Balance Sheet" at bounding box center [146, 393] width 128 height 11
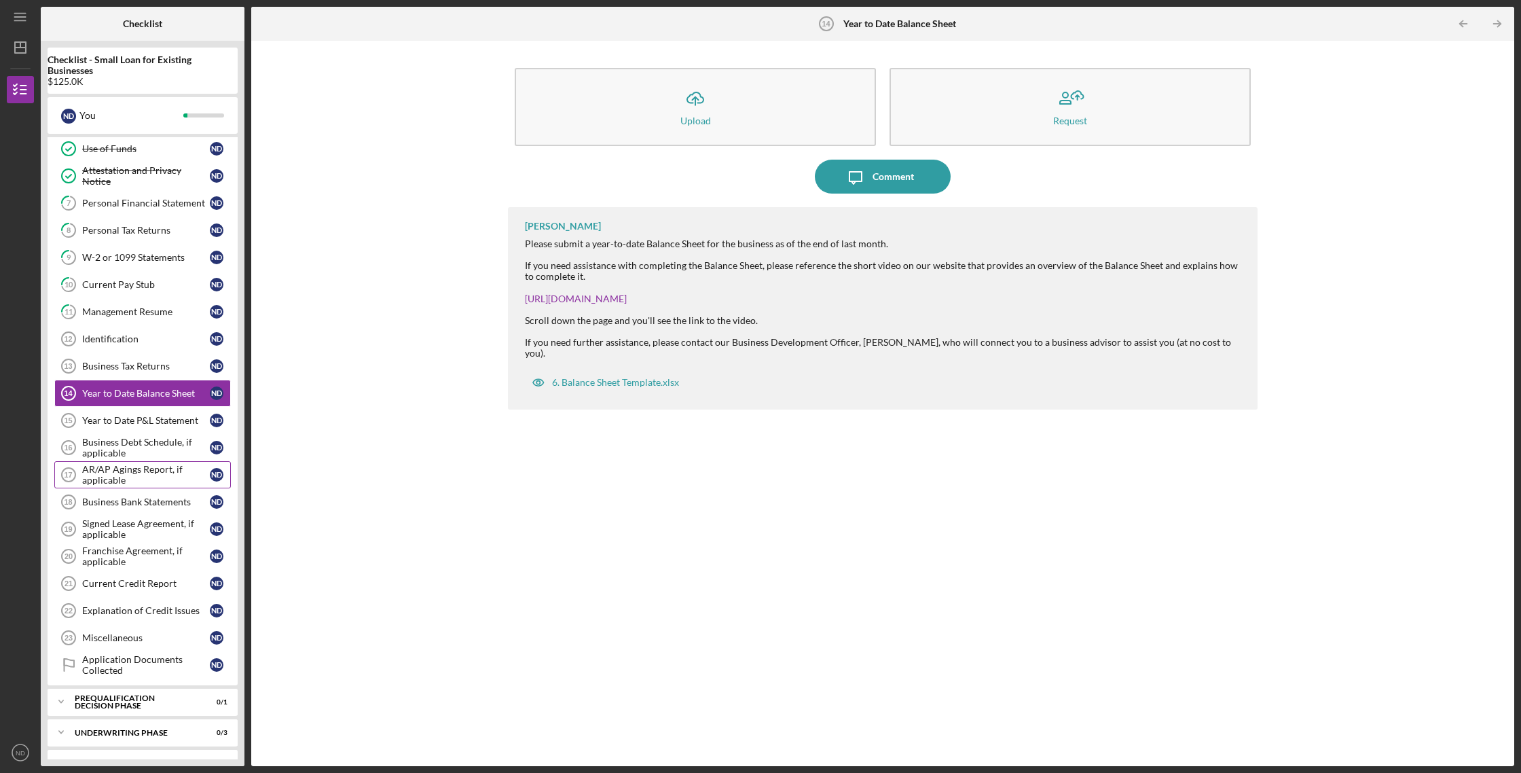
click at [145, 478] on div "AR/AP Agings Report, if applicable" at bounding box center [146, 475] width 128 height 22
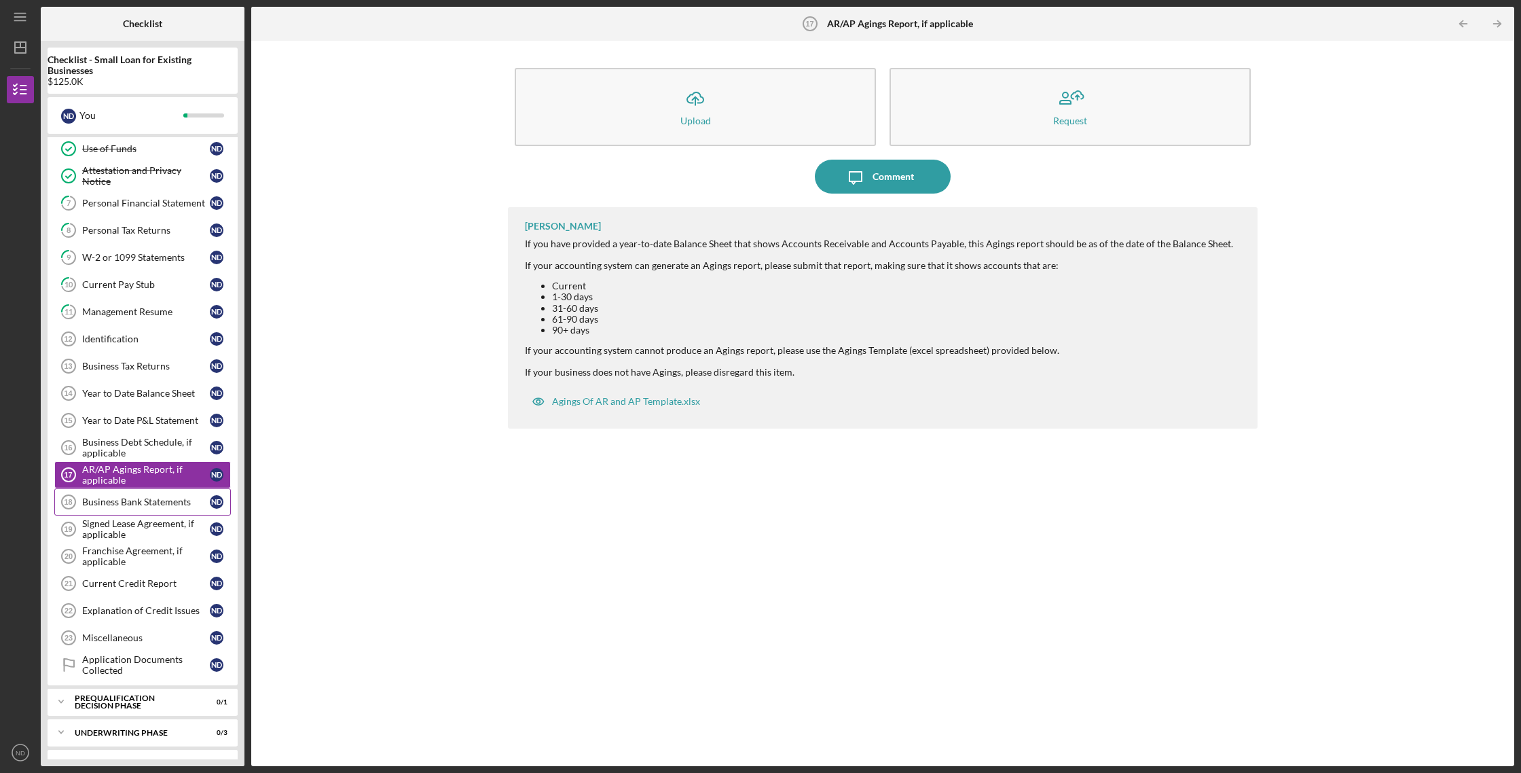
click at [144, 502] on div "Business Bank Statements" at bounding box center [146, 501] width 128 height 11
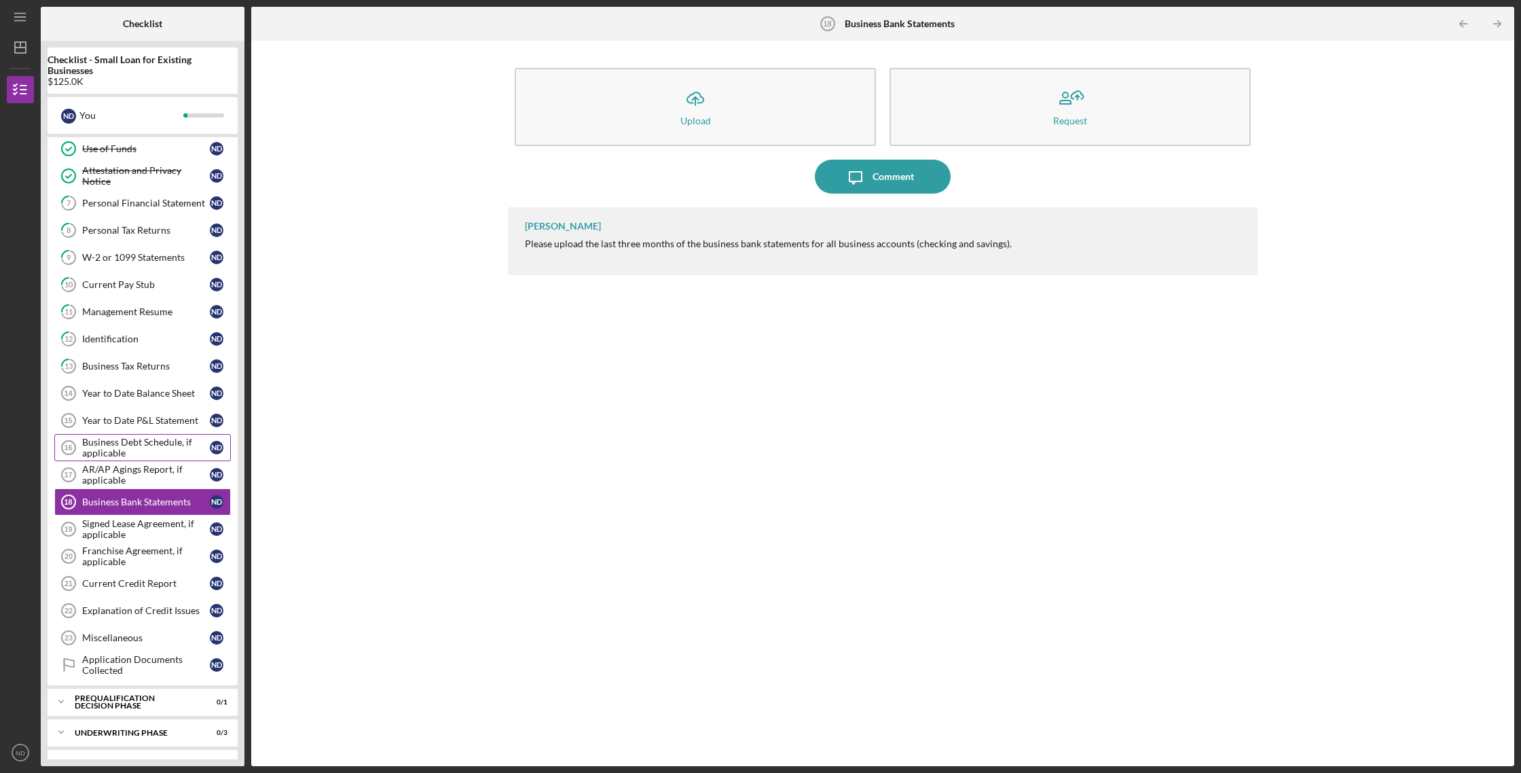
click at [132, 447] on div "Business Debt Schedule, if applicable" at bounding box center [146, 448] width 128 height 22
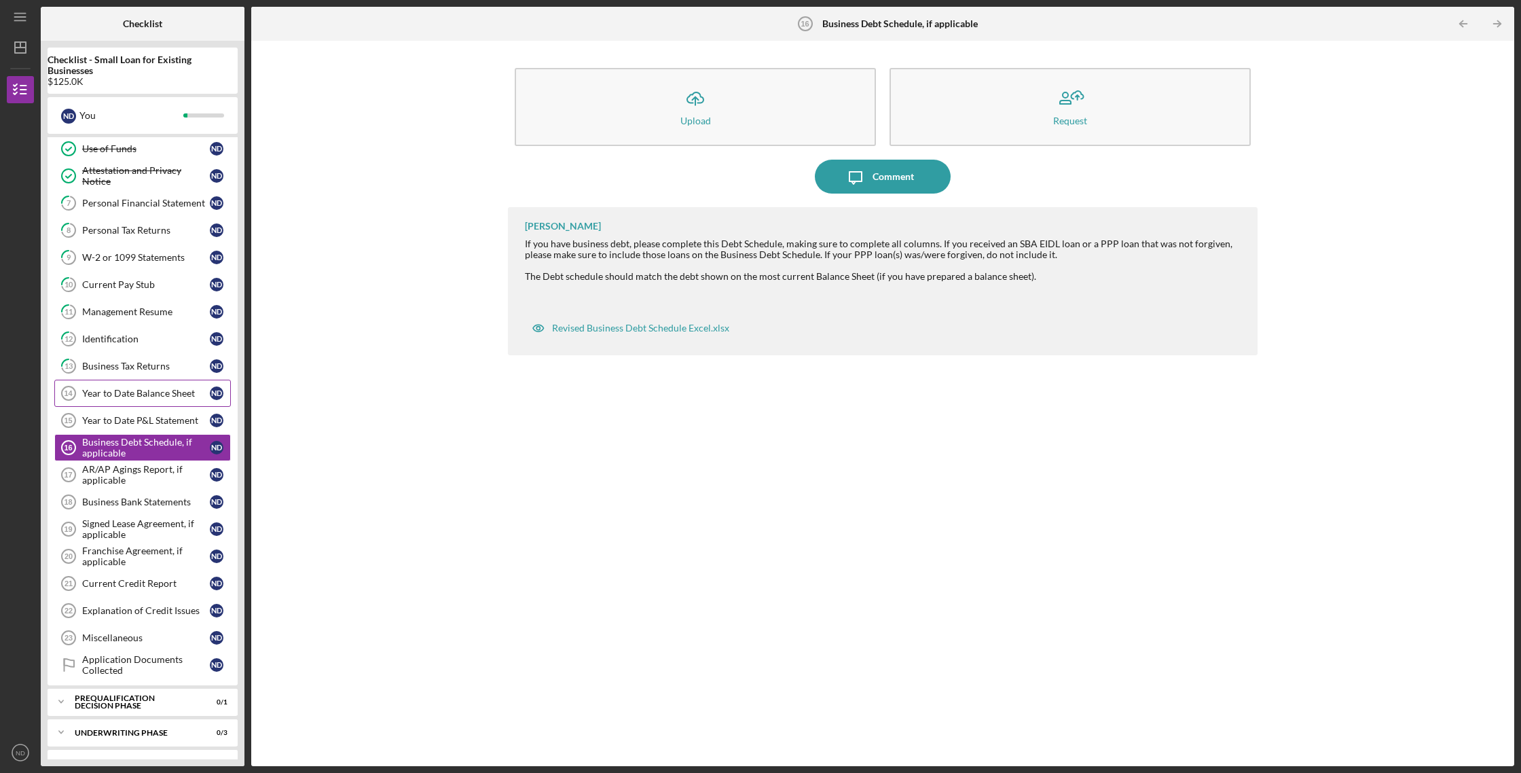
click at [164, 399] on link "Year to Date Balance Sheet 14 Year to Date Balance Sheet N D" at bounding box center [142, 393] width 177 height 27
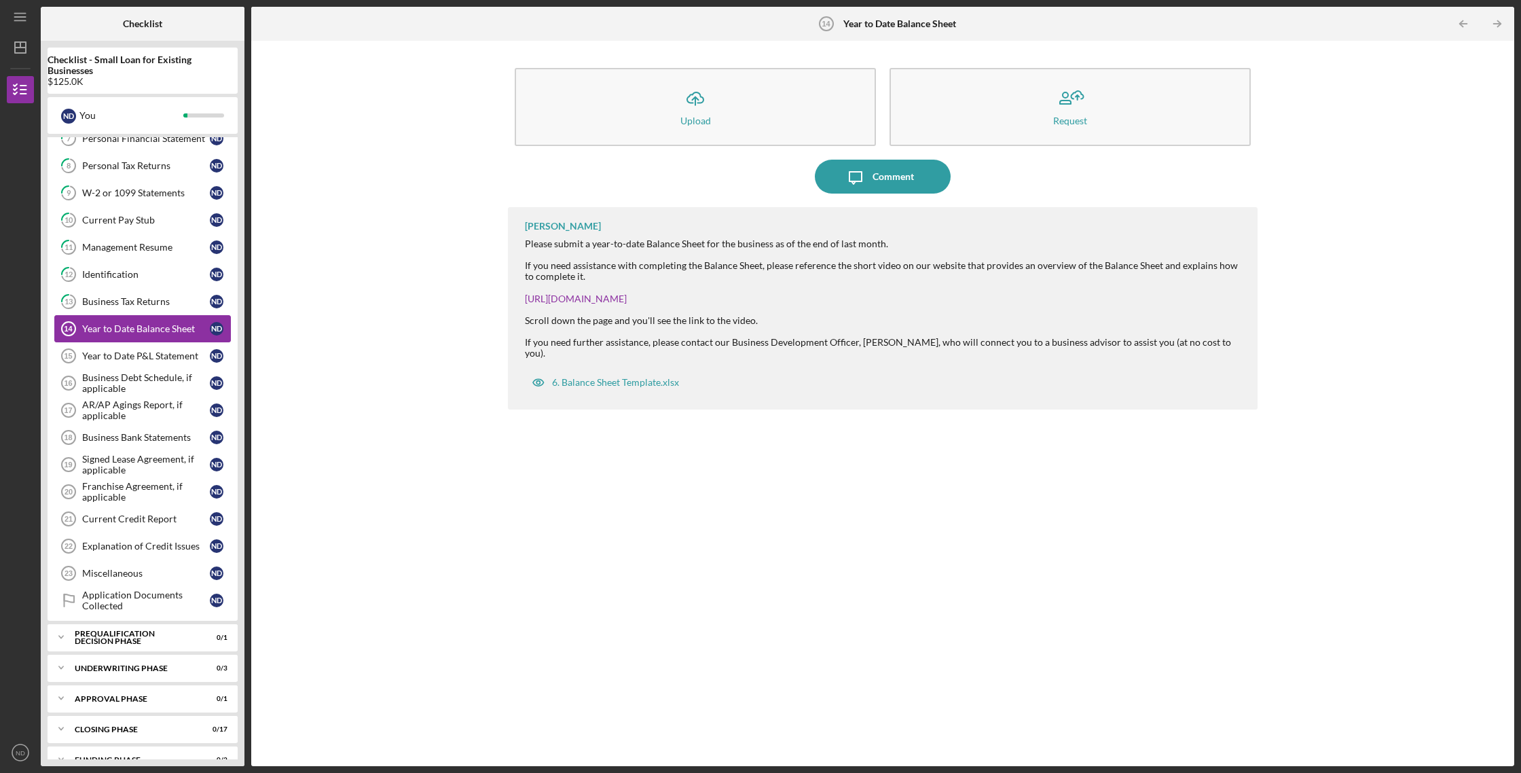
scroll to position [224, 0]
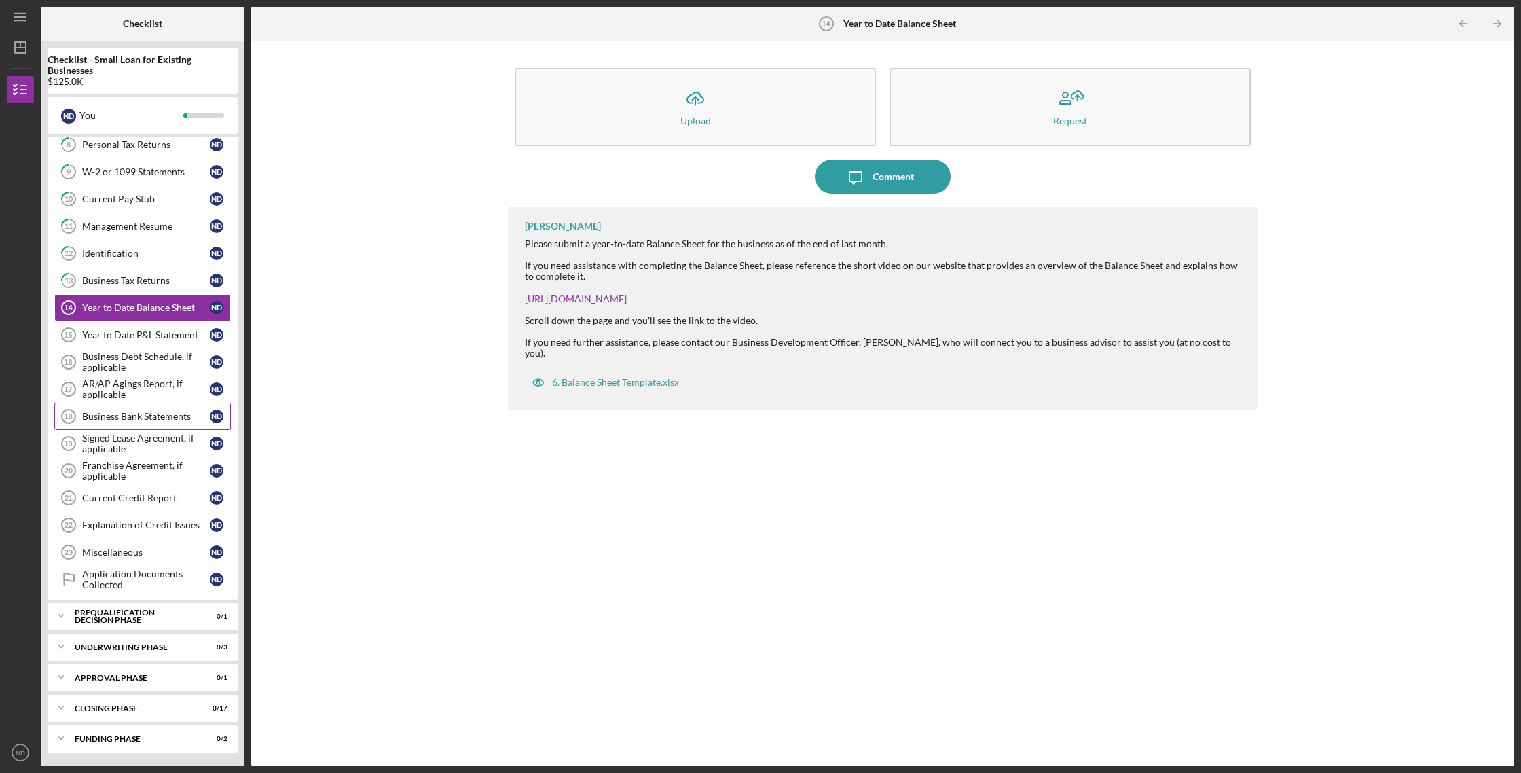
click at [186, 416] on div "Business Bank Statements" at bounding box center [146, 416] width 128 height 11
